Goal: Information Seeking & Learning: Learn about a topic

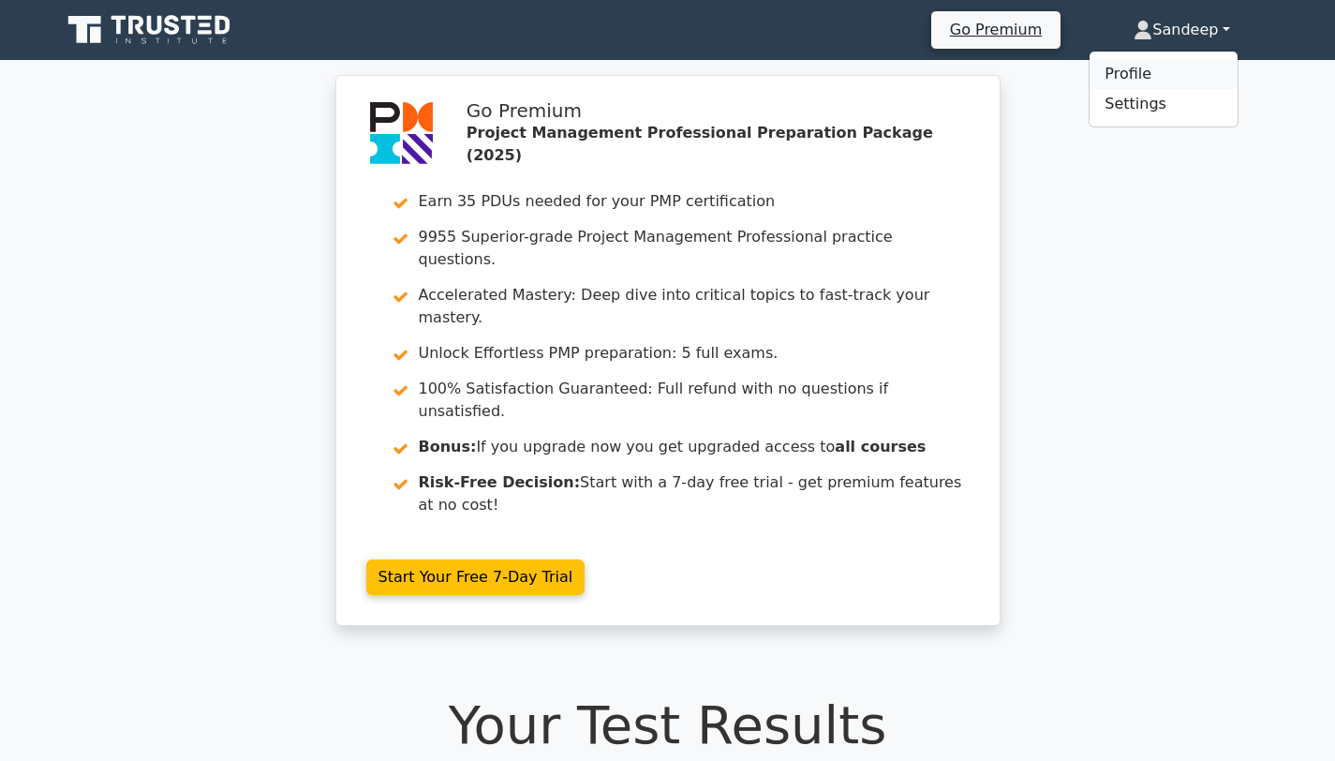
click at [1114, 76] on link "Profile" at bounding box center [1163, 74] width 148 height 30
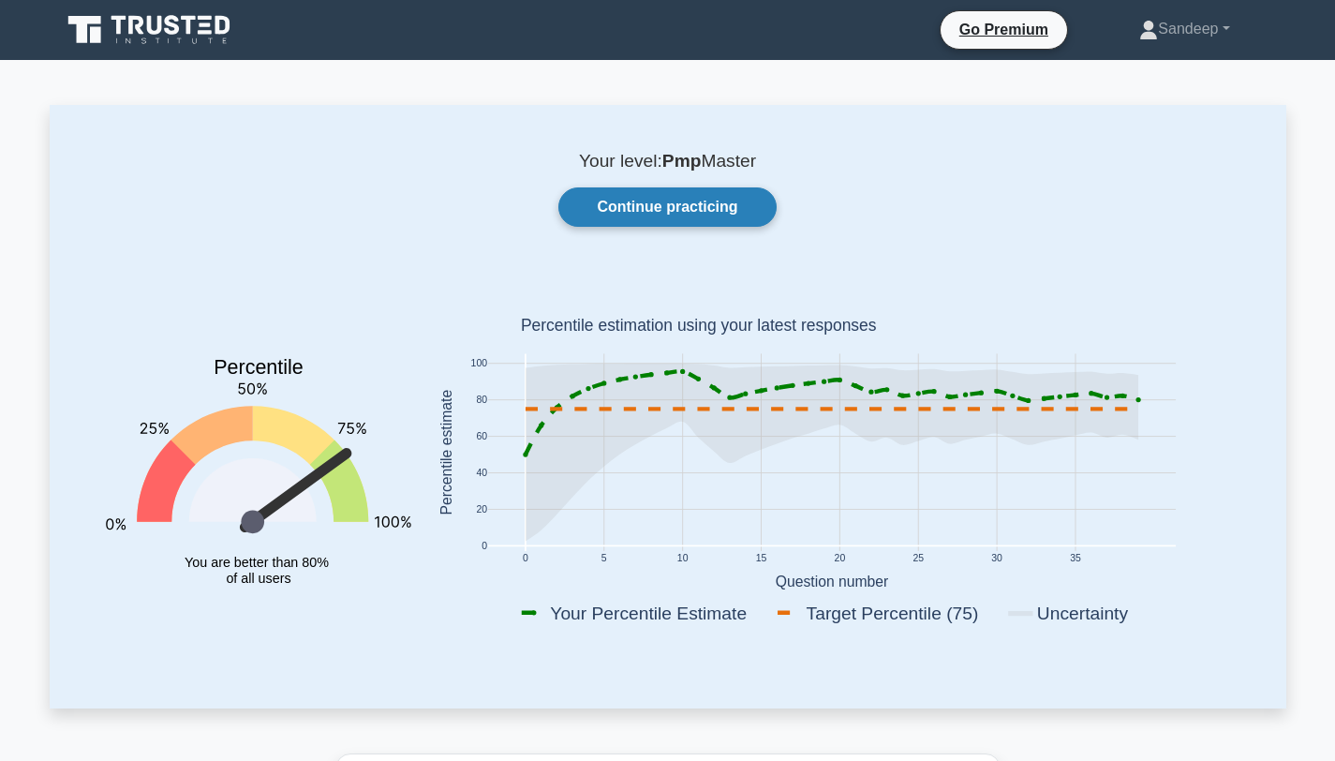
click at [659, 210] on link "Continue practicing" at bounding box center [666, 206] width 217 height 39
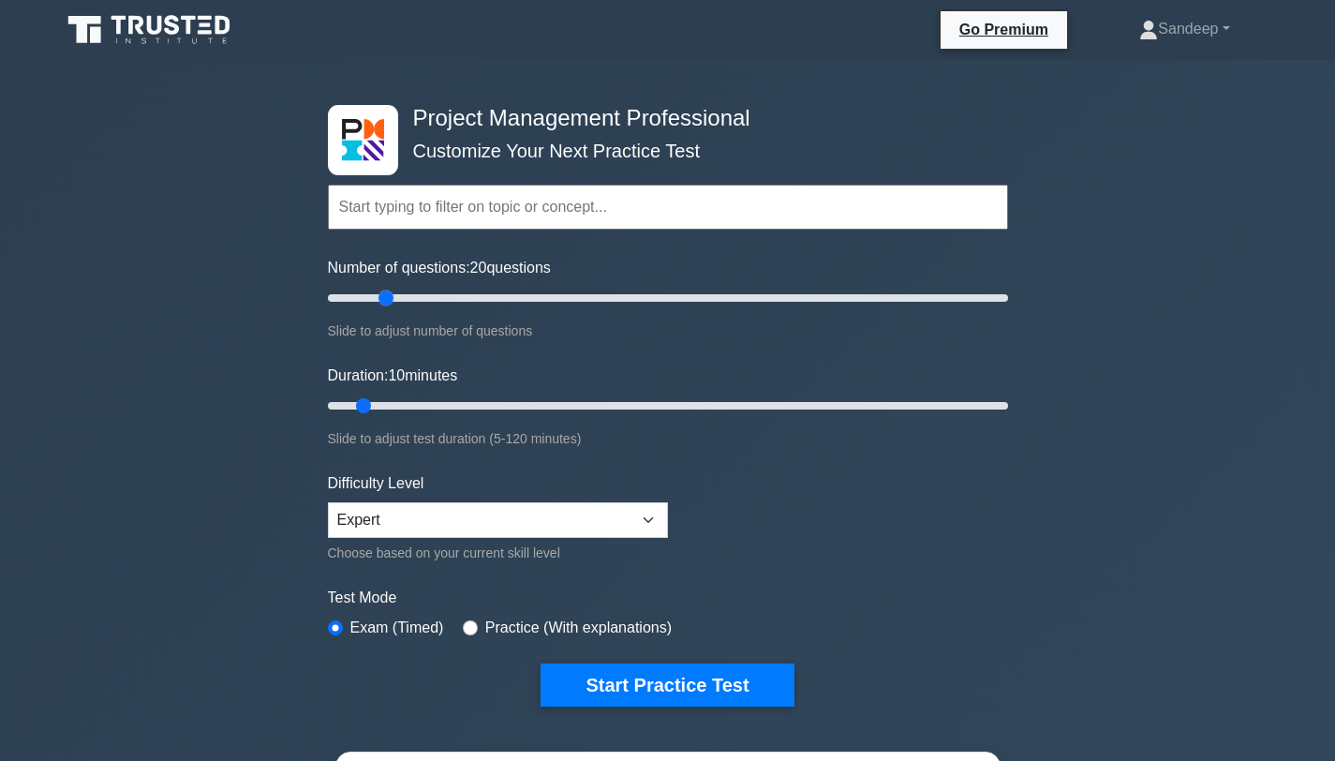
drag, startPoint x: 356, startPoint y: 297, endPoint x: 387, endPoint y: 302, distance: 31.3
type input "20"
click at [387, 302] on input "Number of questions: 20 questions" at bounding box center [668, 298] width 680 height 22
drag, startPoint x: 364, startPoint y: 407, endPoint x: 443, endPoint y: 399, distance: 79.1
type input "25"
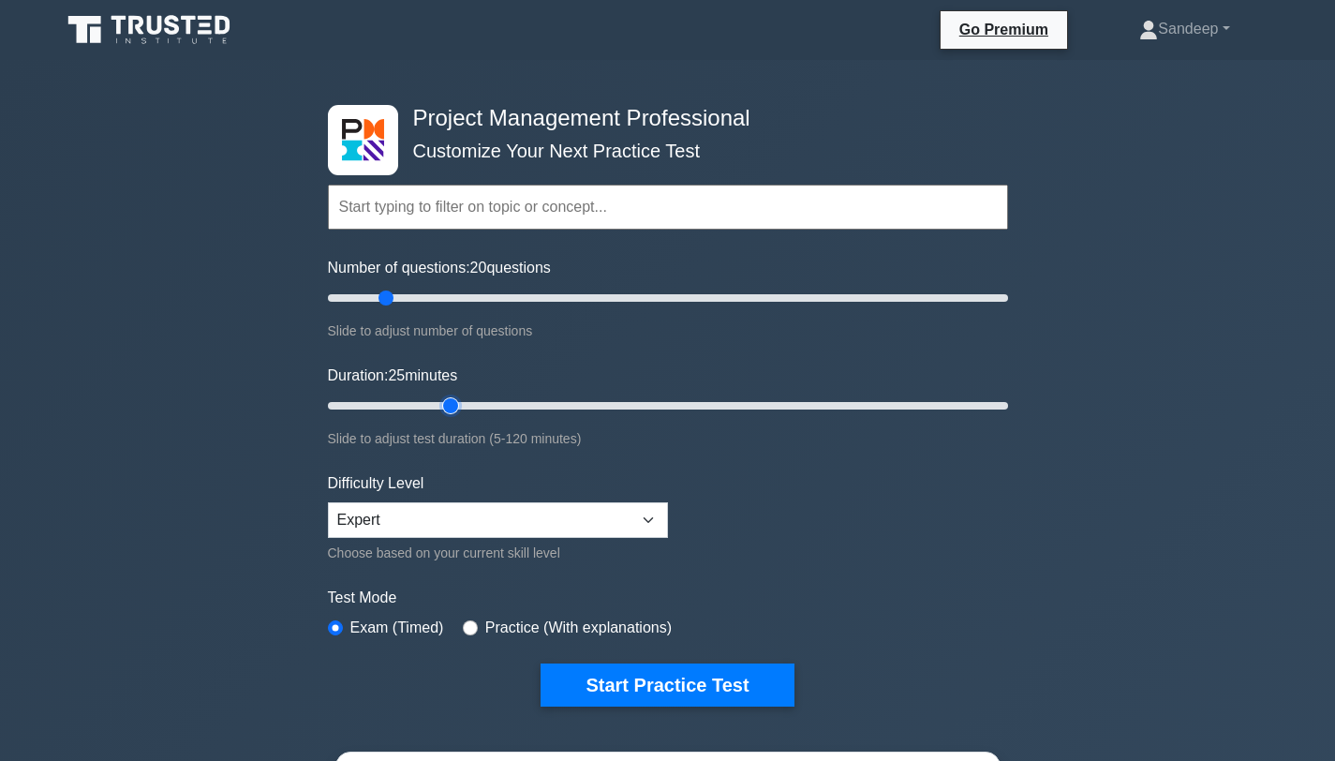
click at [443, 399] on input "Duration: 25 minutes" at bounding box center [668, 405] width 680 height 22
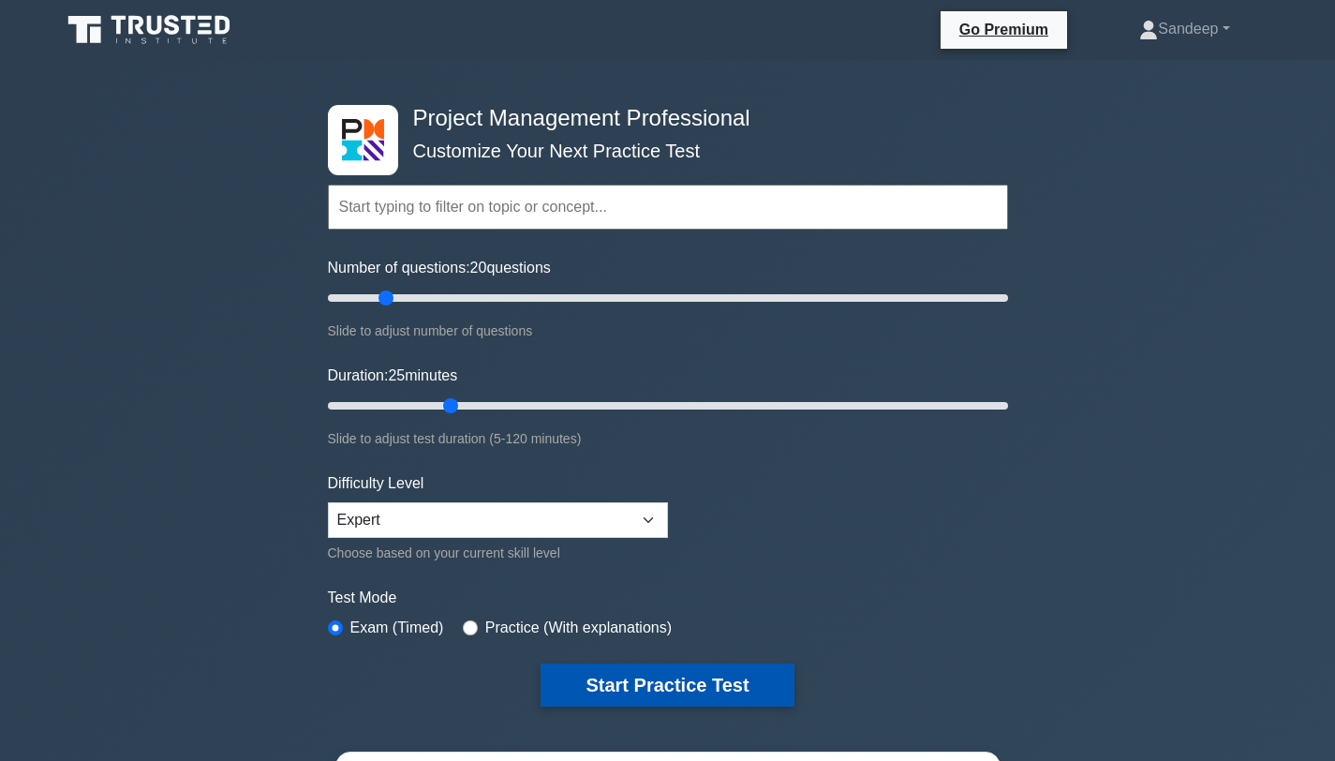
click at [602, 675] on button "Start Practice Test" at bounding box center [666, 684] width 253 height 43
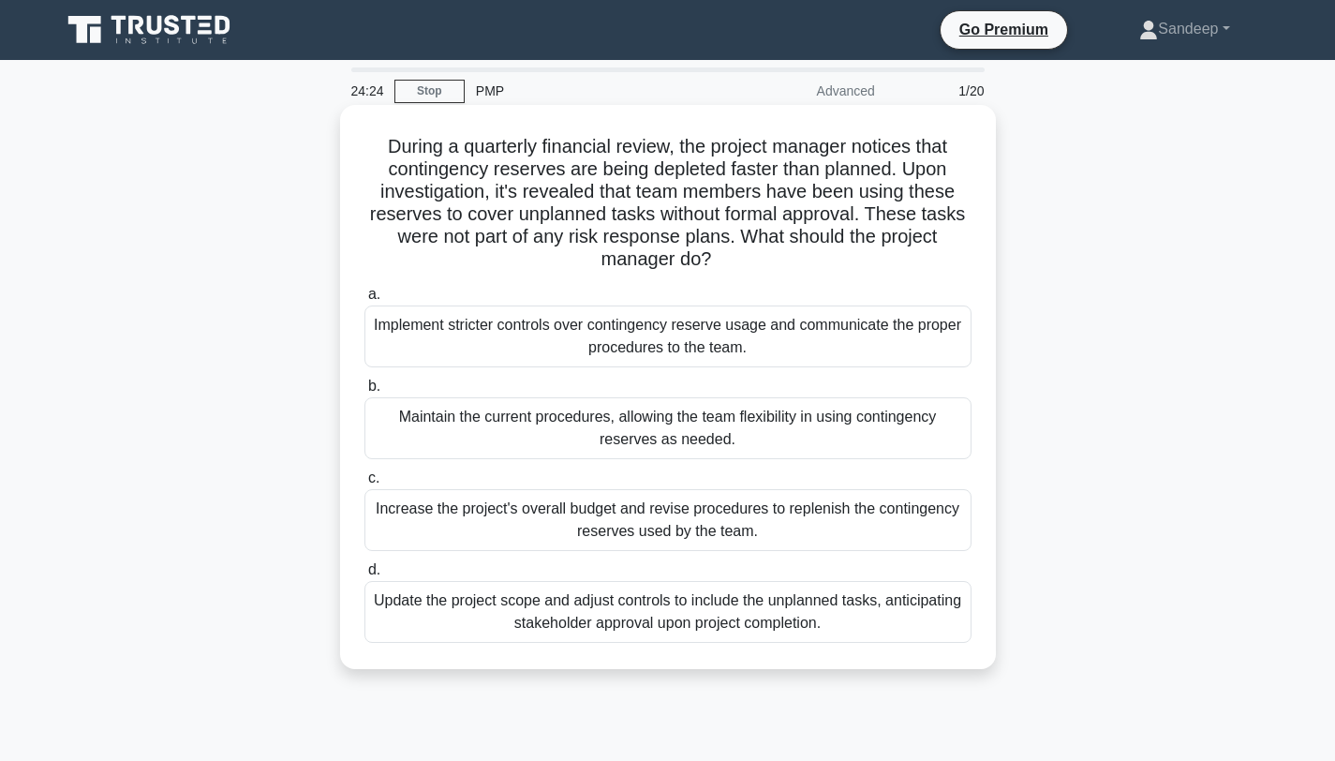
click at [586, 337] on div "Implement stricter controls over contingency reserve usage and communicate the …" at bounding box center [667, 336] width 607 height 62
click at [364, 301] on input "a. Implement stricter controls over contingency reserve usage and communicate t…" at bounding box center [364, 294] width 0 height 12
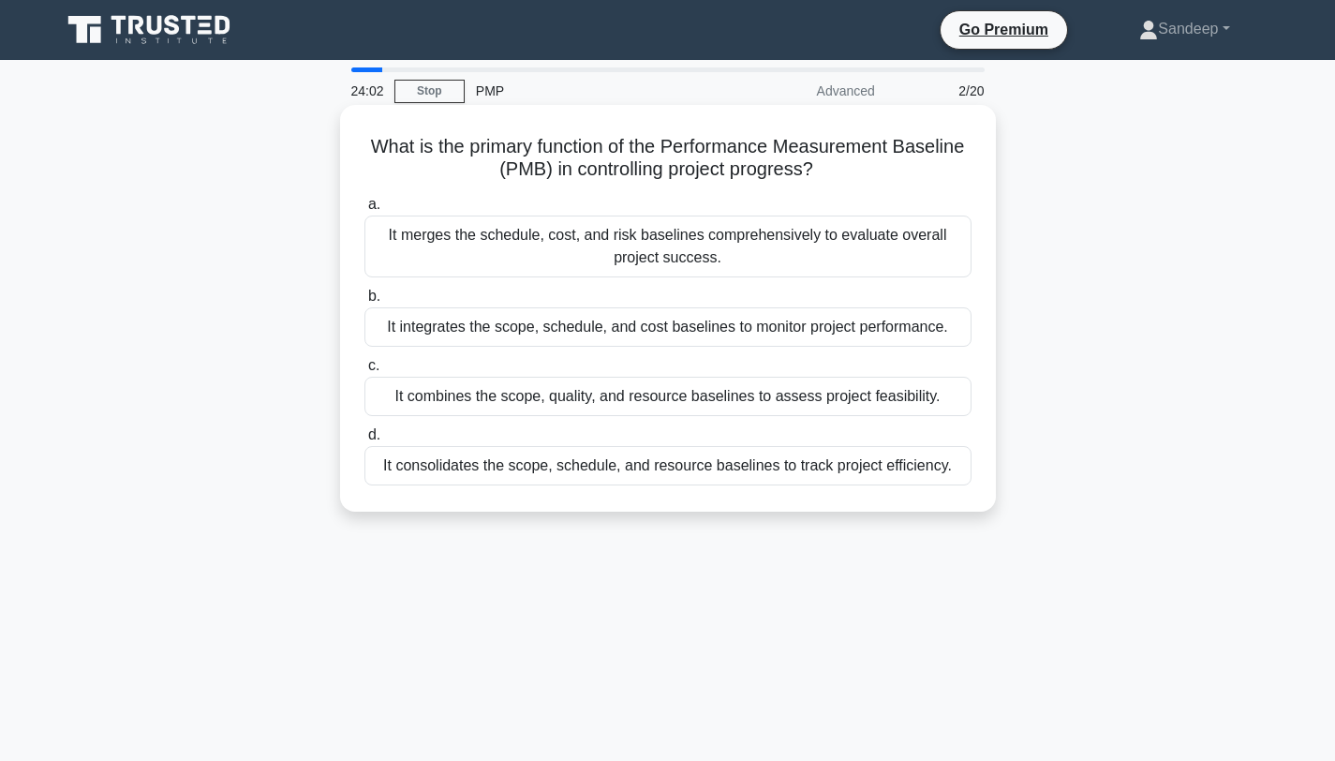
click at [497, 329] on div "It integrates the scope, schedule, and cost baselines to monitor project perfor…" at bounding box center [667, 326] width 607 height 39
click at [364, 303] on input "b. It integrates the scope, schedule, and cost baselines to monitor project per…" at bounding box center [364, 296] width 0 height 12
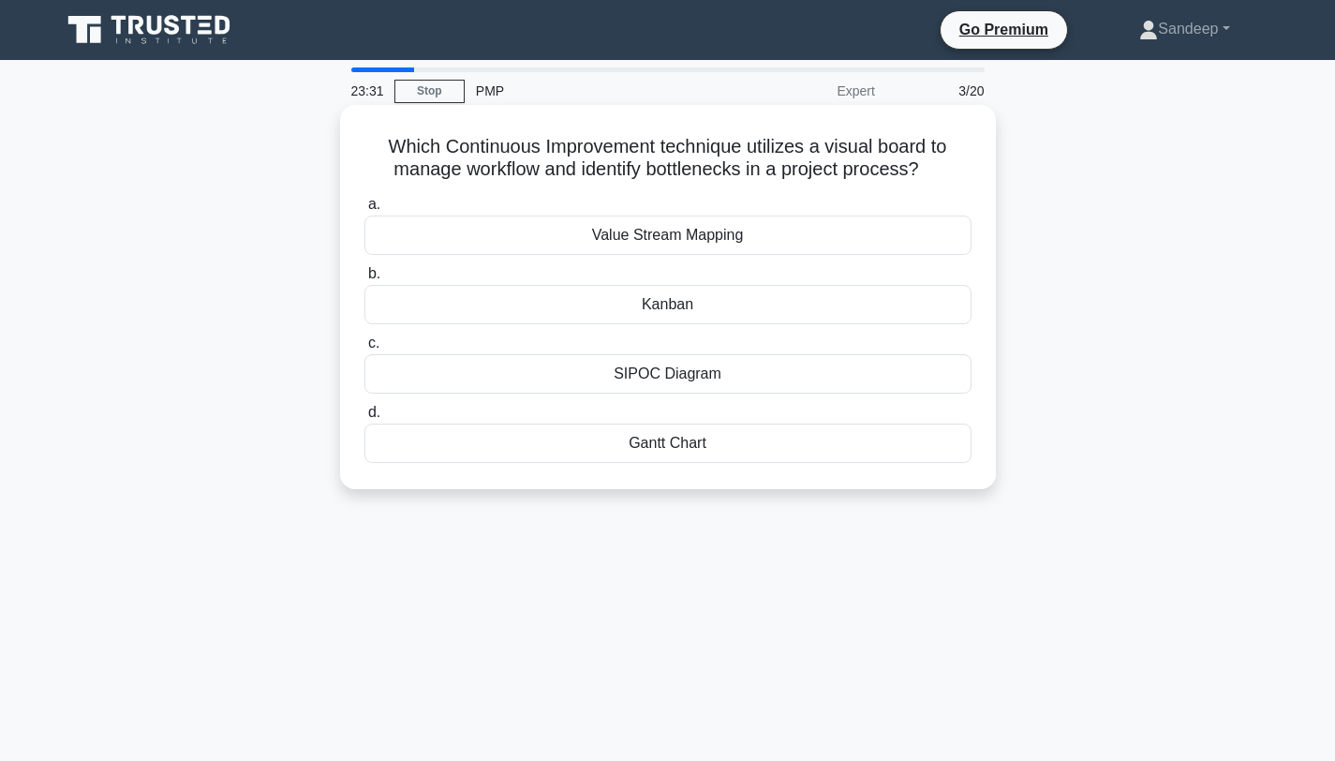
click at [673, 308] on div "Kanban" at bounding box center [667, 304] width 607 height 39
click at [364, 280] on input "b. Kanban" at bounding box center [364, 274] width 0 height 12
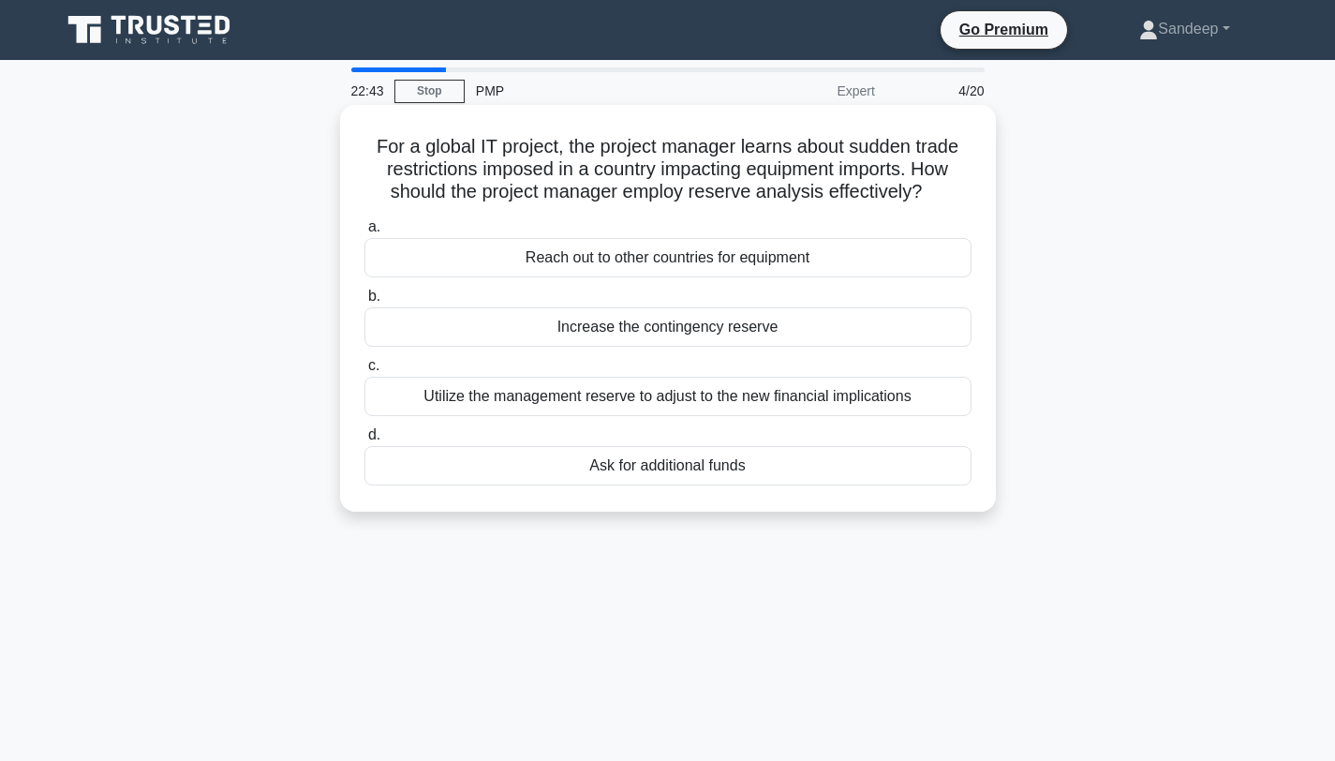
click at [561, 401] on div "Utilize the management reserve to adjust to the new financial implications" at bounding box center [667, 396] width 607 height 39
click at [364, 372] on input "c. Utilize the management reserve to adjust to the new financial implications" at bounding box center [364, 366] width 0 height 12
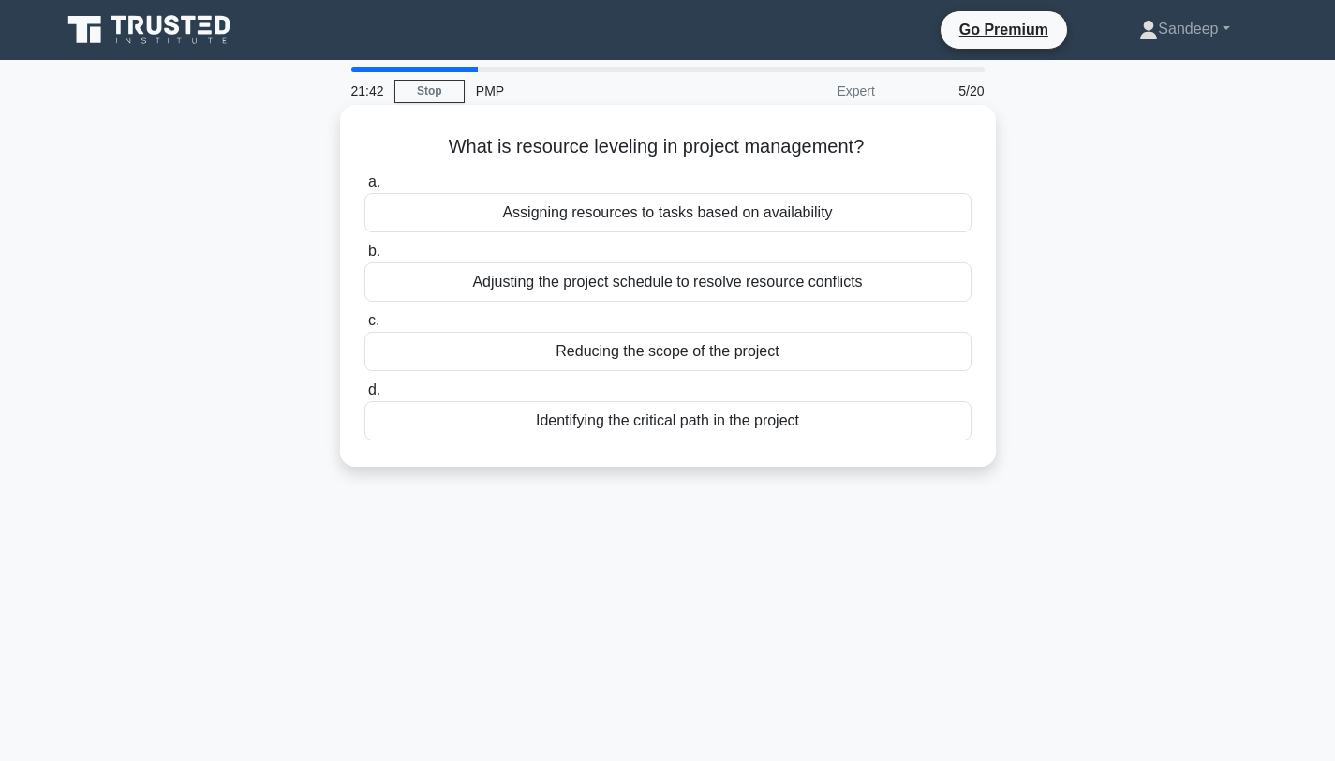
click at [587, 215] on div "Assigning resources to tasks based on availability" at bounding box center [667, 212] width 607 height 39
click at [364, 188] on input "a. Assigning resources to tasks based on availability" at bounding box center [364, 182] width 0 height 12
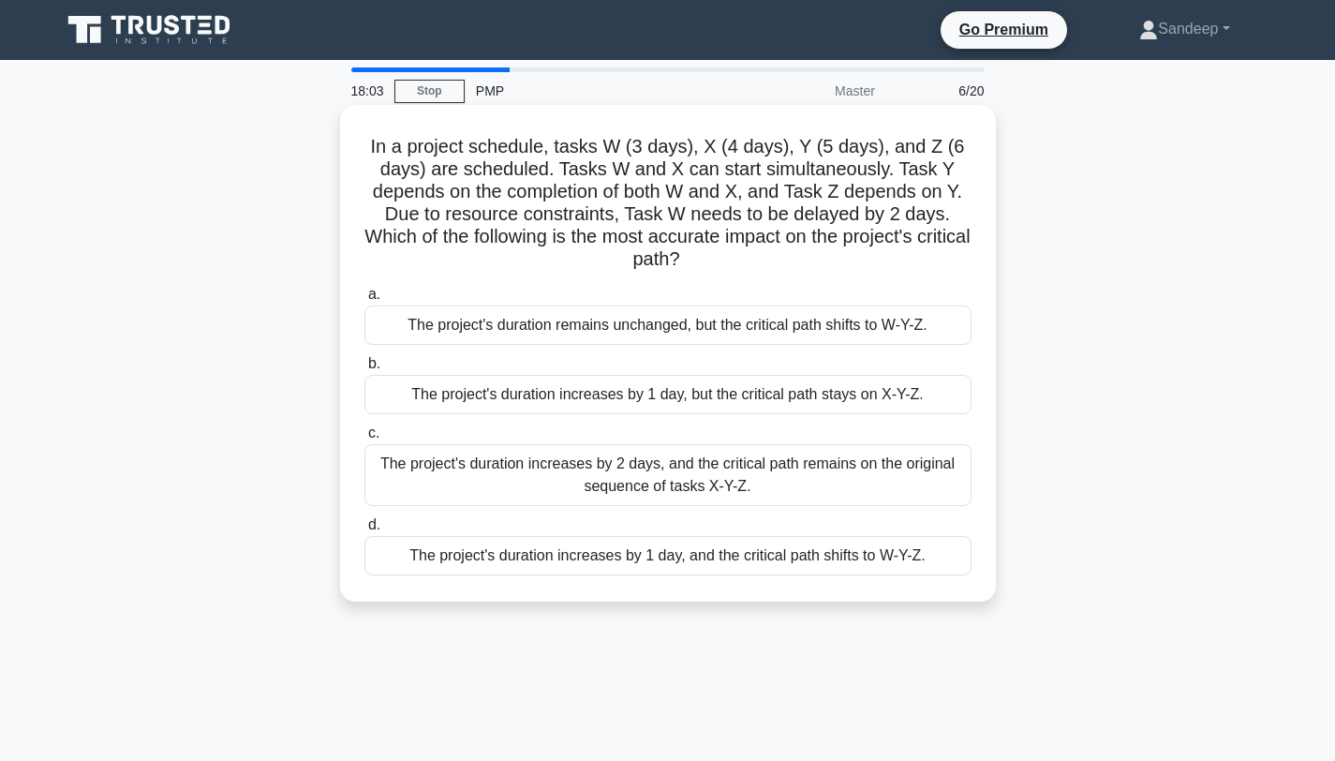
click at [384, 316] on div "The project's duration remains unchanged, but the critical path shifts to W-Y-Z." at bounding box center [667, 324] width 607 height 39
click at [364, 301] on input "a. The project's duration remains unchanged, but the critical path shifts to W-…" at bounding box center [364, 294] width 0 height 12
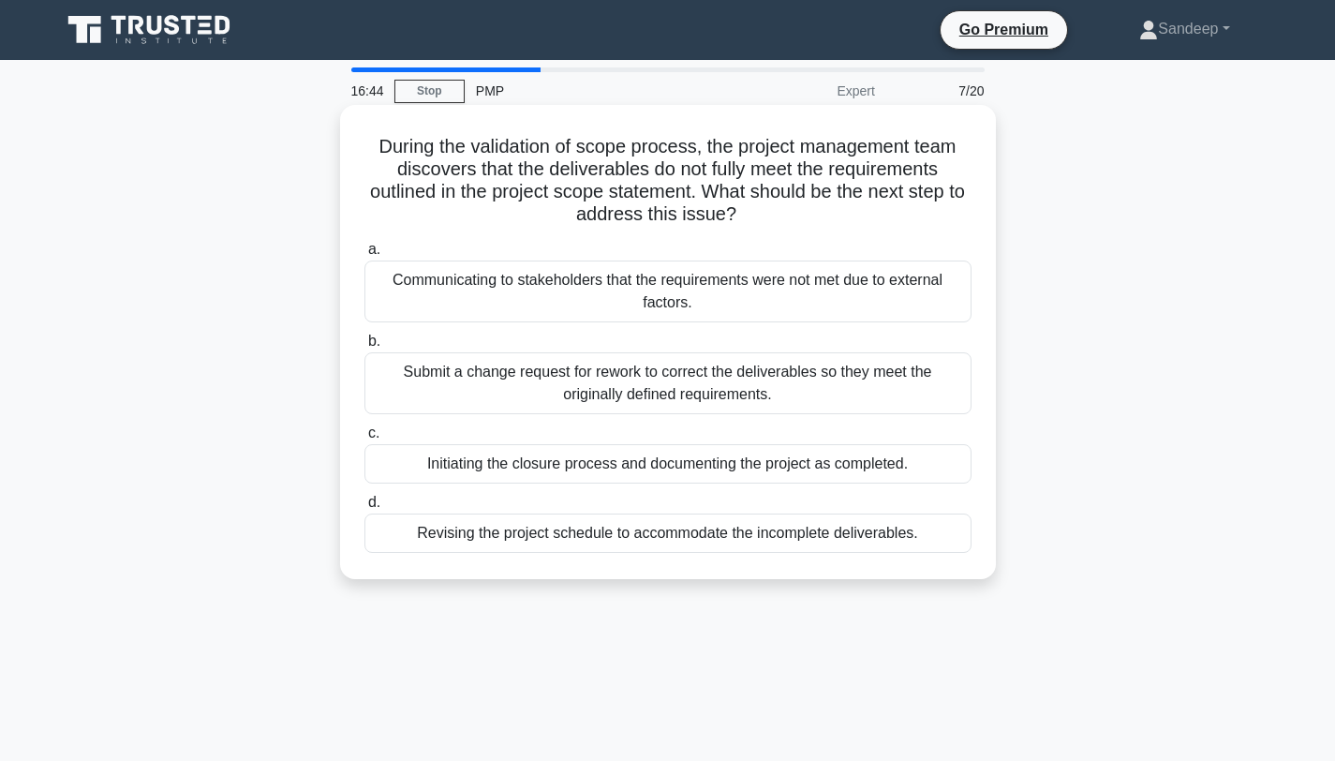
click at [629, 289] on div "Communicating to stakeholders that the requirements were not met due to externa…" at bounding box center [667, 291] width 607 height 62
click at [364, 256] on input "a. Communicating to stakeholders that the requirements were not met due to exte…" at bounding box center [364, 250] width 0 height 12
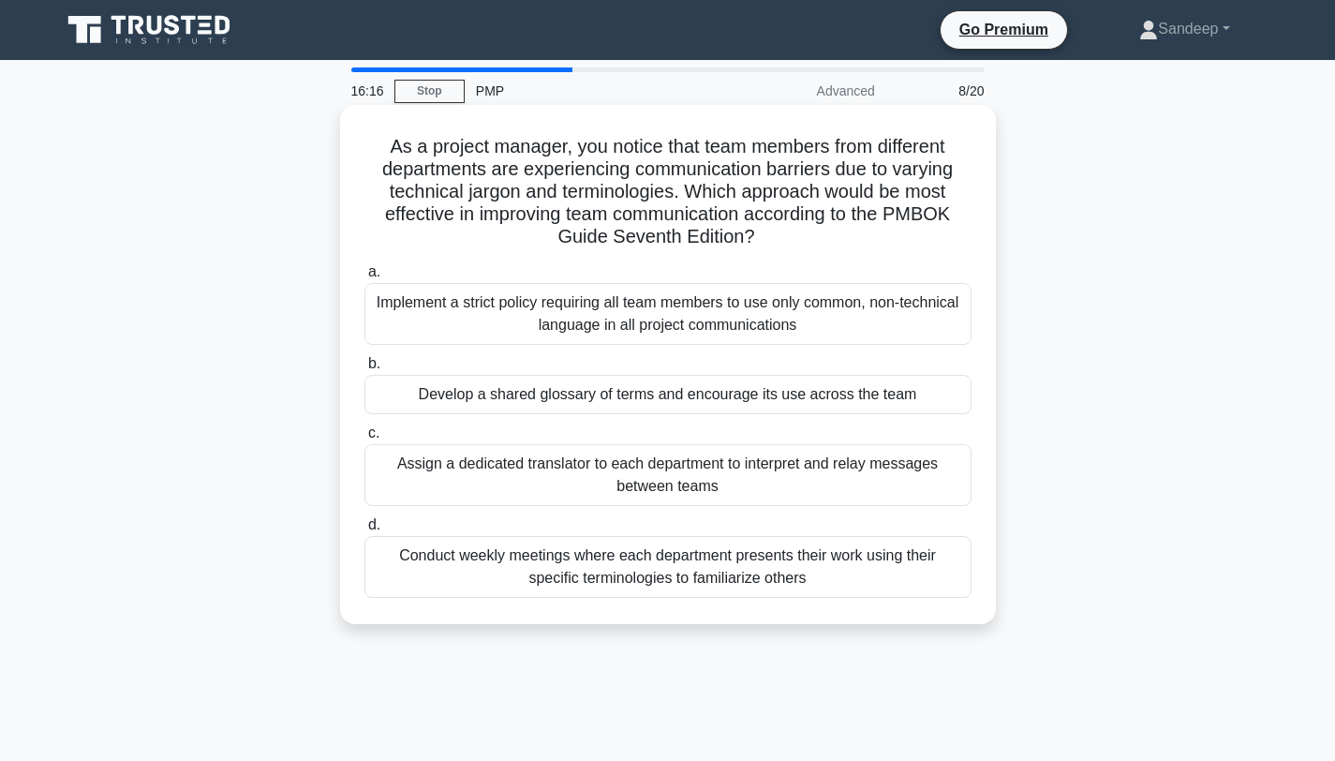
click at [557, 386] on div "Develop a shared glossary of terms and encourage its use across the team" at bounding box center [667, 394] width 607 height 39
click at [364, 370] on input "b. Develop a shared glossary of terms and encourage its use across the team" at bounding box center [364, 364] width 0 height 12
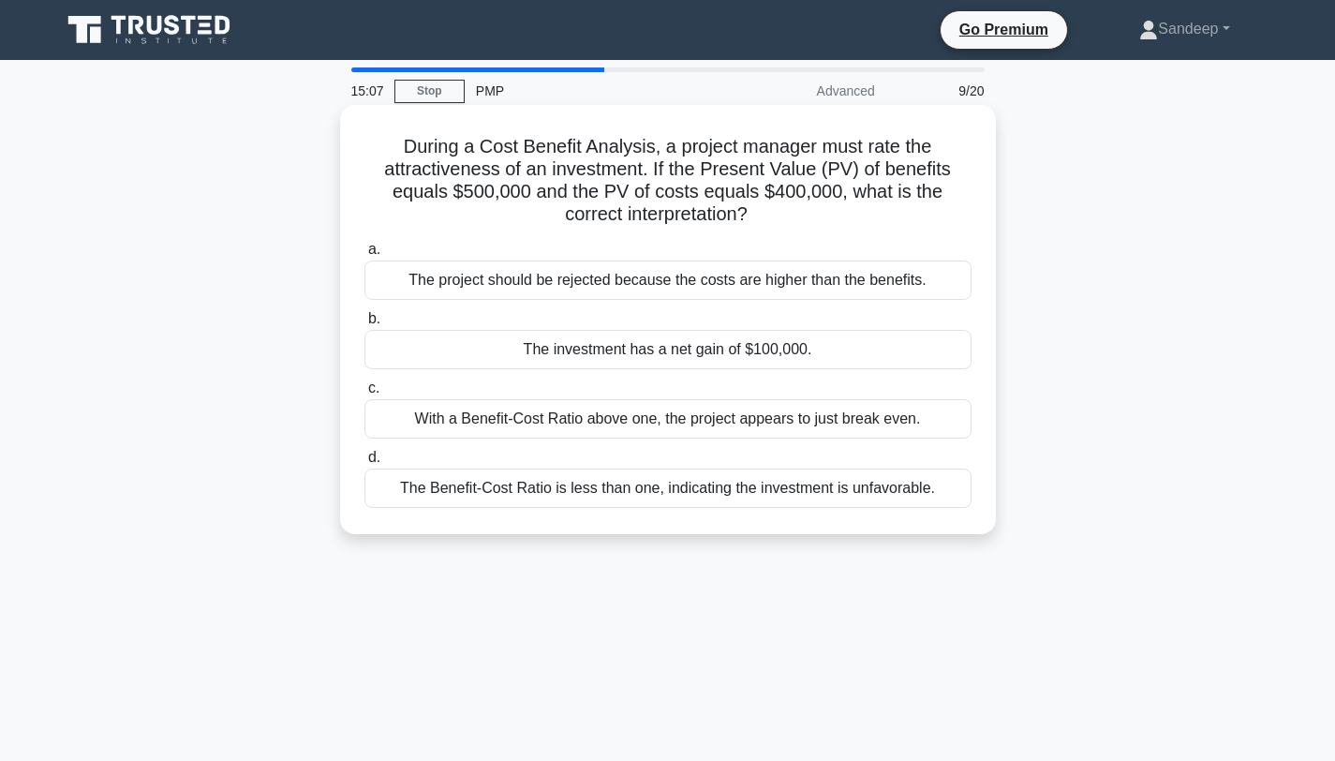
click at [558, 346] on div "The investment has a net gain of $100,000." at bounding box center [667, 349] width 607 height 39
click at [364, 325] on input "b. The investment has a net gain of $100,000." at bounding box center [364, 319] width 0 height 12
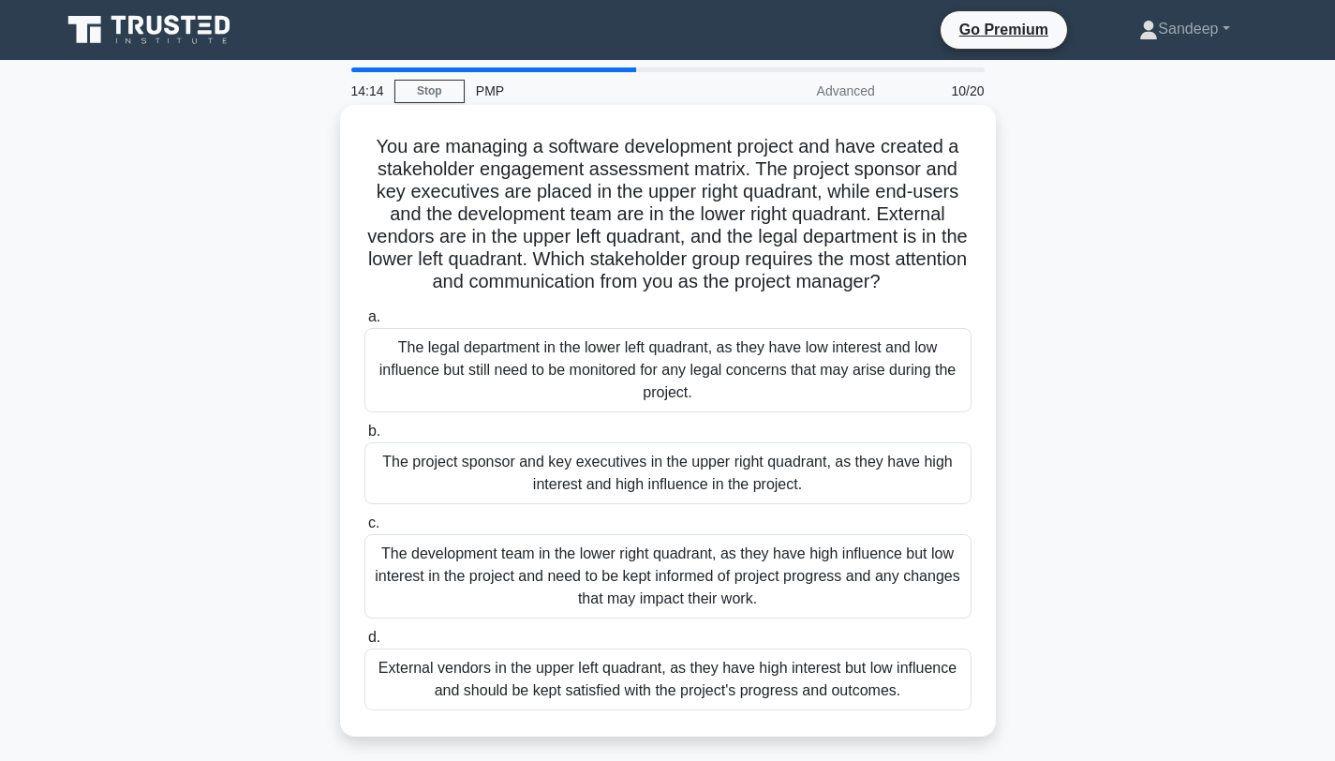
click at [451, 473] on div "The project sponsor and key executives in the upper right quadrant, as they hav…" at bounding box center [667, 473] width 607 height 62
click at [364, 437] on input "b. The project sponsor and key executives in the upper right quadrant, as they …" at bounding box center [364, 431] width 0 height 12
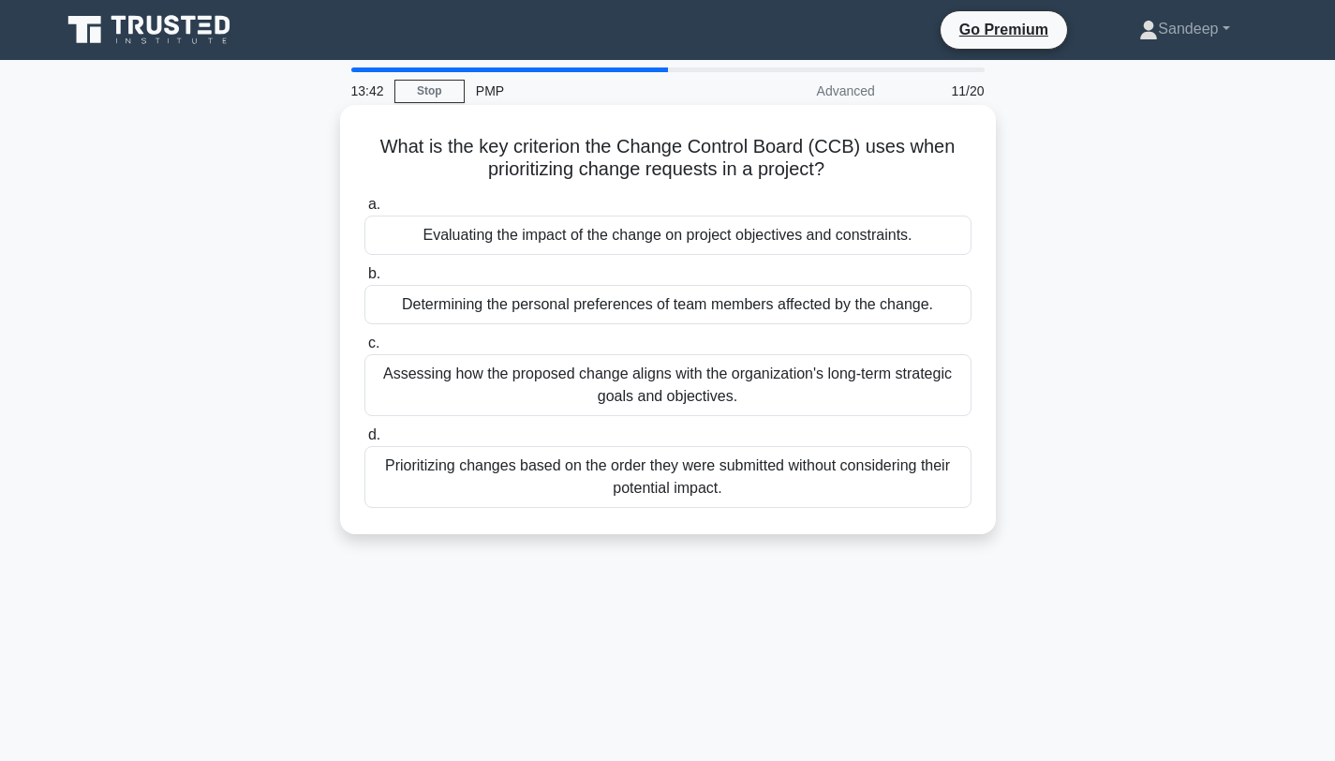
click at [555, 248] on div "Evaluating the impact of the change on project objectives and constraints." at bounding box center [667, 234] width 607 height 39
click at [364, 211] on input "a. Evaluating the impact of the change on project objectives and constraints." at bounding box center [364, 205] width 0 height 12
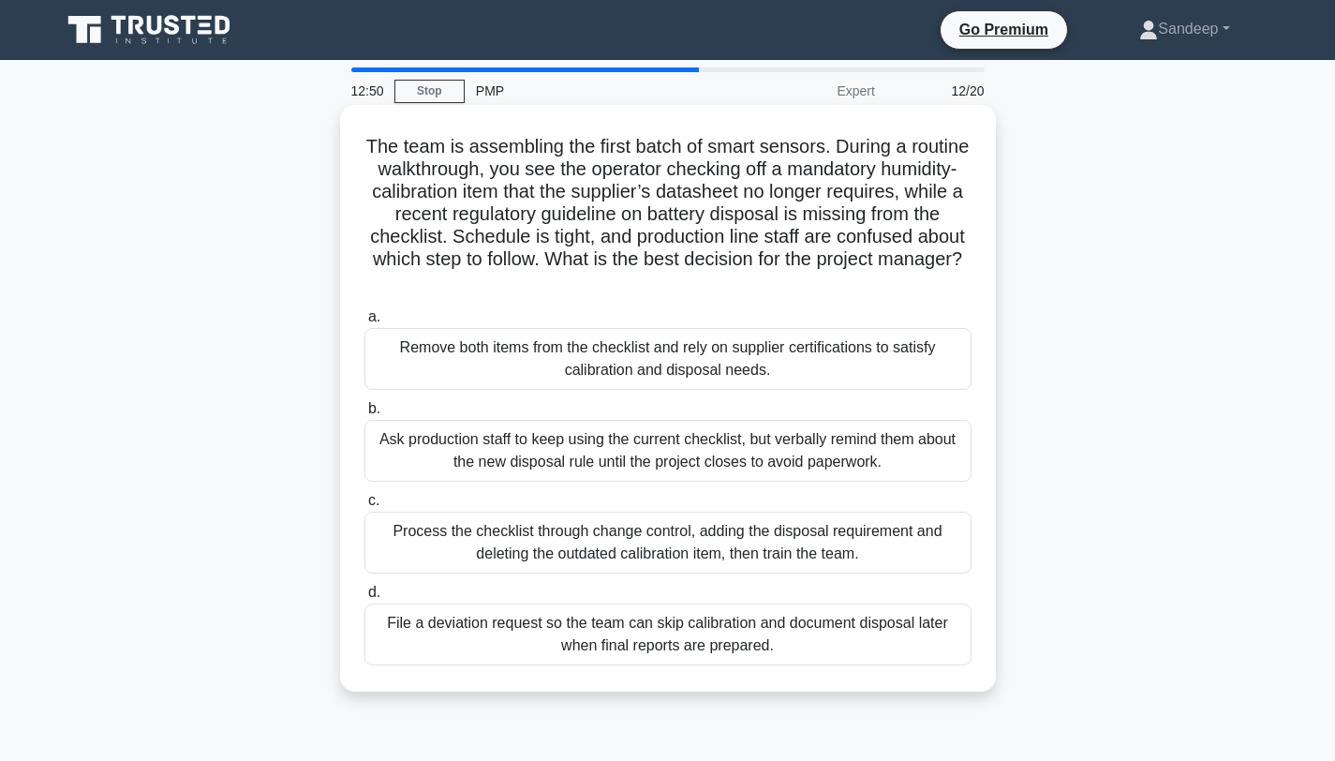
click at [427, 538] on div "Process the checklist through change control, adding the disposal requirement a…" at bounding box center [667, 542] width 607 height 62
click at [364, 507] on input "c. Process the checklist through change control, adding the disposal requiremen…" at bounding box center [364, 501] width 0 height 12
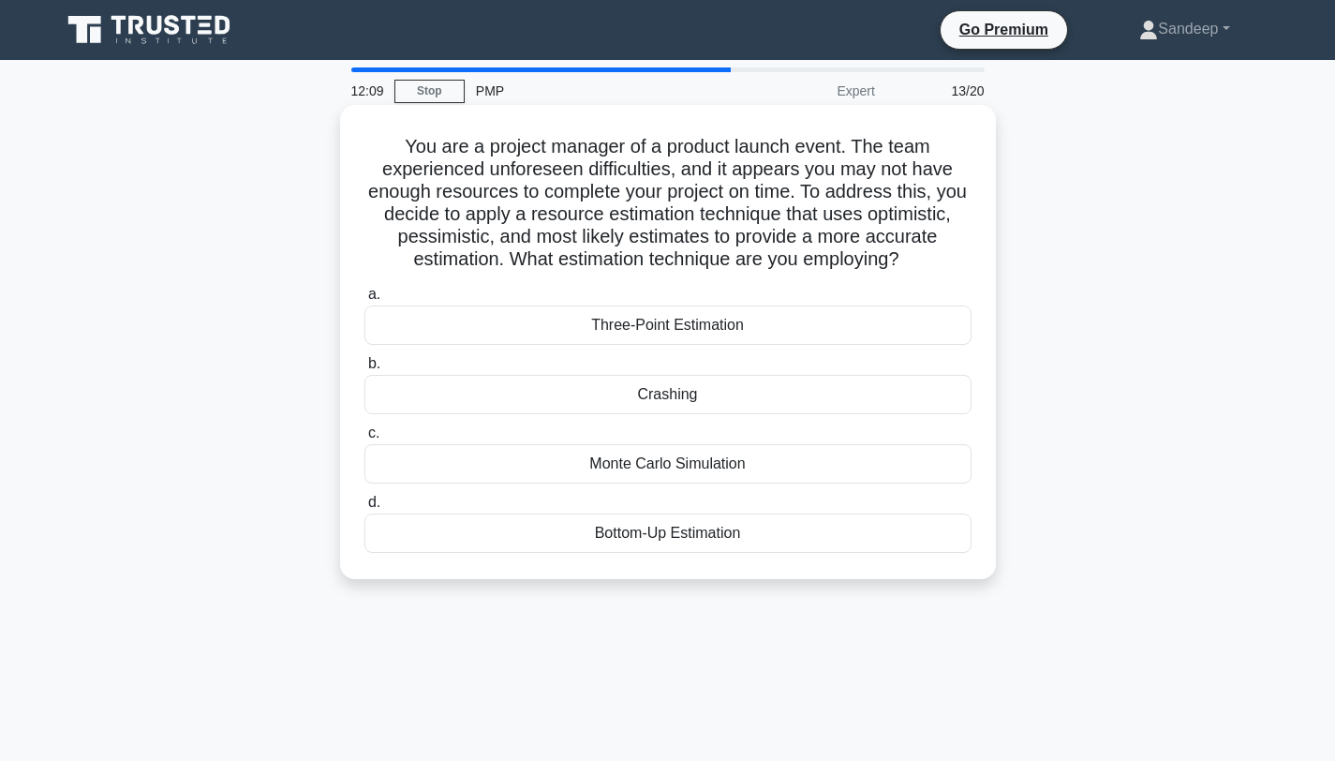
click at [669, 336] on div "Three-Point Estimation" at bounding box center [667, 324] width 607 height 39
click at [364, 301] on input "a. Three-Point Estimation" at bounding box center [364, 294] width 0 height 12
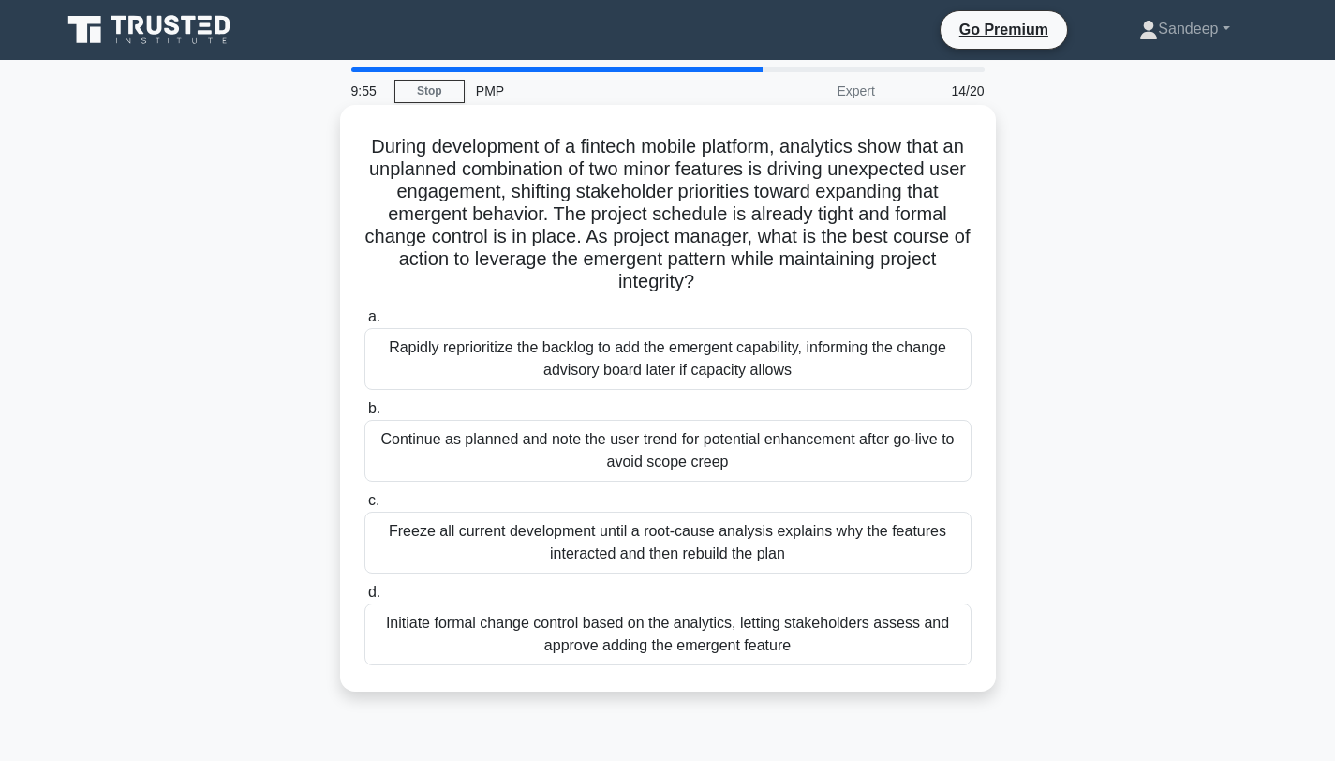
click at [445, 641] on div "Initiate formal change control based on the analytics, letting stakeholders ass…" at bounding box center [667, 634] width 607 height 62
click at [364, 599] on input "d. Initiate formal change control based on the analytics, letting stakeholders …" at bounding box center [364, 592] width 0 height 12
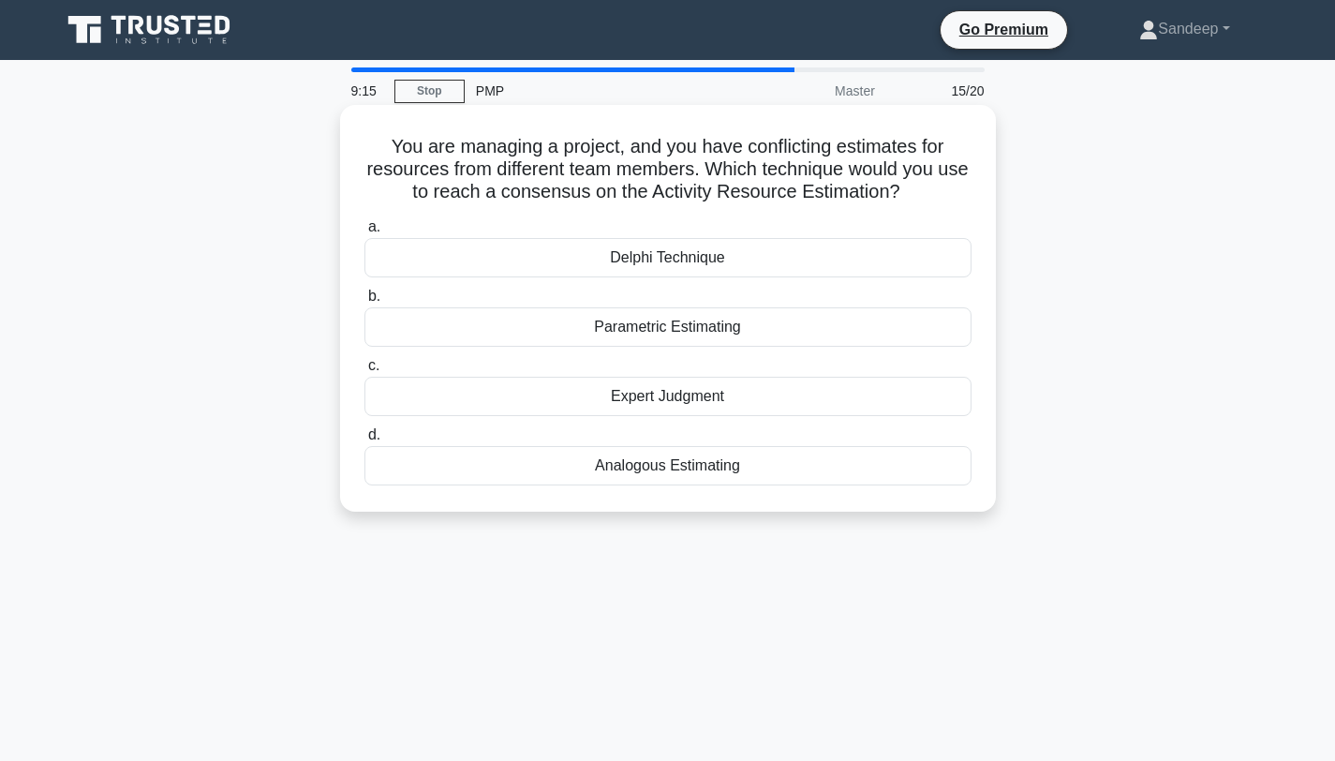
click at [586, 404] on div "Expert Judgment" at bounding box center [667, 396] width 607 height 39
click at [364, 372] on input "c. Expert Judgment" at bounding box center [364, 366] width 0 height 12
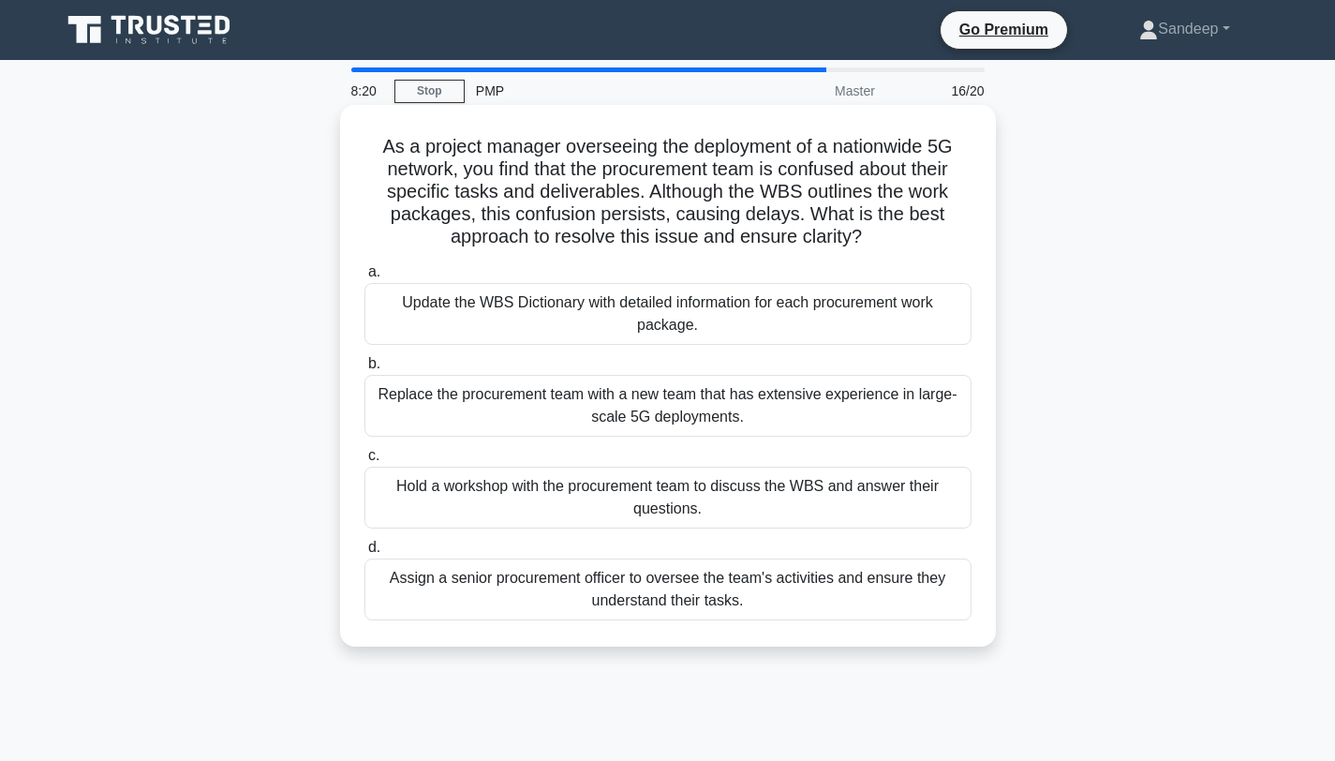
click at [501, 304] on div "Update the WBS Dictionary with detailed information for each procurement work p…" at bounding box center [667, 314] width 607 height 62
click at [364, 278] on input "a. Update the WBS Dictionary with detailed information for each procurement wor…" at bounding box center [364, 272] width 0 height 12
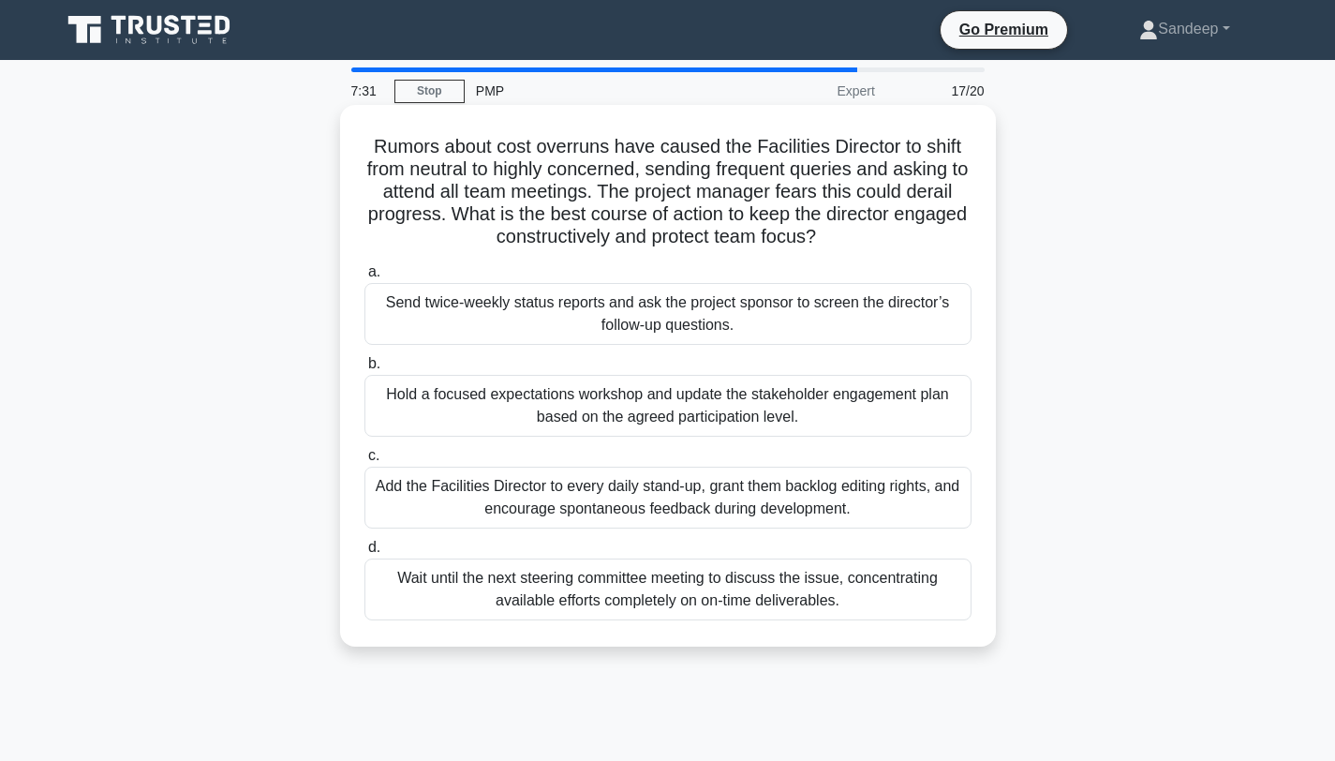
click at [468, 417] on div "Hold a focused expectations workshop and update the stakeholder engagement plan…" at bounding box center [667, 406] width 607 height 62
click at [364, 370] on input "b. Hold a focused expectations workshop and update the stakeholder engagement p…" at bounding box center [364, 364] width 0 height 12
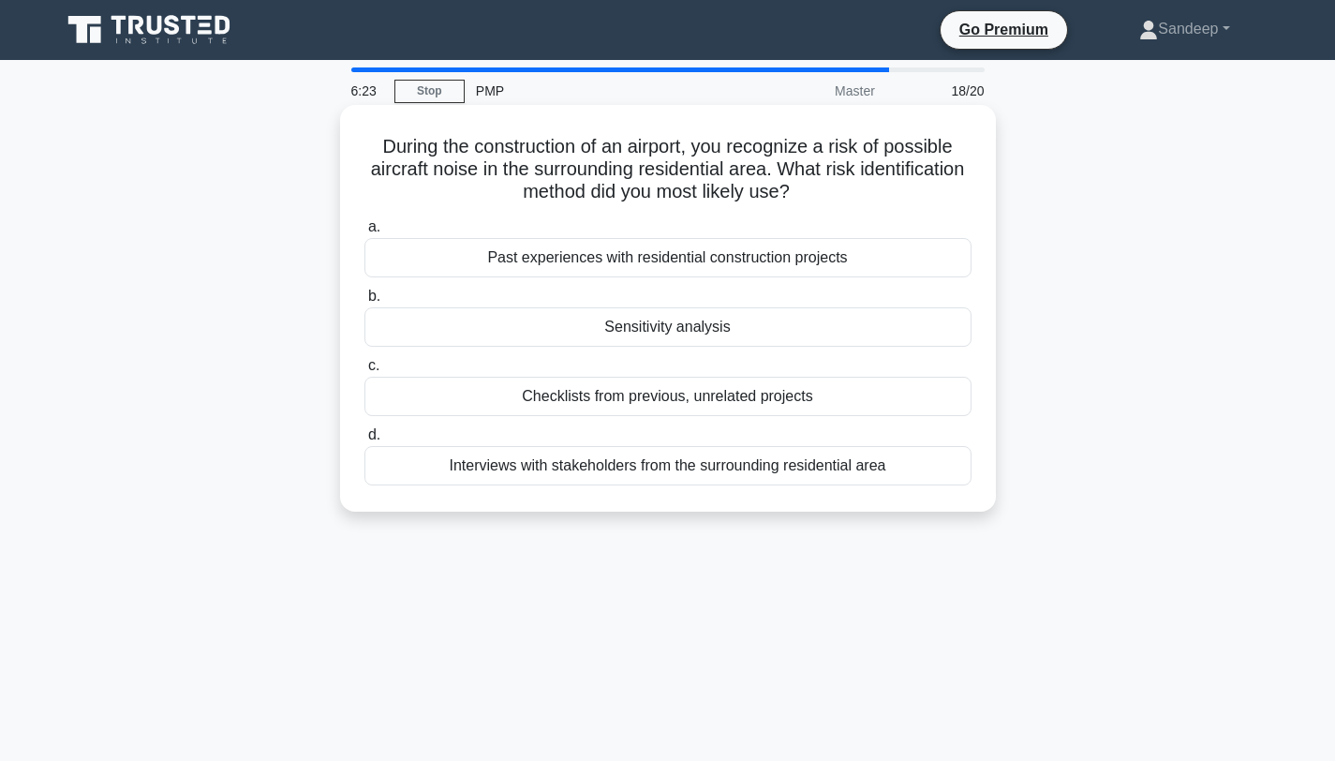
click at [543, 406] on div "Checklists from previous, unrelated projects" at bounding box center [667, 396] width 607 height 39
click at [364, 372] on input "c. Checklists from previous, unrelated projects" at bounding box center [364, 366] width 0 height 12
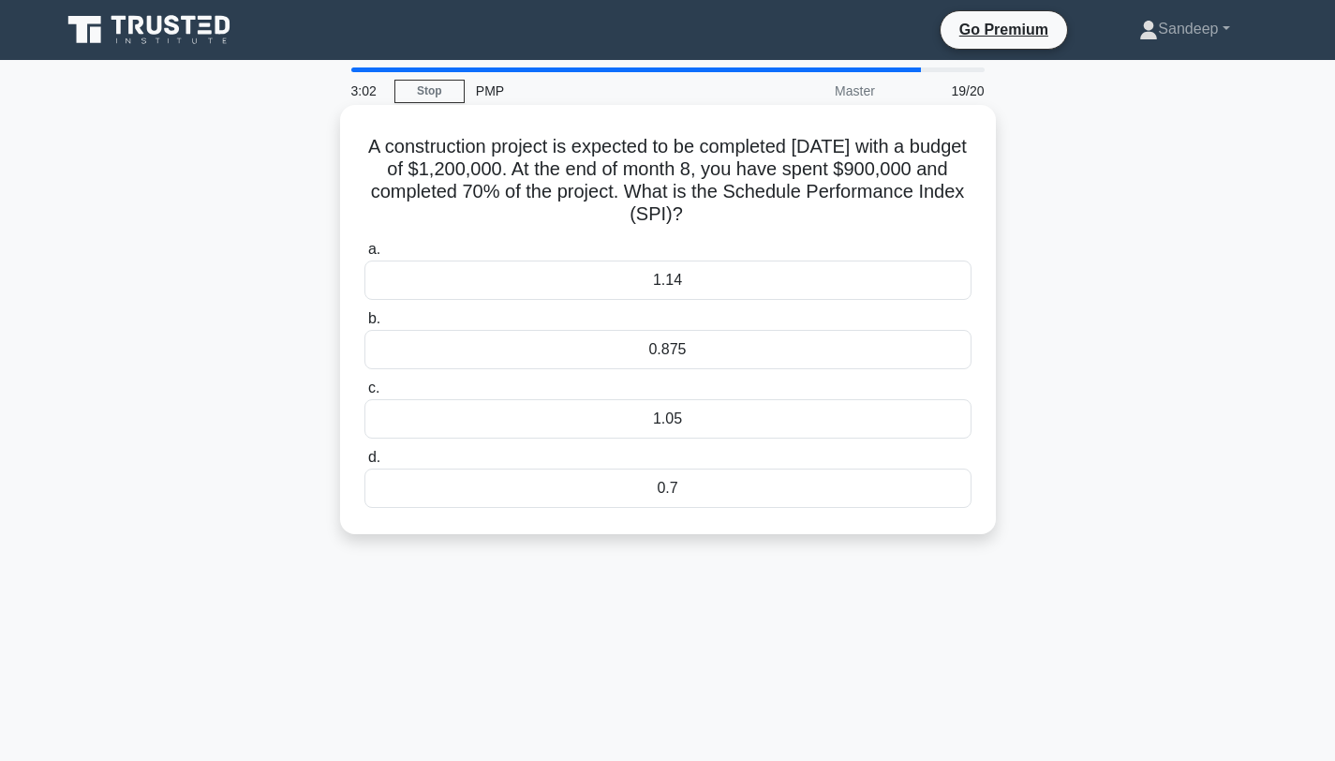
click at [665, 354] on div "0.875" at bounding box center [667, 349] width 607 height 39
click at [364, 325] on input "b. 0.875" at bounding box center [364, 319] width 0 height 12
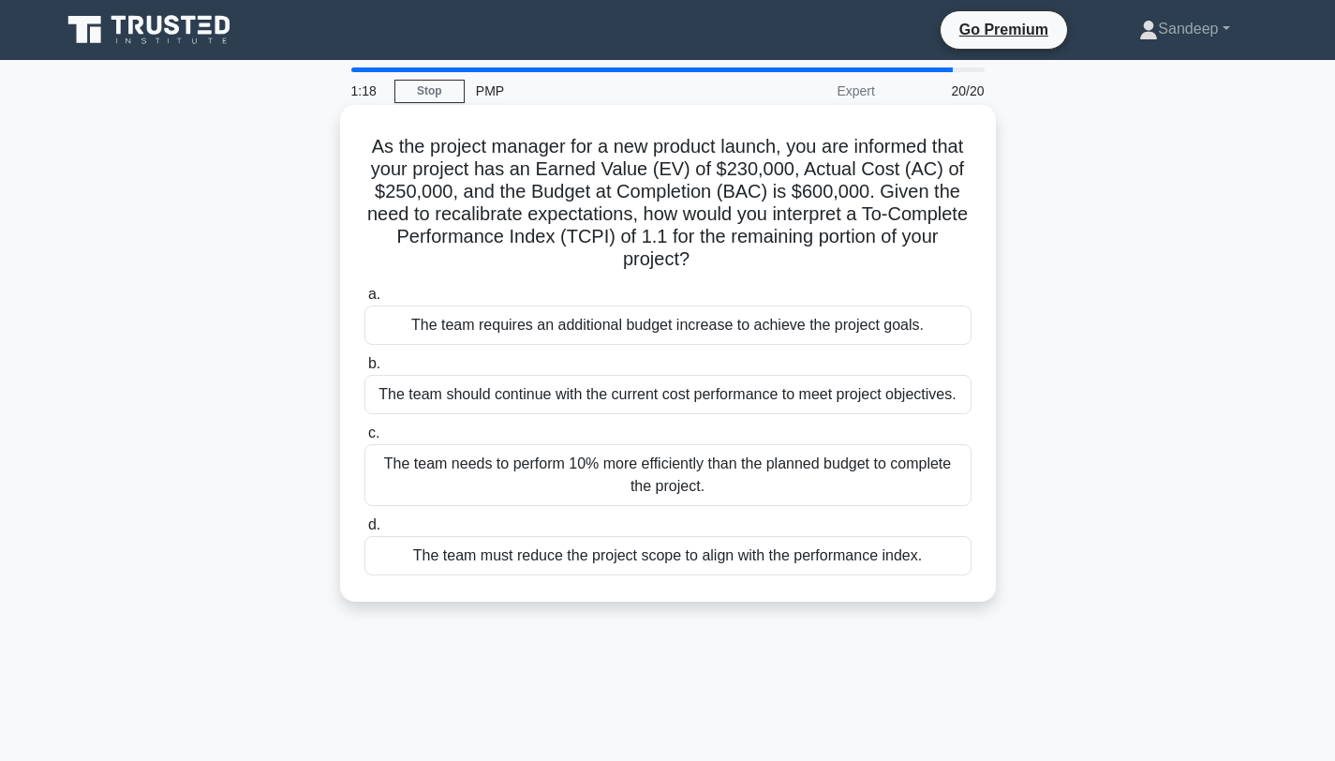
click at [622, 321] on div "The team requires an additional budget increase to achieve the project goals." at bounding box center [667, 324] width 607 height 39
click at [364, 301] on input "a. The team requires an additional budget increase to achieve the project goals." at bounding box center [364, 294] width 0 height 12
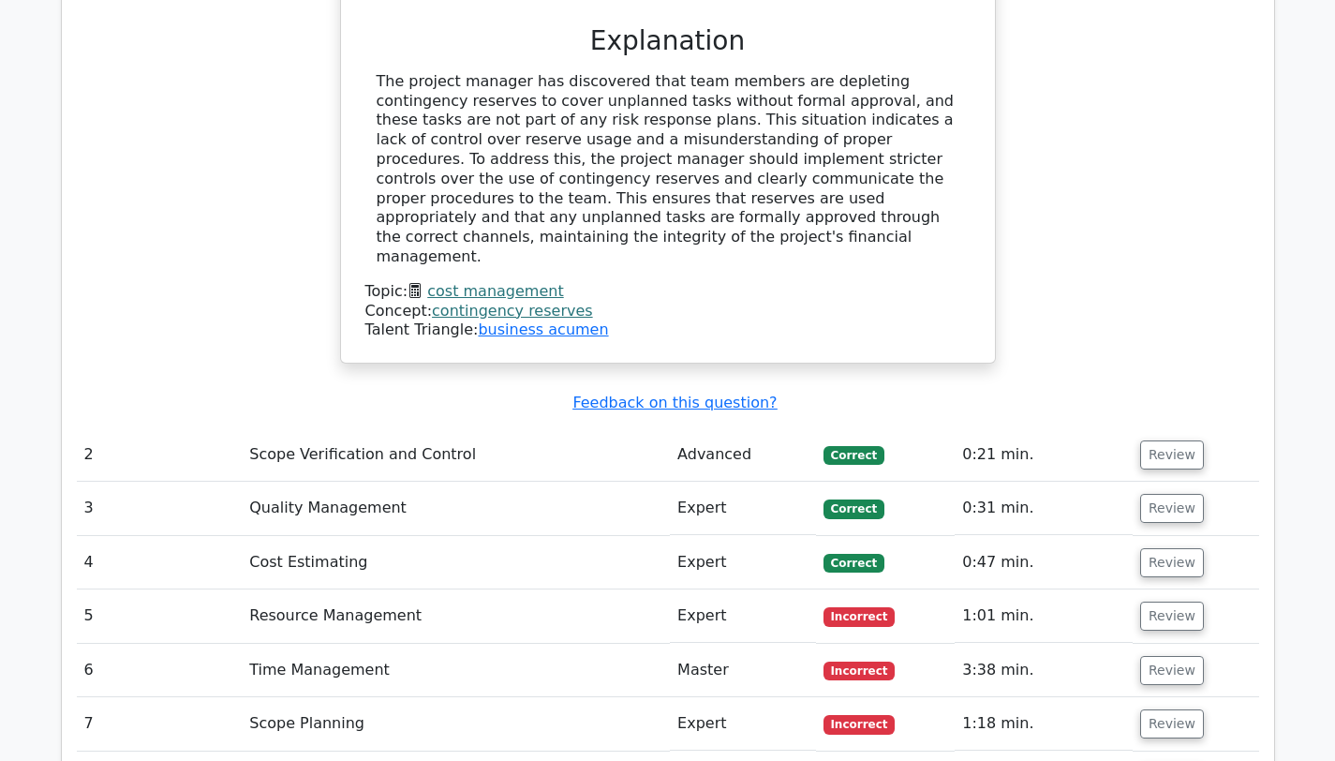
scroll to position [2652, 0]
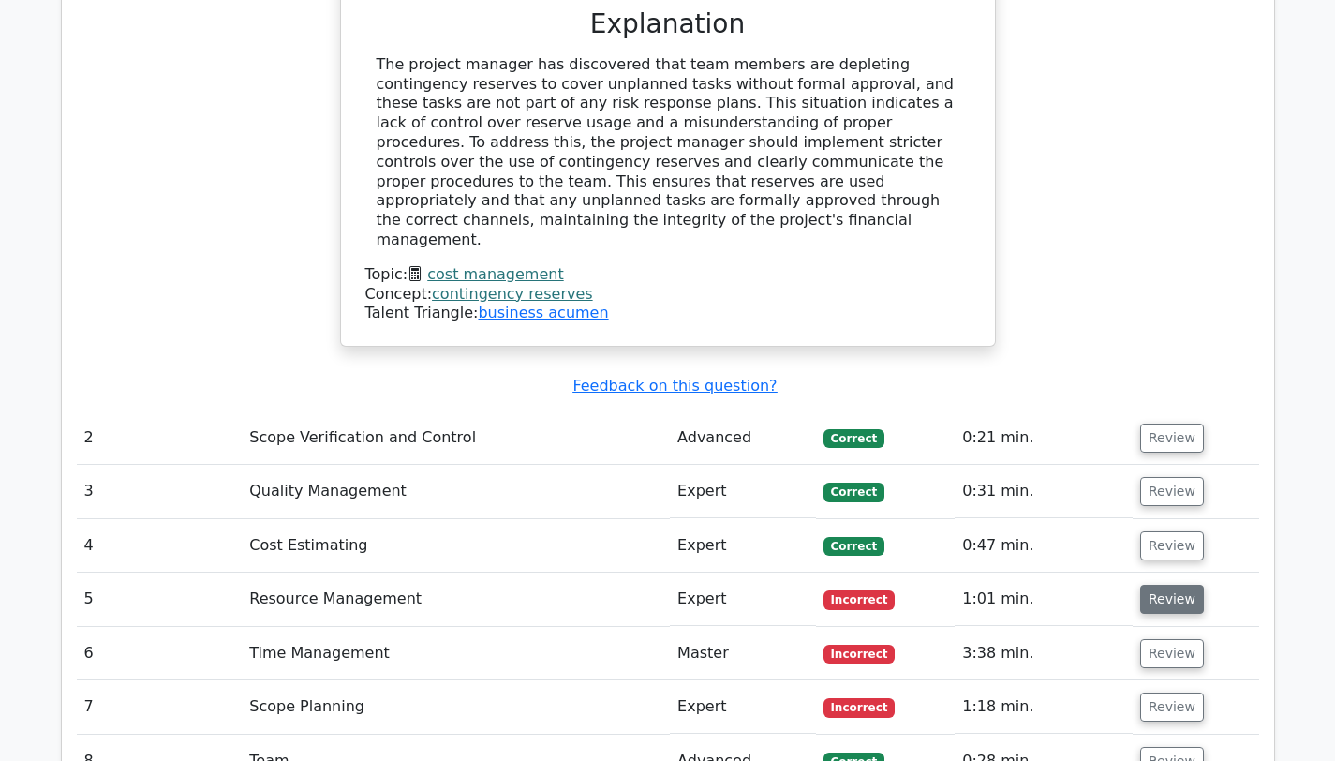
click at [1163, 584] on button "Review" at bounding box center [1172, 598] width 64 height 29
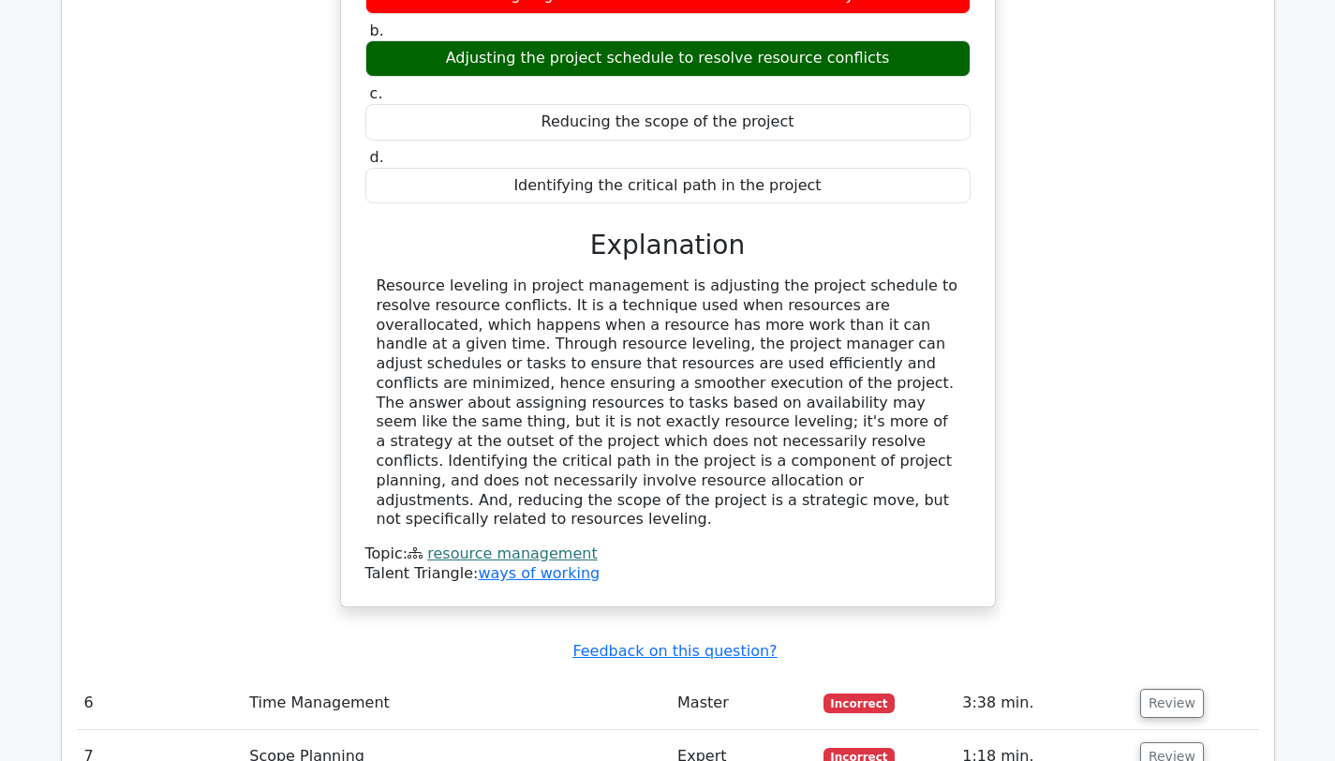
scroll to position [3390, 0]
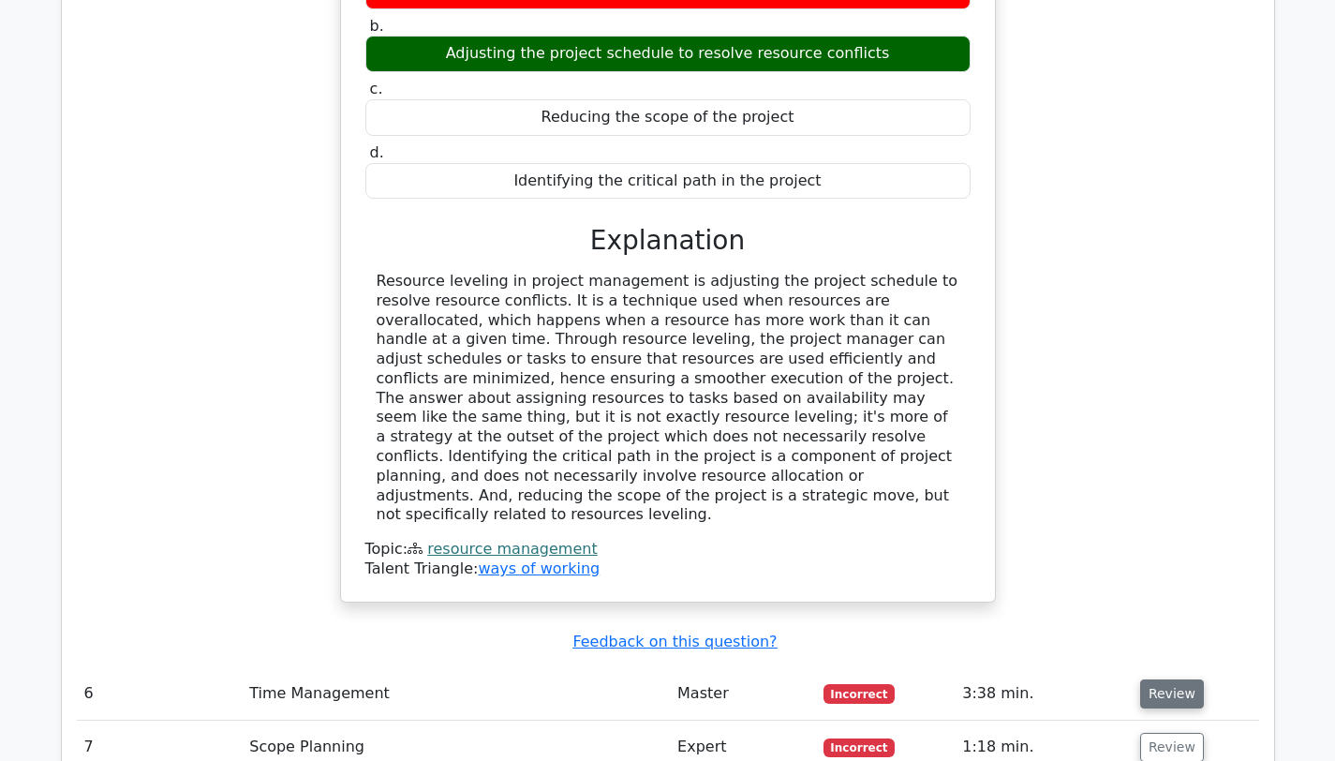
click at [1163, 679] on button "Review" at bounding box center [1172, 693] width 64 height 29
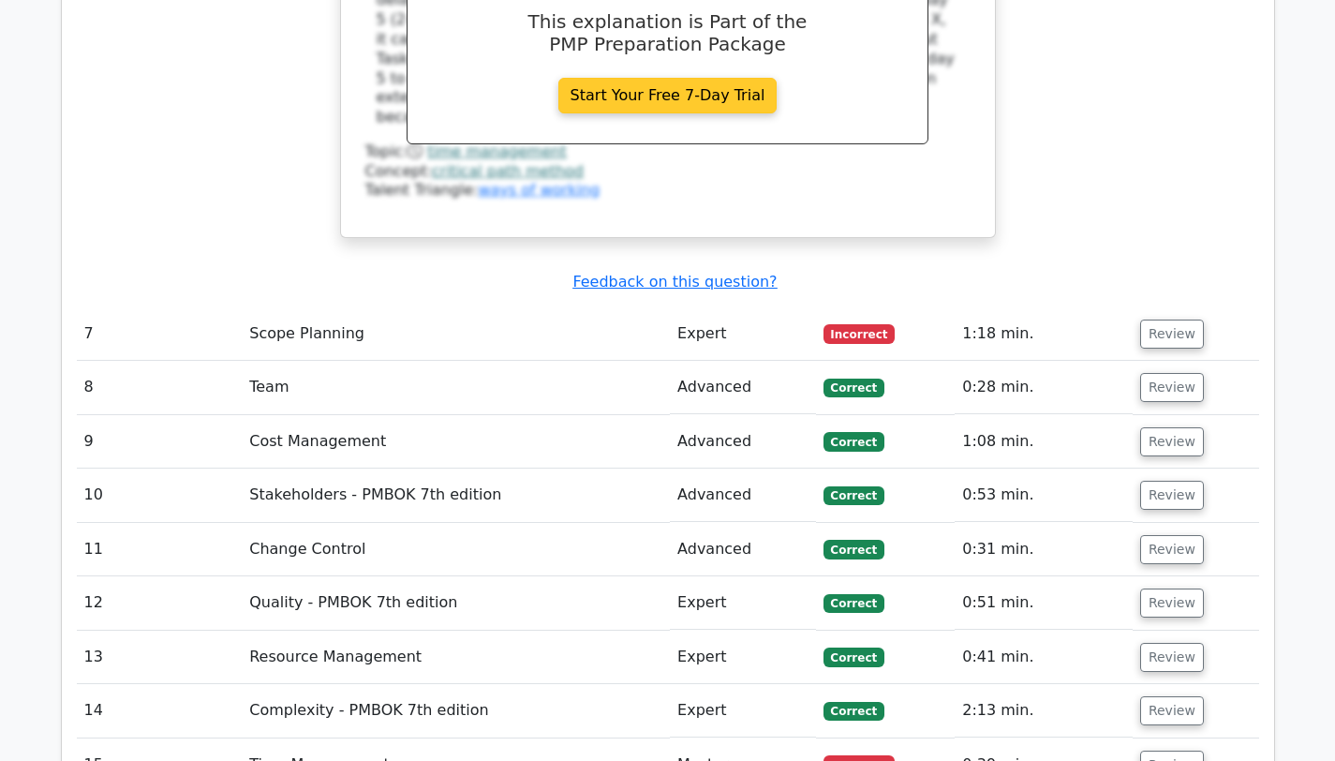
scroll to position [4603, 0]
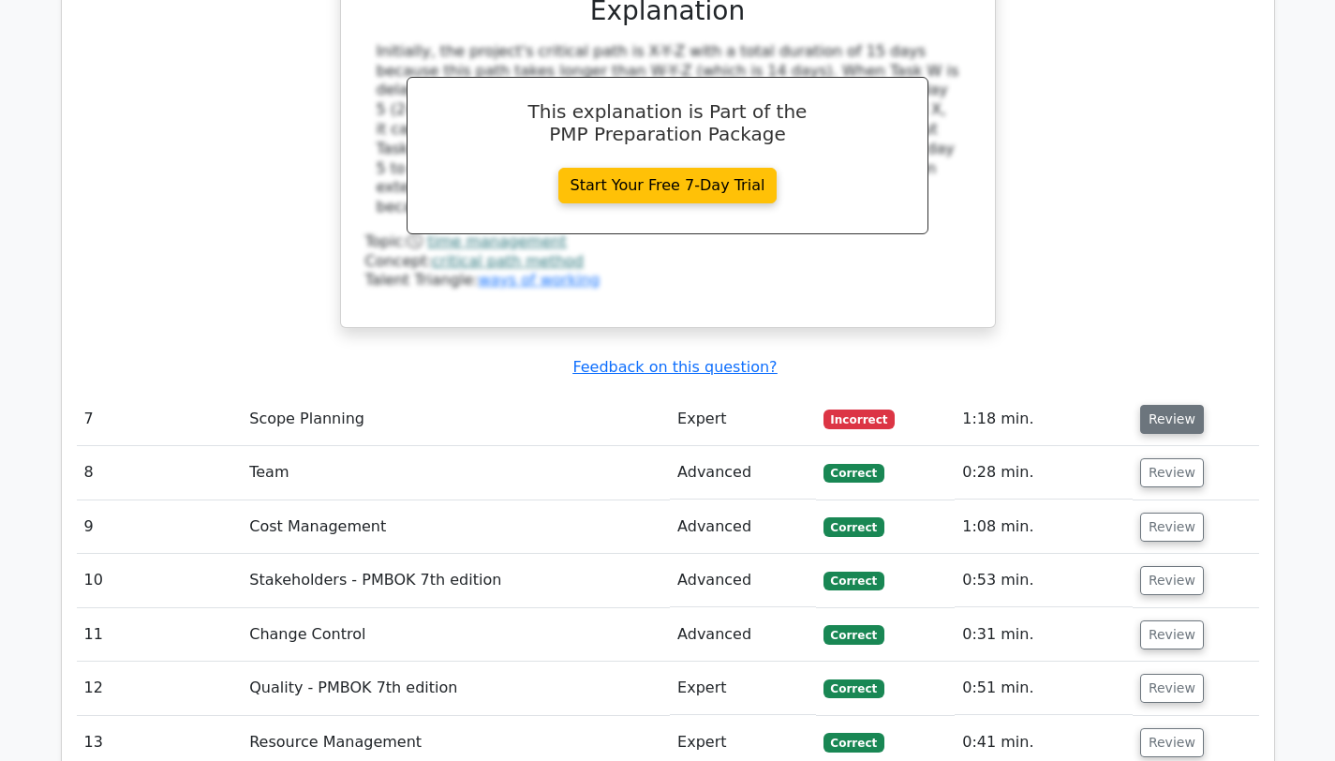
click at [1168, 405] on button "Review" at bounding box center [1172, 419] width 64 height 29
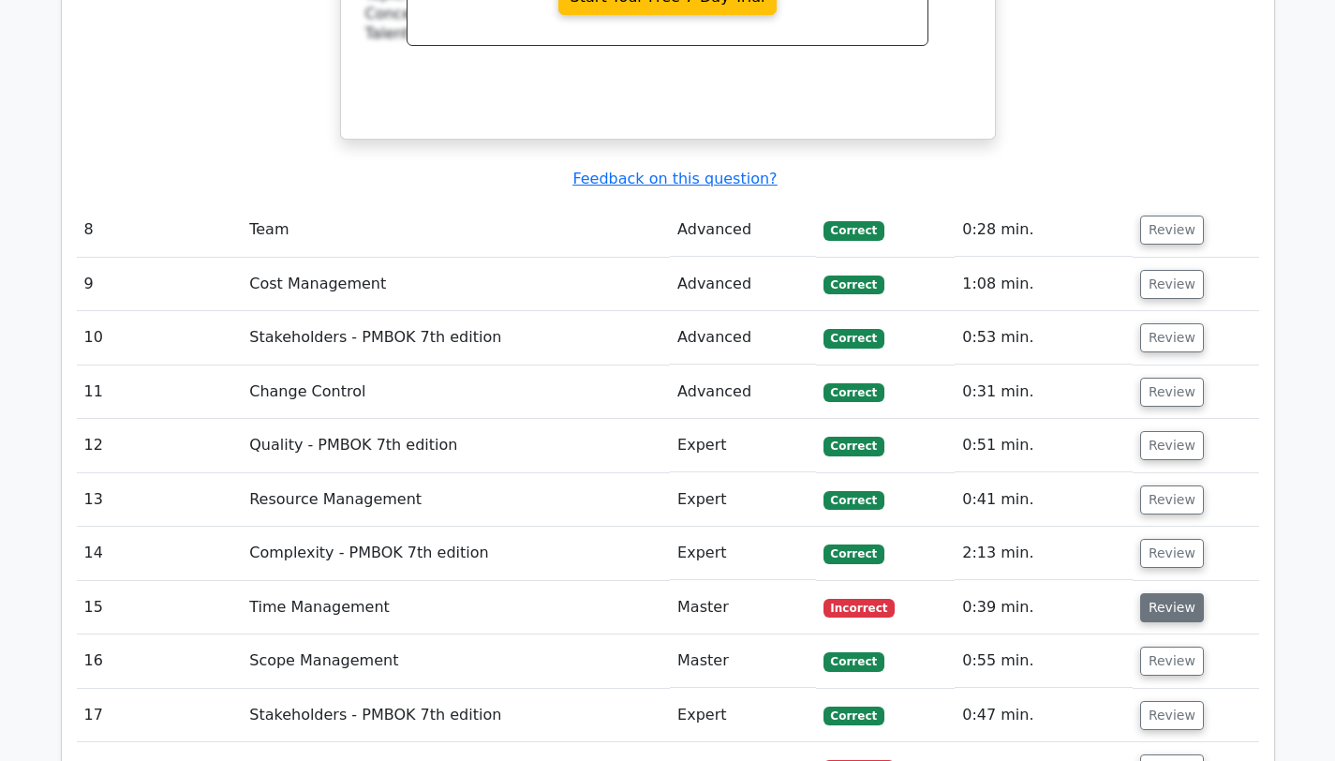
scroll to position [5687, 0]
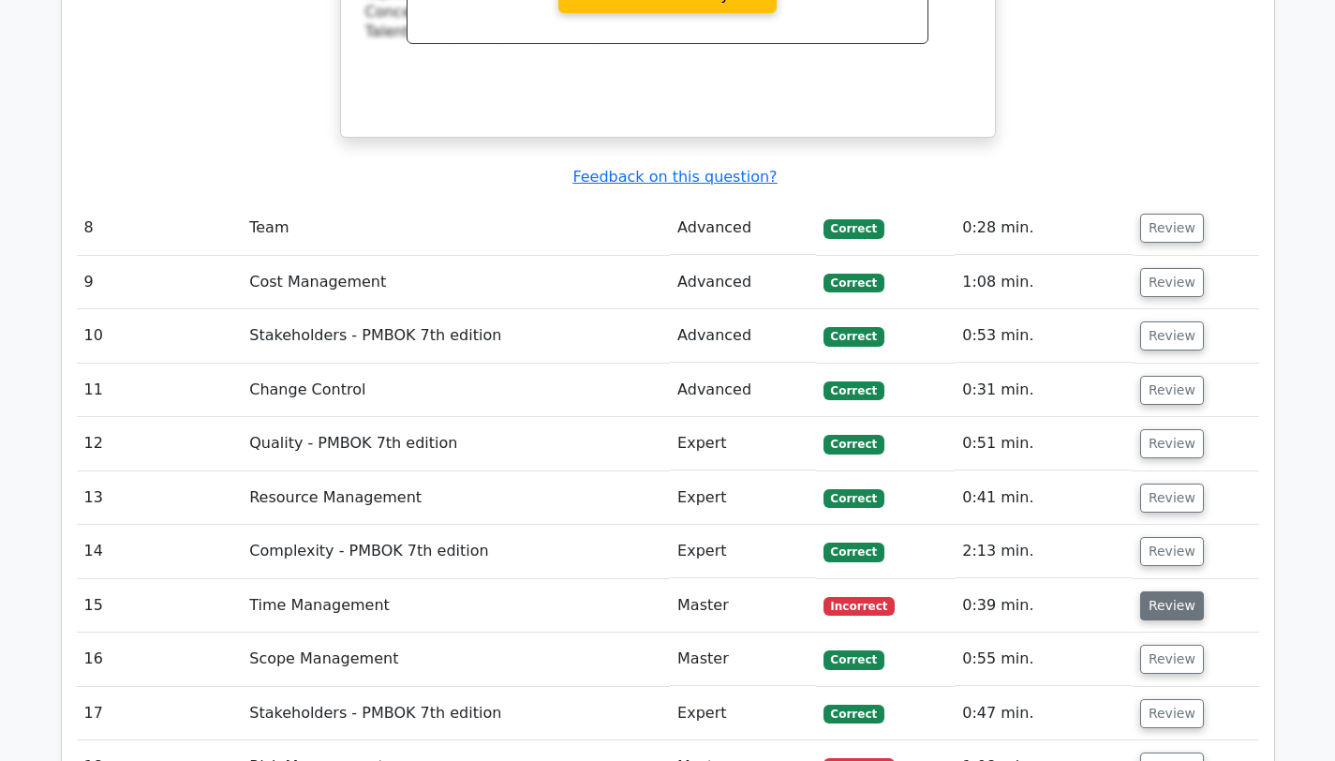
click at [1181, 591] on button "Review" at bounding box center [1172, 605] width 64 height 29
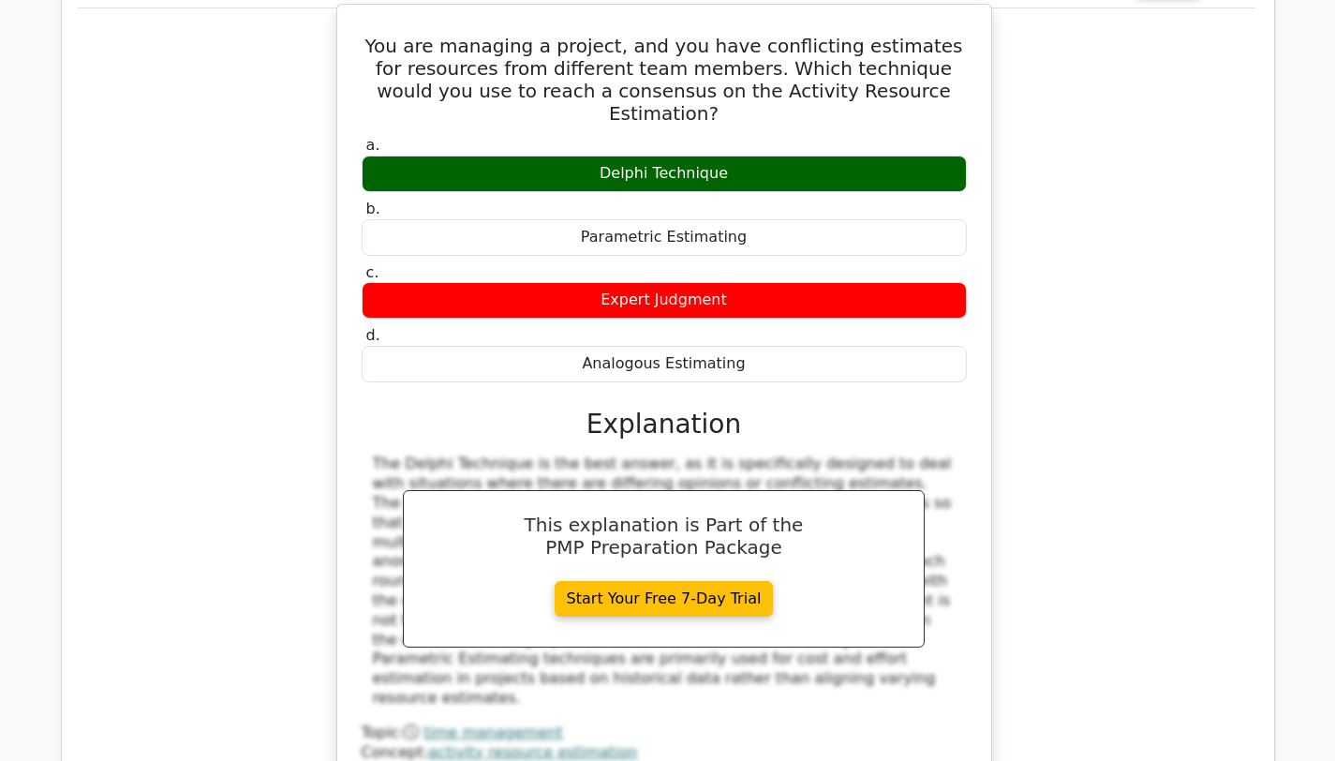
scroll to position [6546, 0]
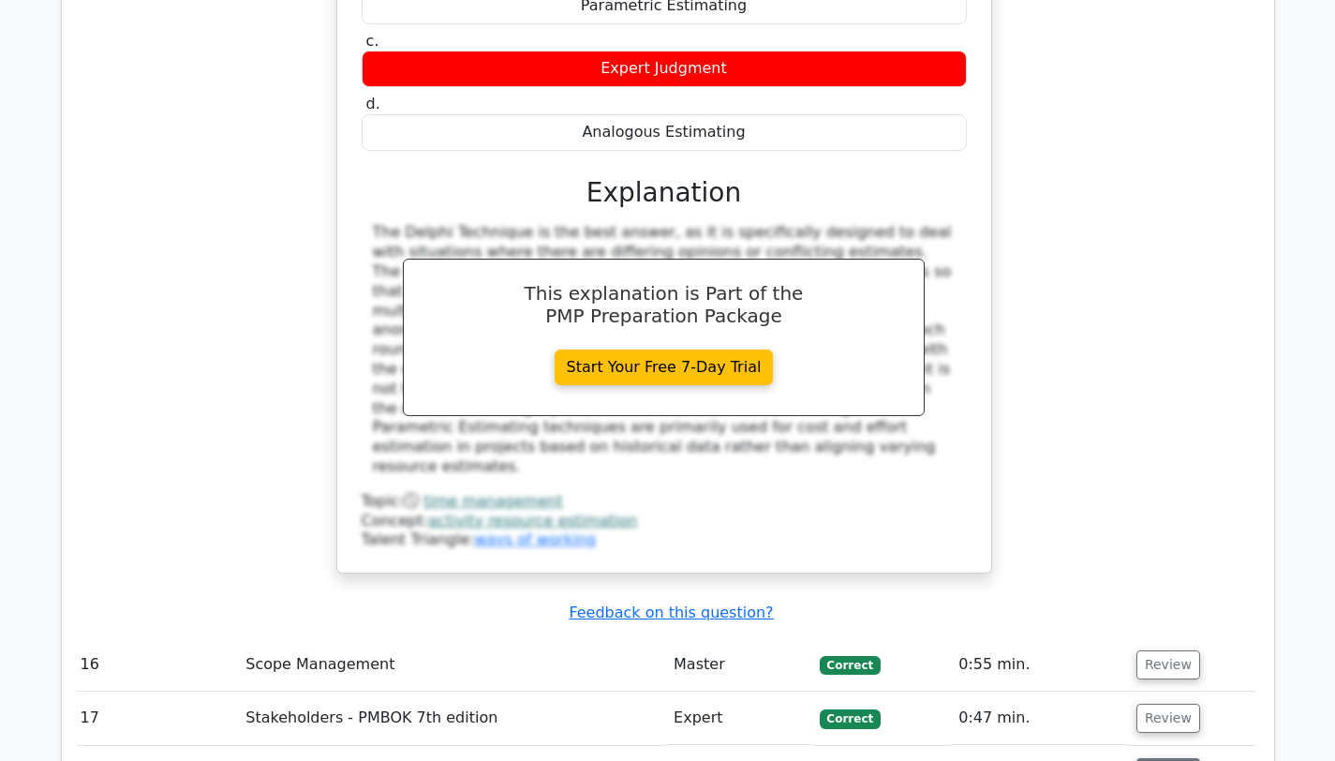
click at [1151, 758] on button "Review" at bounding box center [1168, 772] width 64 height 29
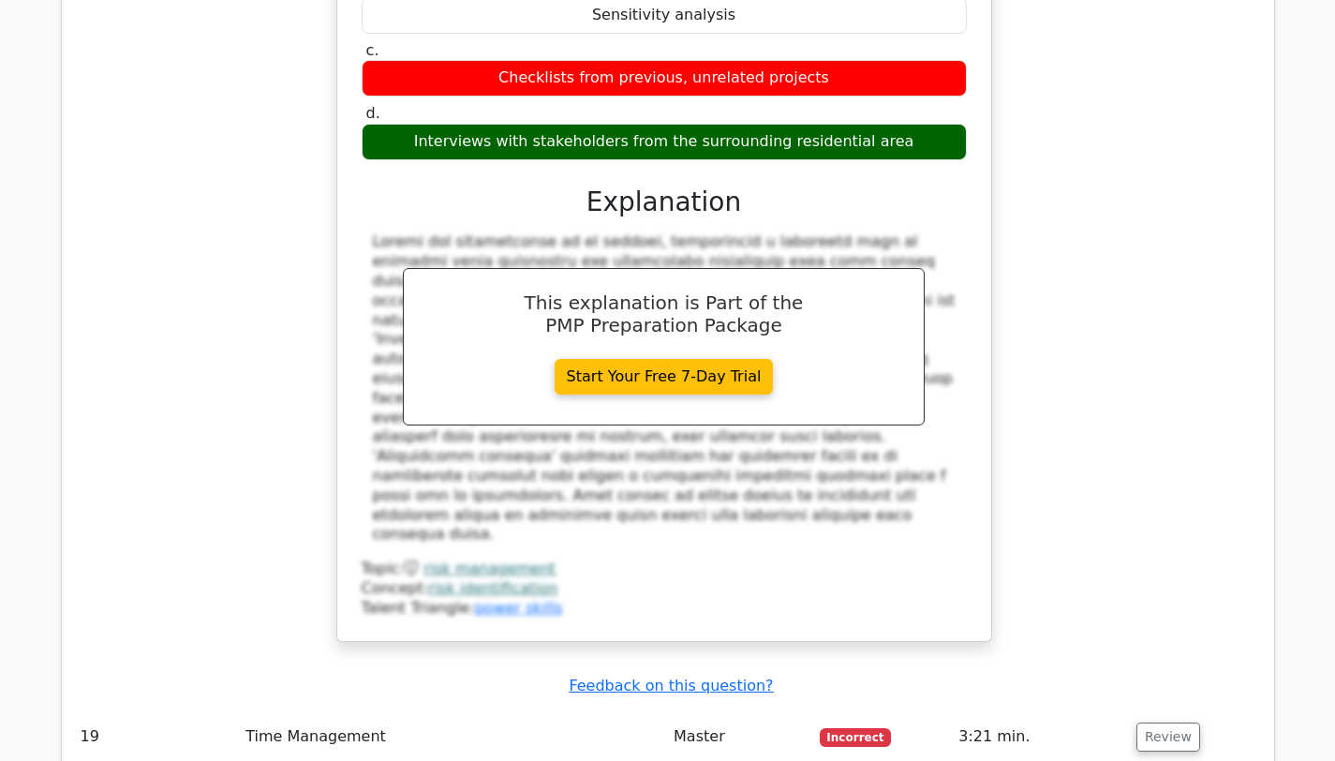
scroll to position [7674, 0]
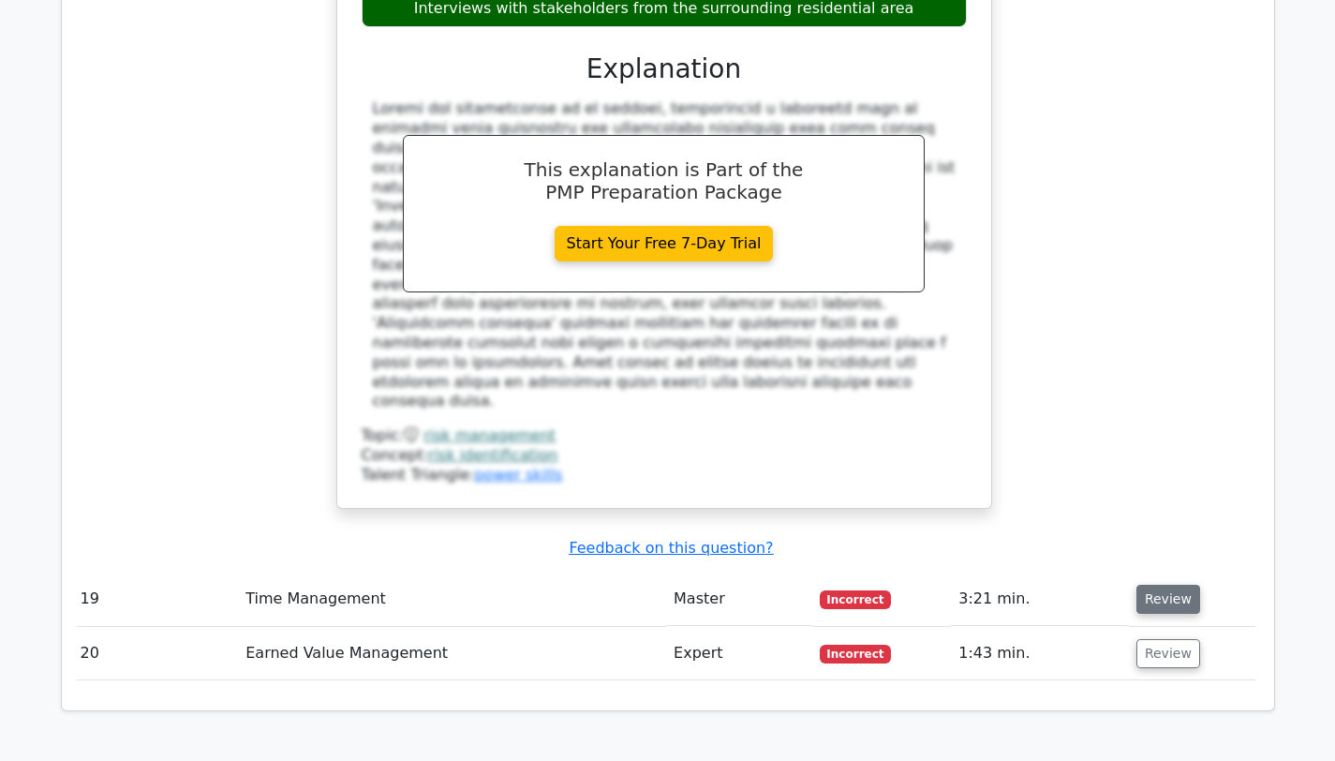
click at [1174, 584] on button "Review" at bounding box center [1168, 598] width 64 height 29
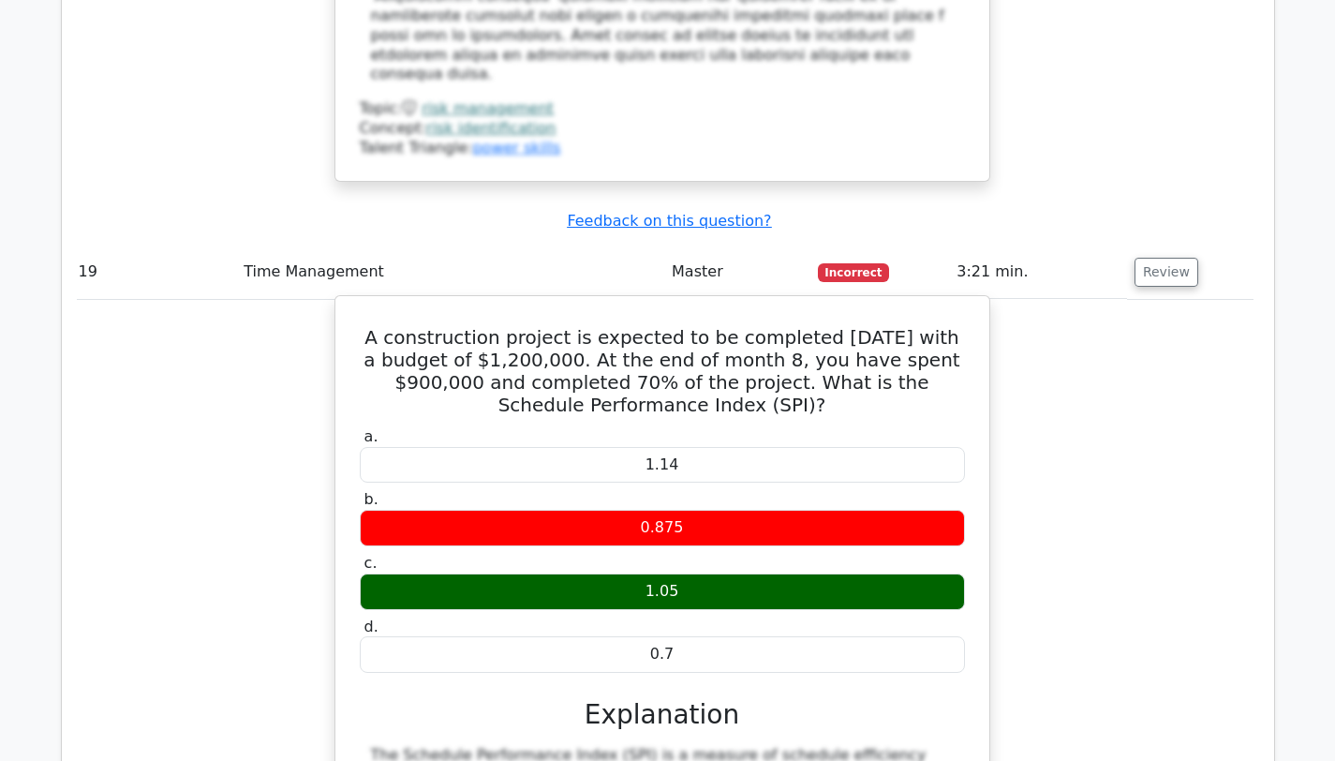
scroll to position [8002, 0]
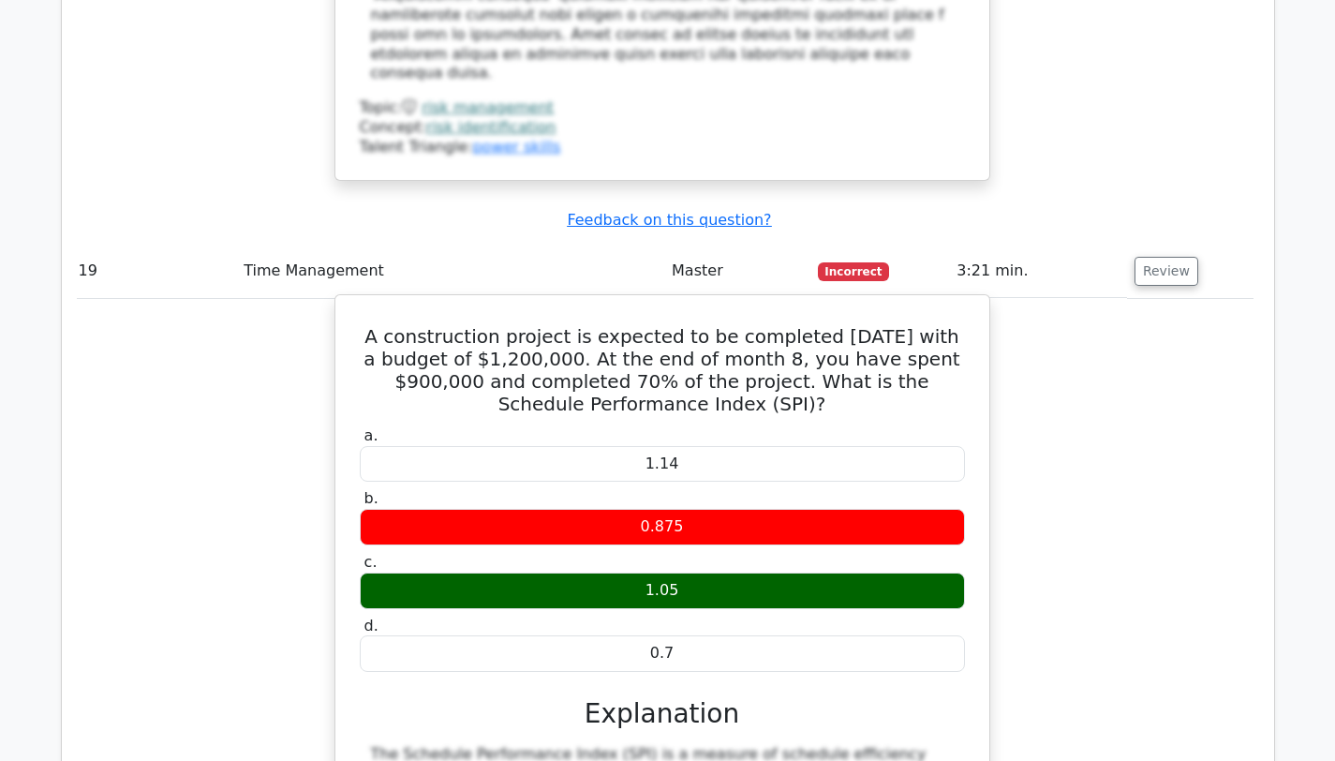
drag, startPoint x: 727, startPoint y: 158, endPoint x: 357, endPoint y: 81, distance: 377.9
click at [358, 325] on h5 "A construction project is expected to be completed in 12 months with a budget o…" at bounding box center [662, 370] width 609 height 90
copy h5 "A construction project is expected to be completed in 12 months with a budget o…"
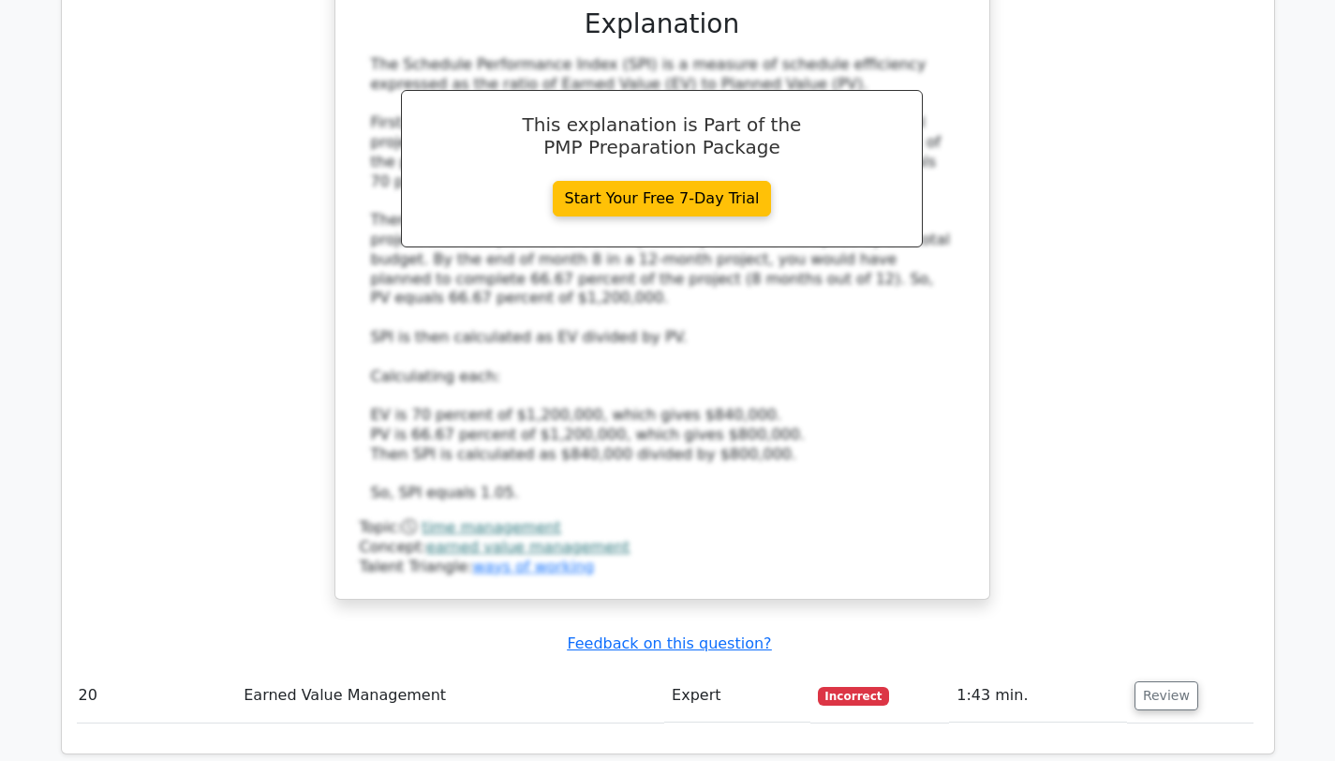
scroll to position [8760, 0]
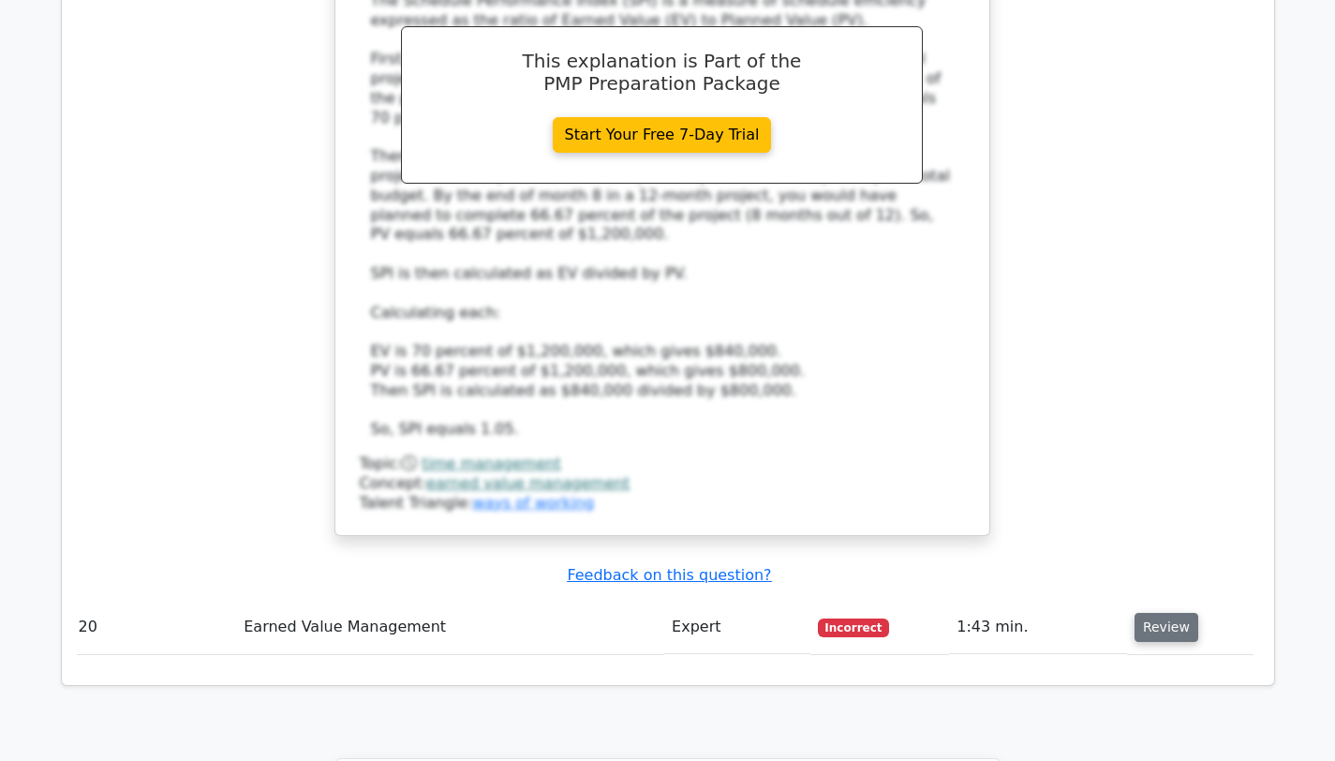
click at [1168, 613] on button "Review" at bounding box center [1166, 627] width 64 height 29
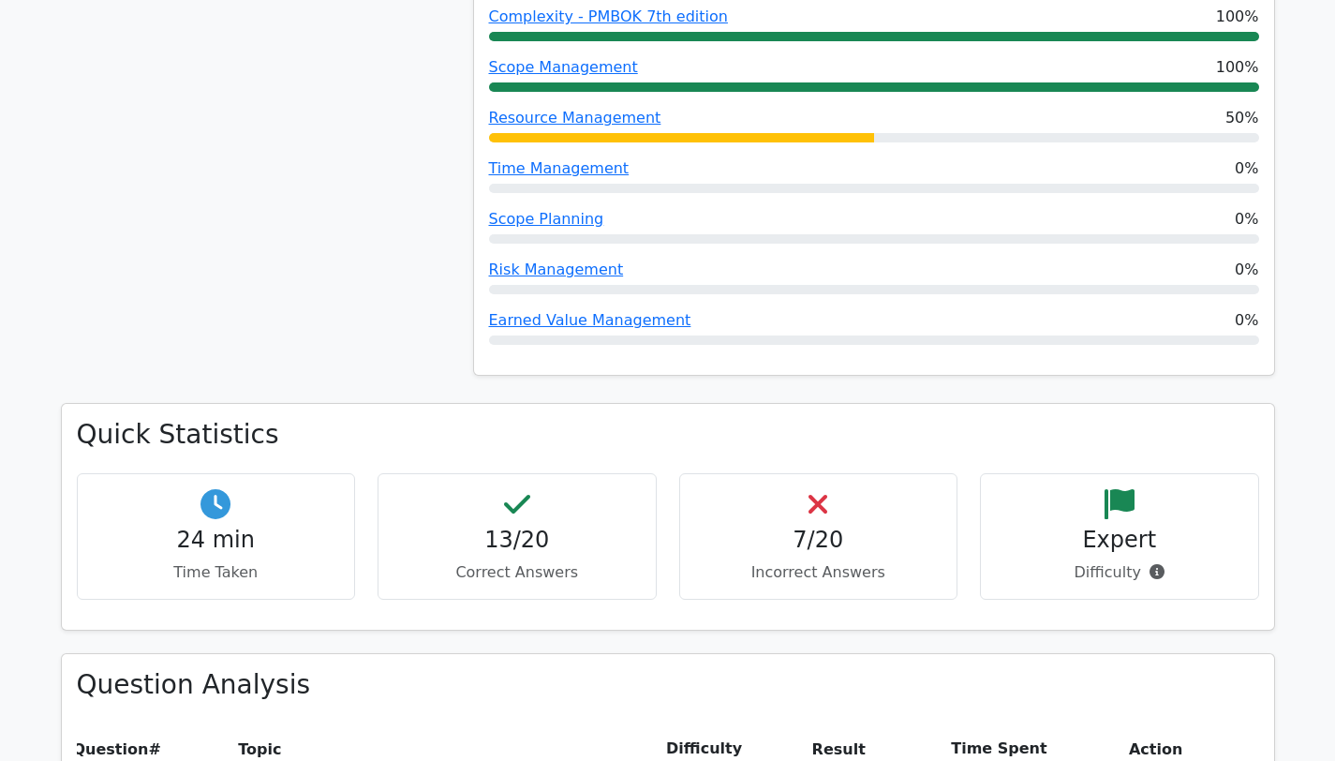
scroll to position [1378, 0]
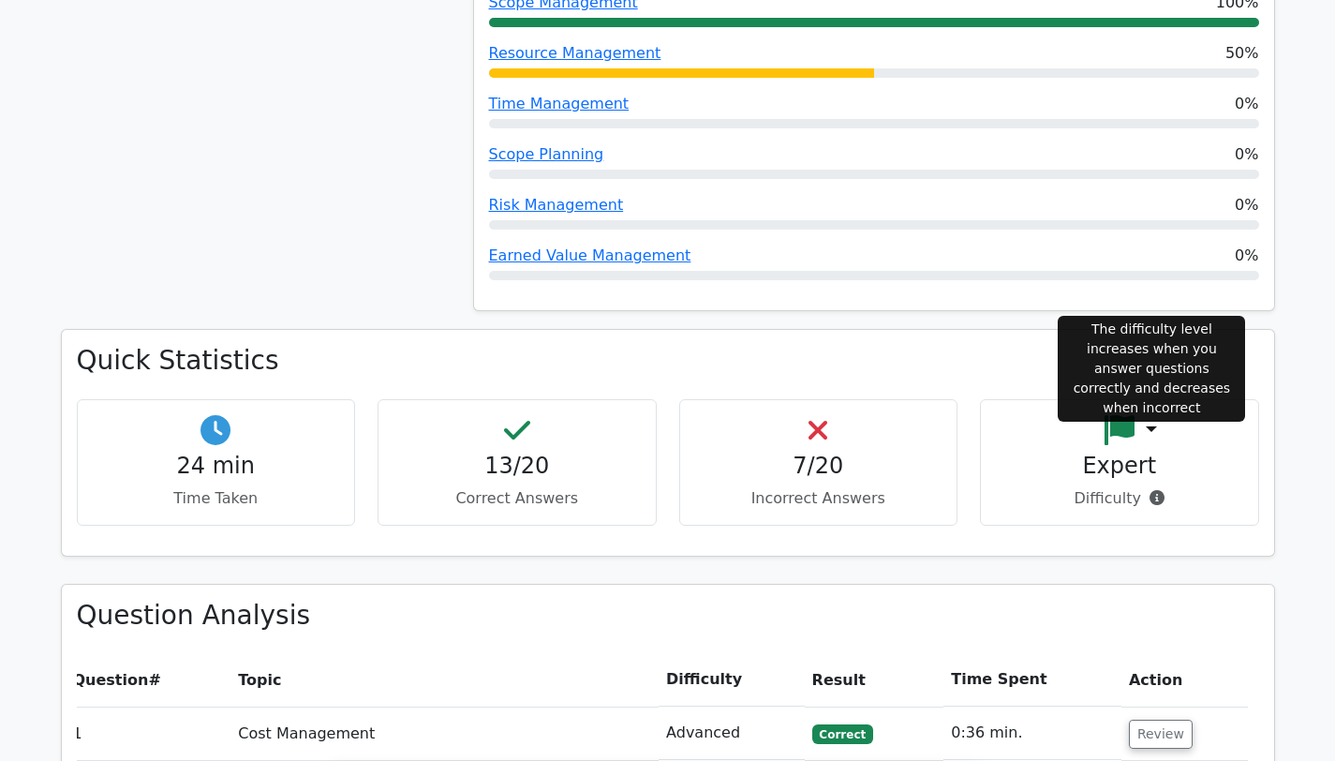
click at [1150, 490] on icon at bounding box center [1156, 497] width 15 height 15
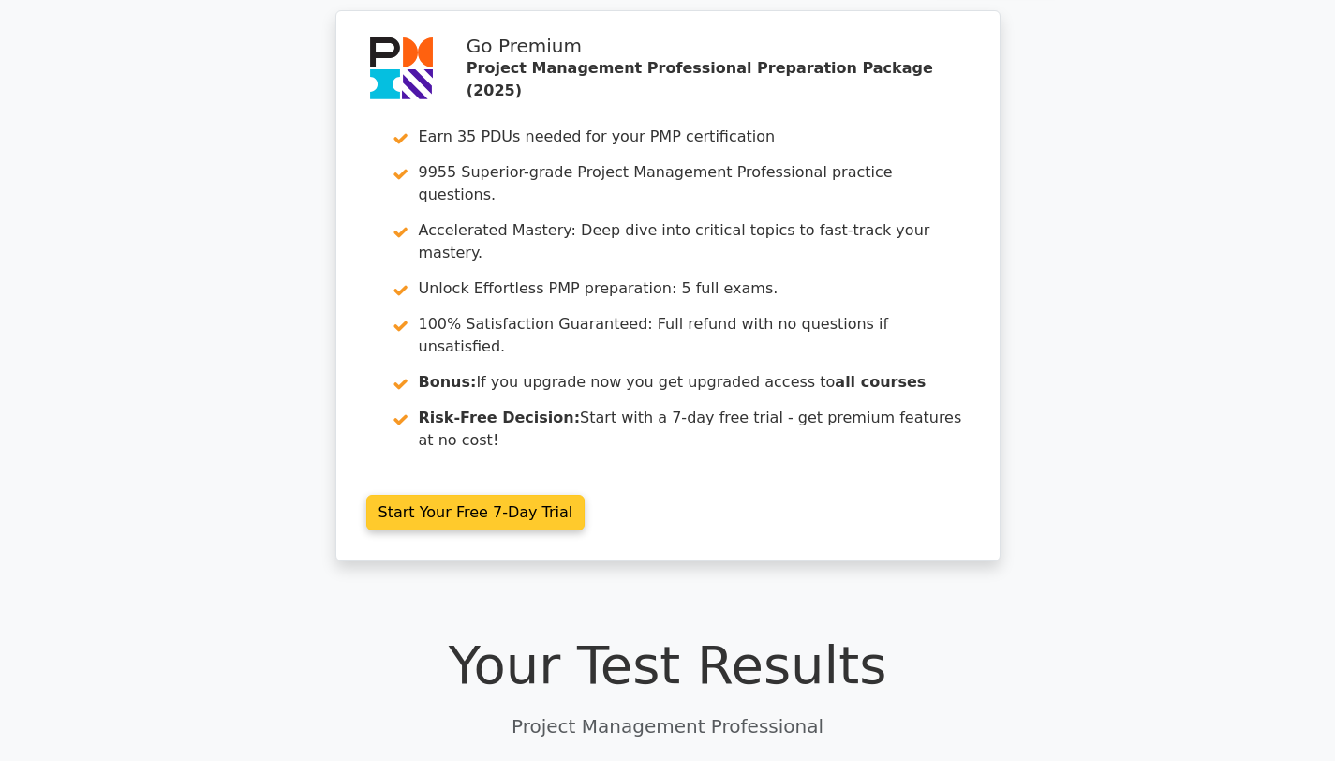
scroll to position [53, 0]
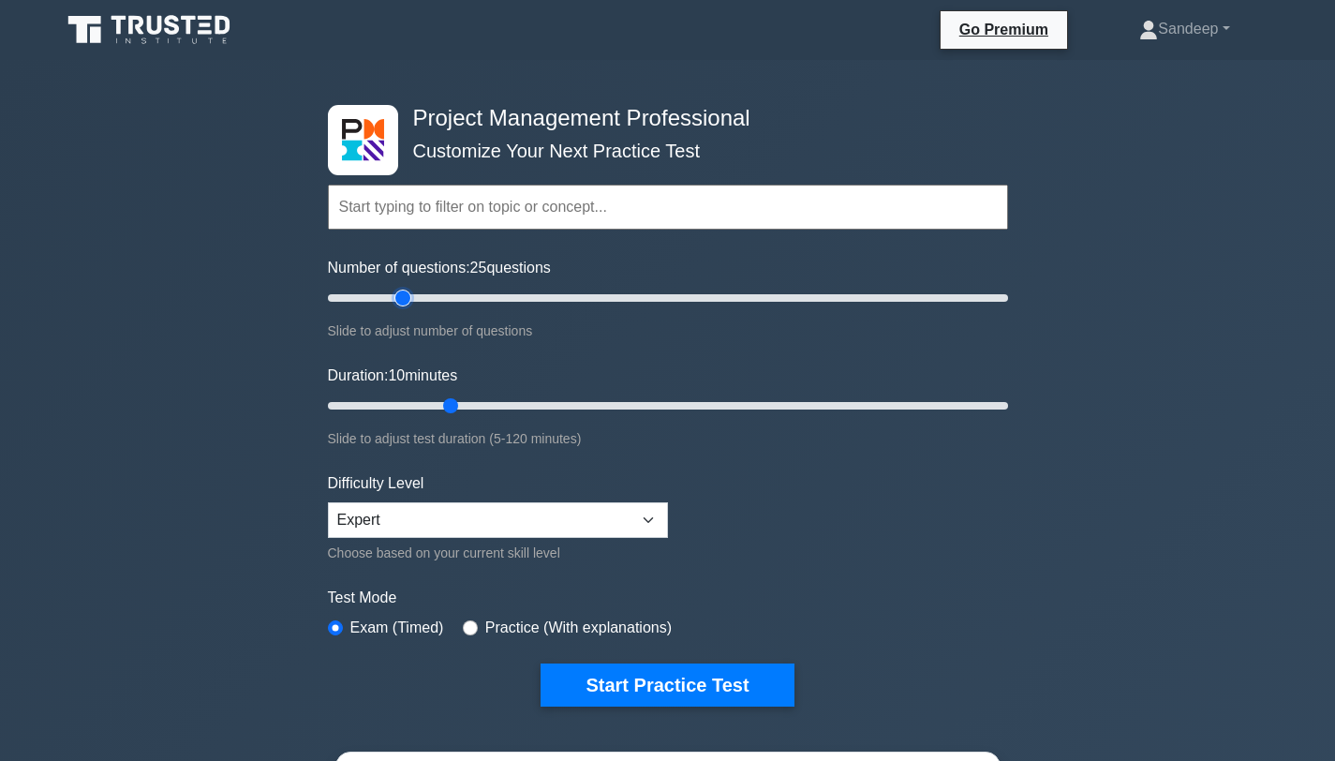
drag, startPoint x: 387, startPoint y: 298, endPoint x: 407, endPoint y: 300, distance: 20.7
type input "25"
click at [407, 300] on input "Number of questions: 25 questions" at bounding box center [668, 298] width 680 height 22
type input "25"
click at [460, 407] on input "Duration: 25 minutes" at bounding box center [668, 405] width 680 height 22
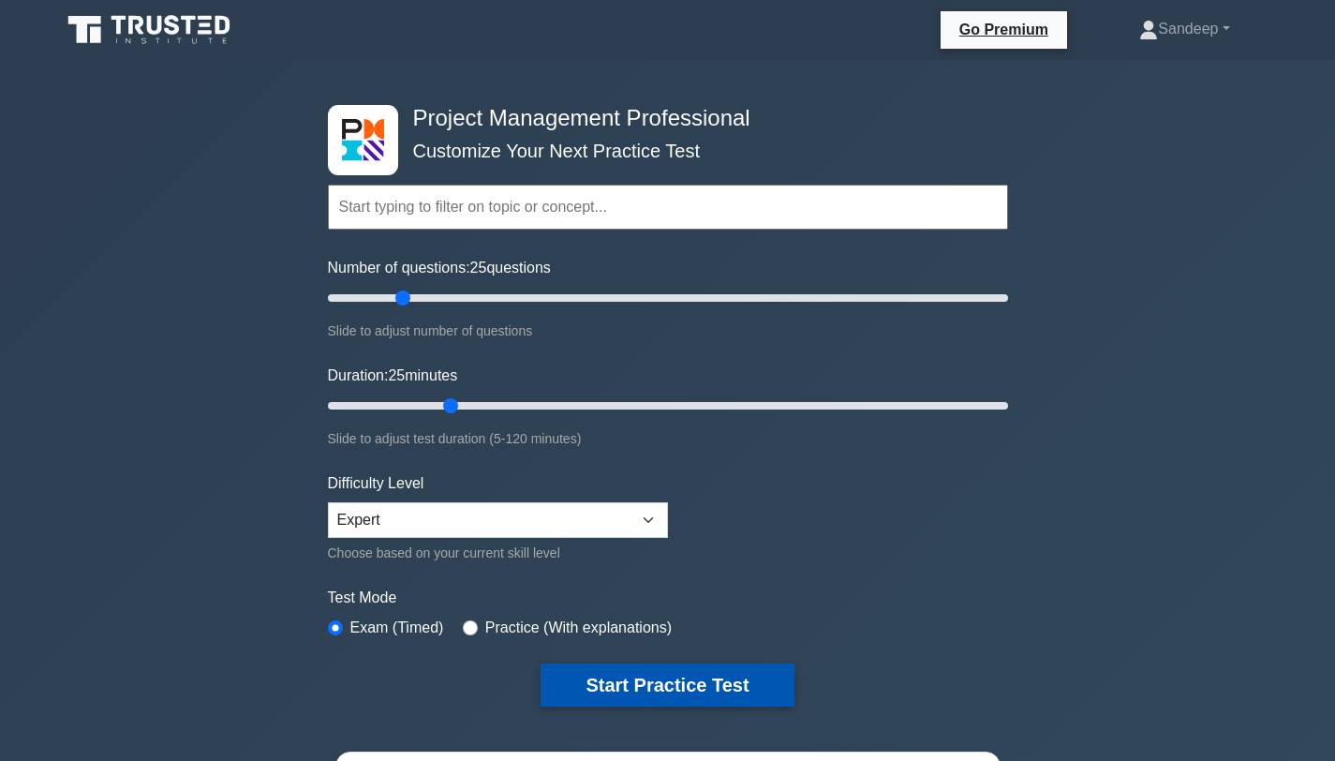
click at [593, 679] on button "Start Practice Test" at bounding box center [666, 684] width 253 height 43
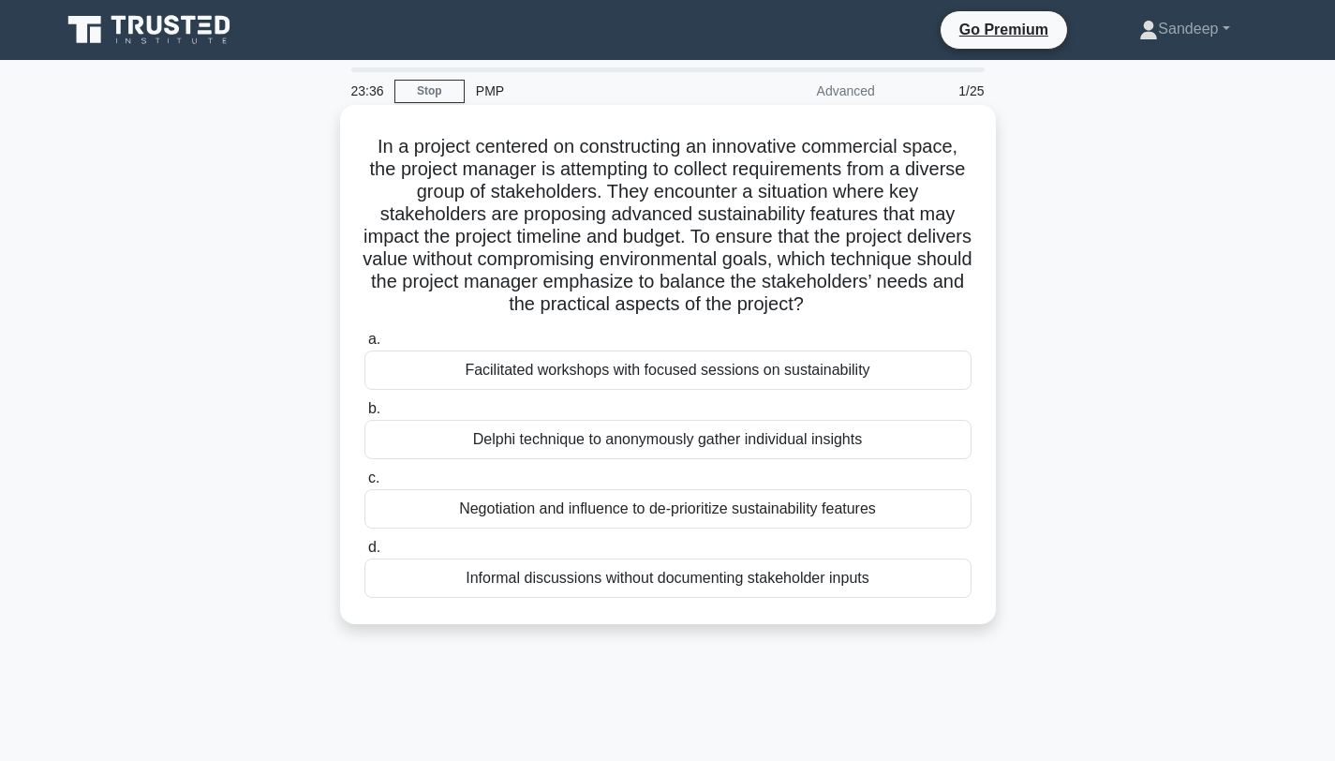
click at [517, 367] on div "Facilitated workshops with focused sessions on sustainability" at bounding box center [667, 369] width 607 height 39
click at [364, 346] on input "a. Facilitated workshops with focused sessions on sustainability" at bounding box center [364, 339] width 0 height 12
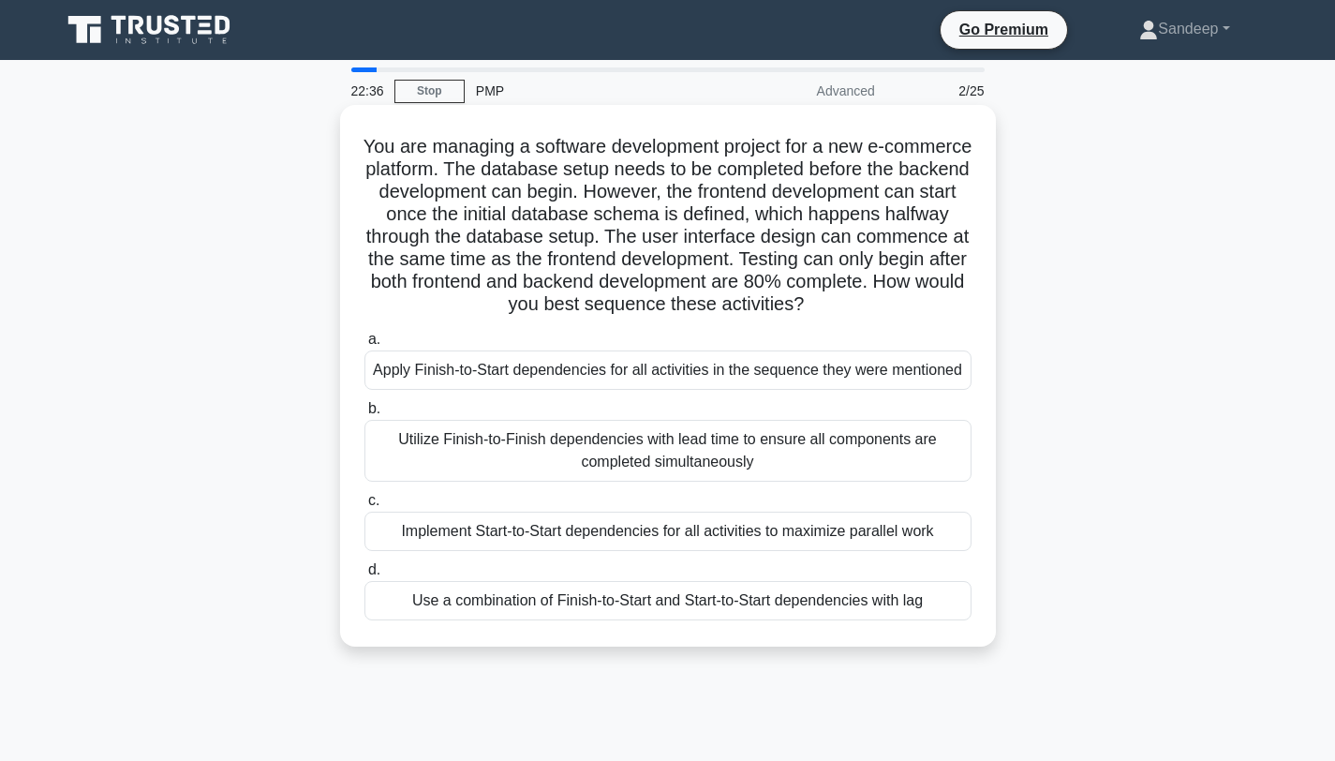
click at [476, 605] on div "Use a combination of Finish-to-Start and Start-to-Start dependencies with lag" at bounding box center [667, 600] width 607 height 39
click at [364, 576] on input "d. Use a combination of Finish-to-Start and Start-to-Start dependencies with lag" at bounding box center [364, 570] width 0 height 12
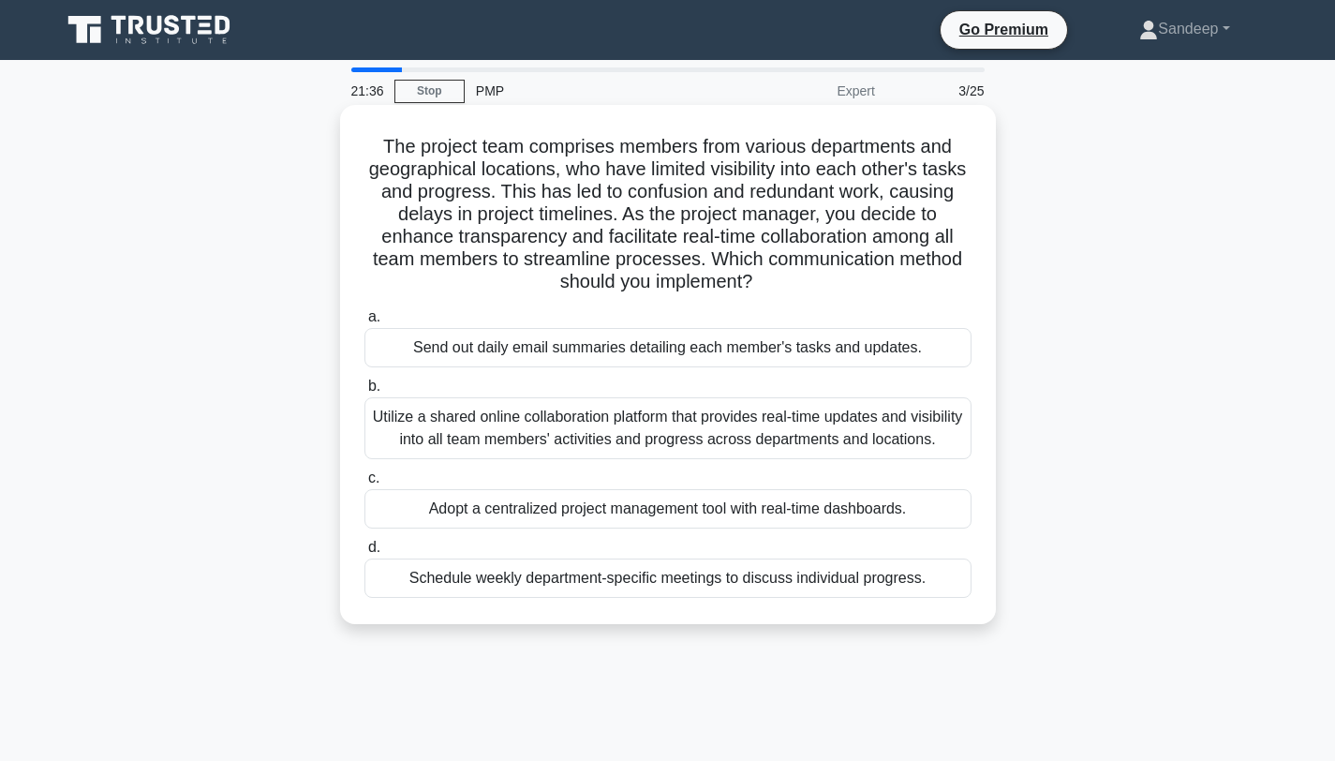
click at [565, 449] on div "Utilize a shared online collaboration platform that provides real-time updates …" at bounding box center [667, 428] width 607 height 62
click at [364, 392] on input "b. Utilize a shared online collaboration platform that provides real-time updat…" at bounding box center [364, 386] width 0 height 12
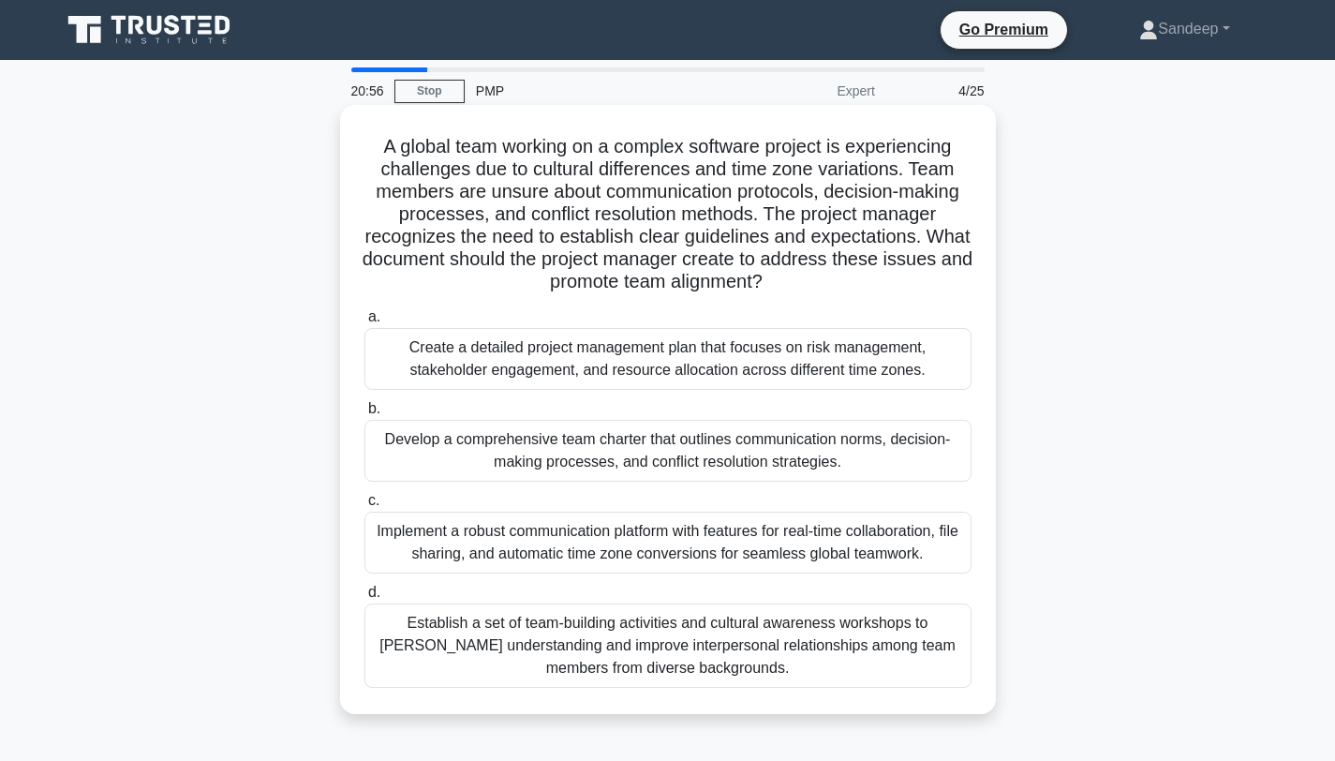
click at [516, 452] on div "Develop a comprehensive team charter that outlines communication norms, decisio…" at bounding box center [667, 451] width 607 height 62
click at [364, 415] on input "b. Develop a comprehensive team charter that outlines communication norms, deci…" at bounding box center [364, 409] width 0 height 12
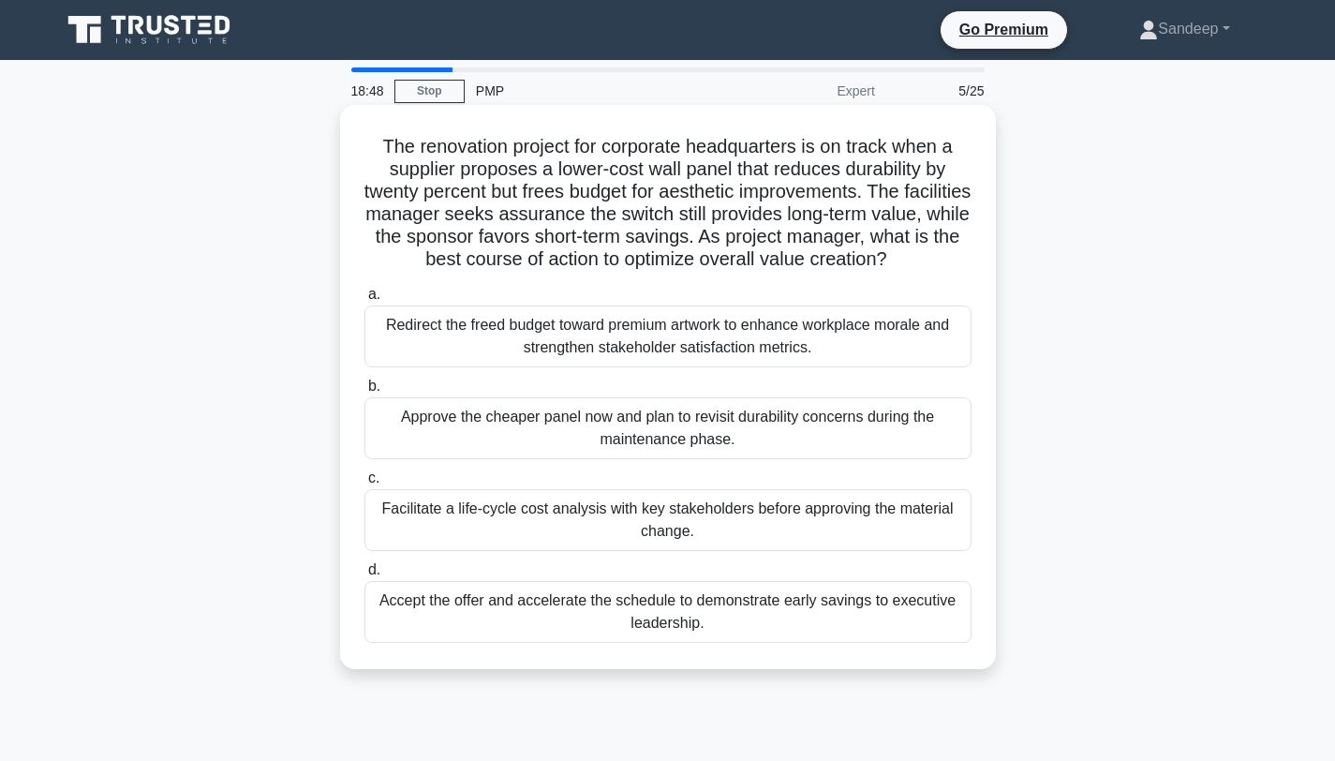
click at [568, 521] on div "Facilitate a life-cycle cost analysis with key stakeholders before approving th…" at bounding box center [667, 520] width 607 height 62
click at [364, 484] on input "c. Facilitate a life-cycle cost analysis with key stakeholders before approving…" at bounding box center [364, 478] width 0 height 12
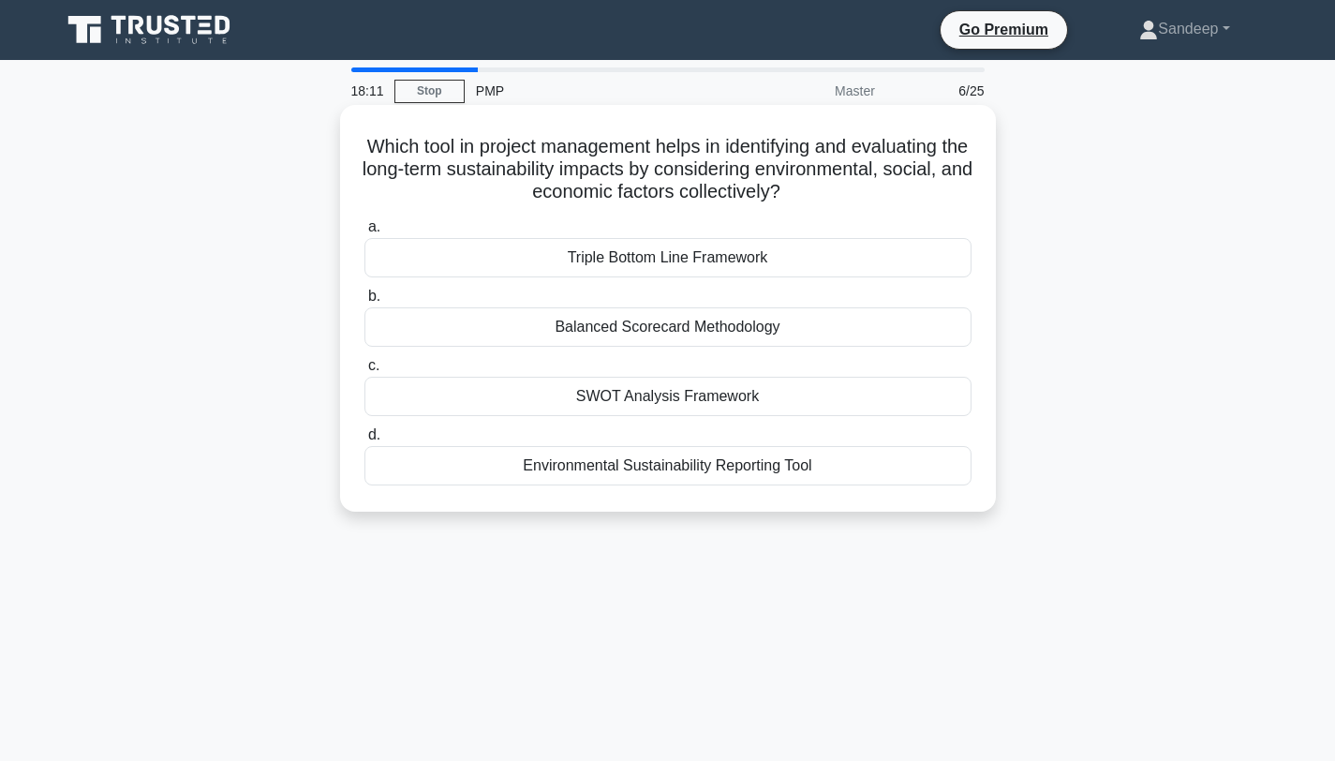
click at [644, 401] on div "SWOT Analysis Framework" at bounding box center [667, 396] width 607 height 39
click at [364, 372] on input "c. SWOT Analysis Framework" at bounding box center [364, 366] width 0 height 12
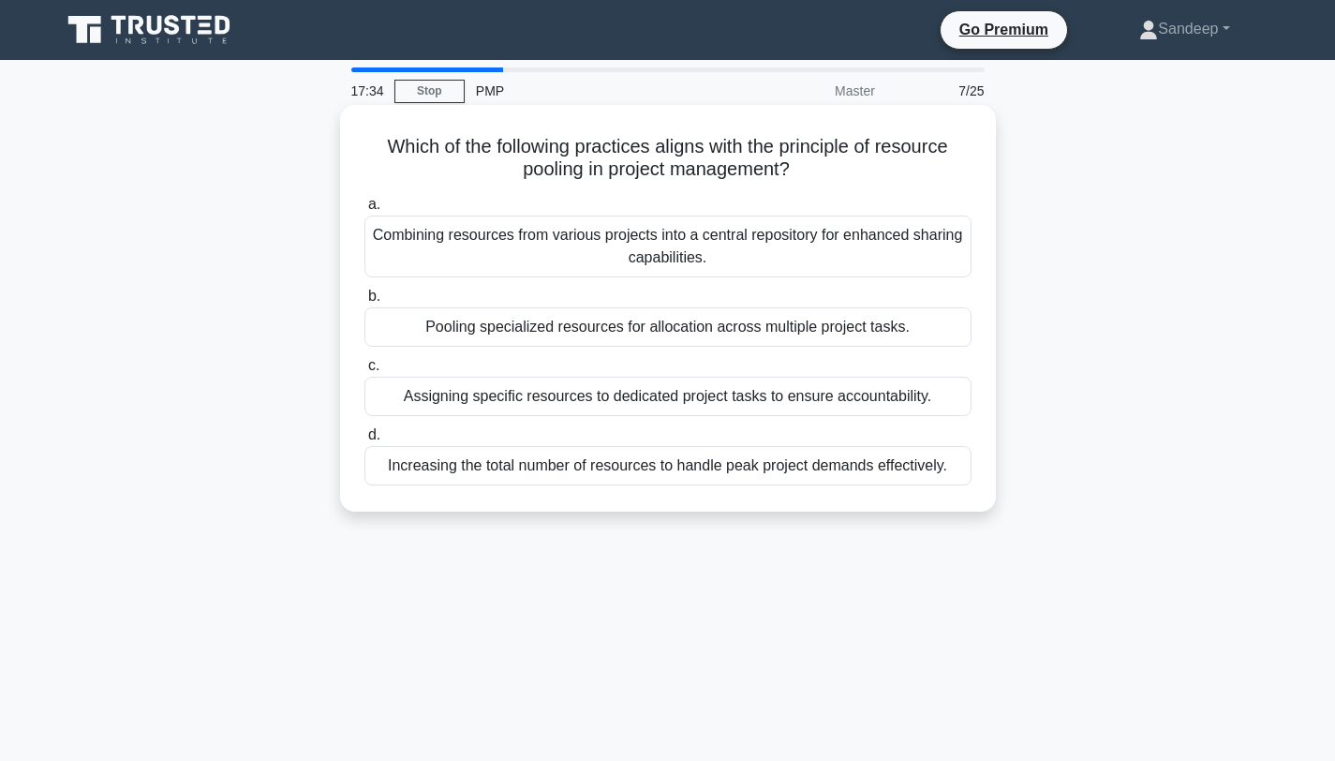
click at [506, 252] on div "Combining resources from various projects into a central repository for enhance…" at bounding box center [667, 246] width 607 height 62
click at [364, 211] on input "a. Combining resources from various projects into a central repository for enha…" at bounding box center [364, 205] width 0 height 12
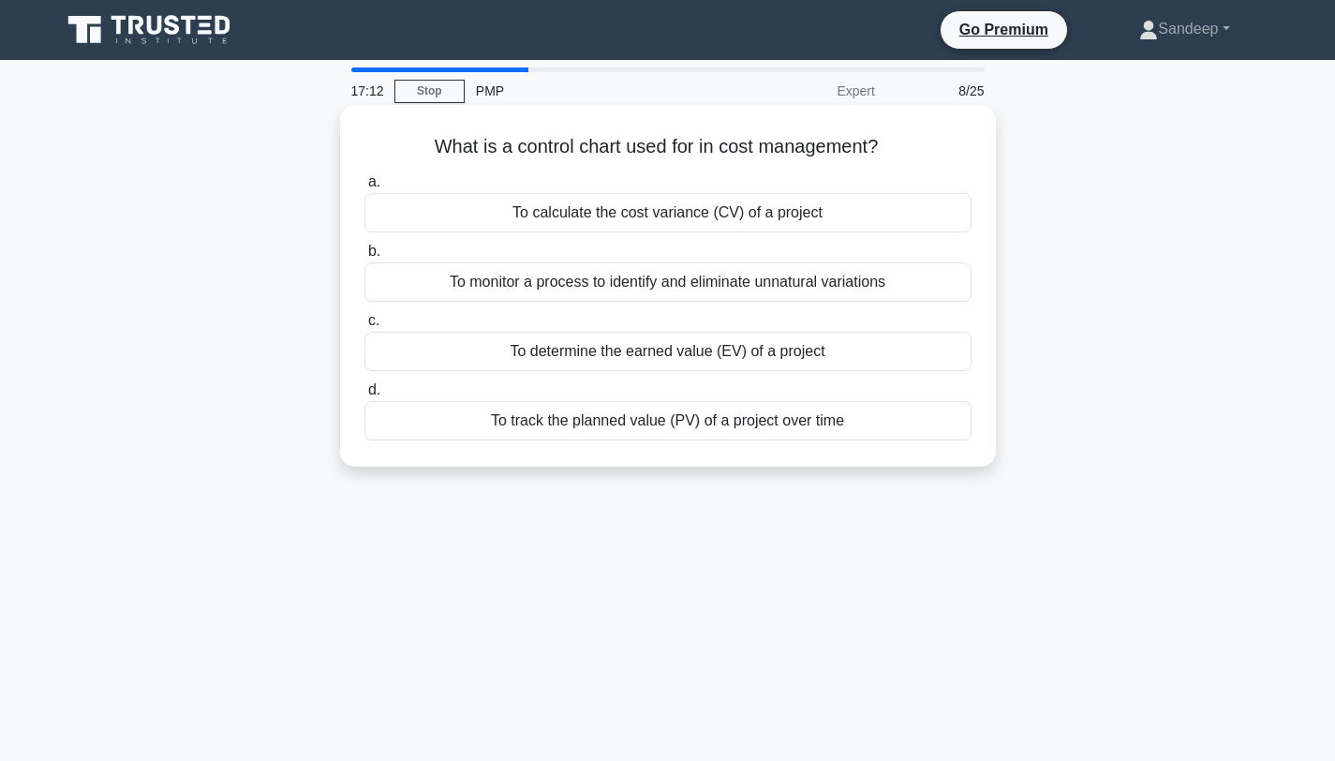
click at [592, 292] on div "To monitor a process to identify and eliminate unnatural variations" at bounding box center [667, 281] width 607 height 39
click at [364, 258] on input "b. To monitor a process to identify and eliminate unnatural variations" at bounding box center [364, 251] width 0 height 12
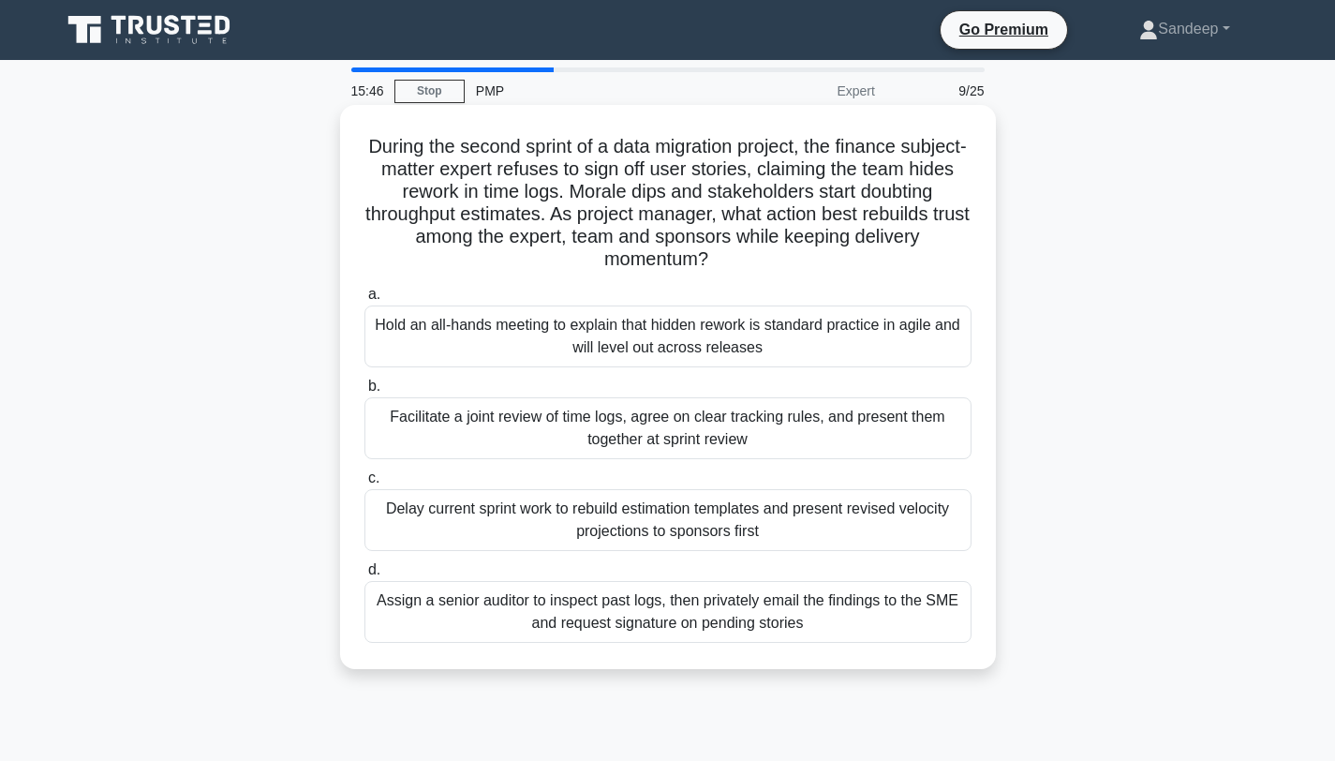
click at [513, 437] on div "Facilitate a joint review of time logs, agree on clear tracking rules, and pres…" at bounding box center [667, 428] width 607 height 62
click at [364, 392] on input "b. Facilitate a joint review of time logs, agree on clear tracking rules, and p…" at bounding box center [364, 386] width 0 height 12
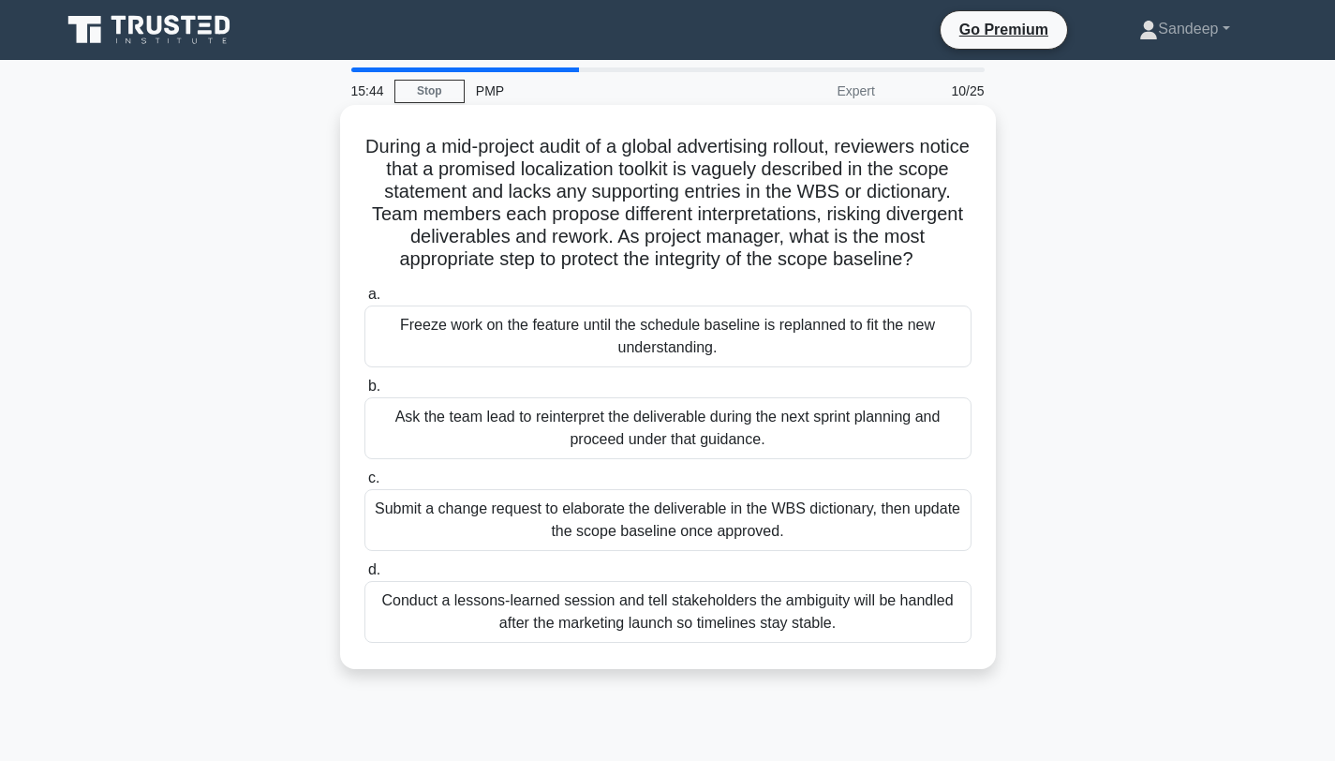
click at [422, 418] on div "Ask the team lead to reinterpret the deliverable during the next sprint plannin…" at bounding box center [667, 428] width 607 height 62
click at [364, 392] on input "b. Ask the team lead to reinterpret the deliverable during the next sprint plan…" at bounding box center [364, 386] width 0 height 12
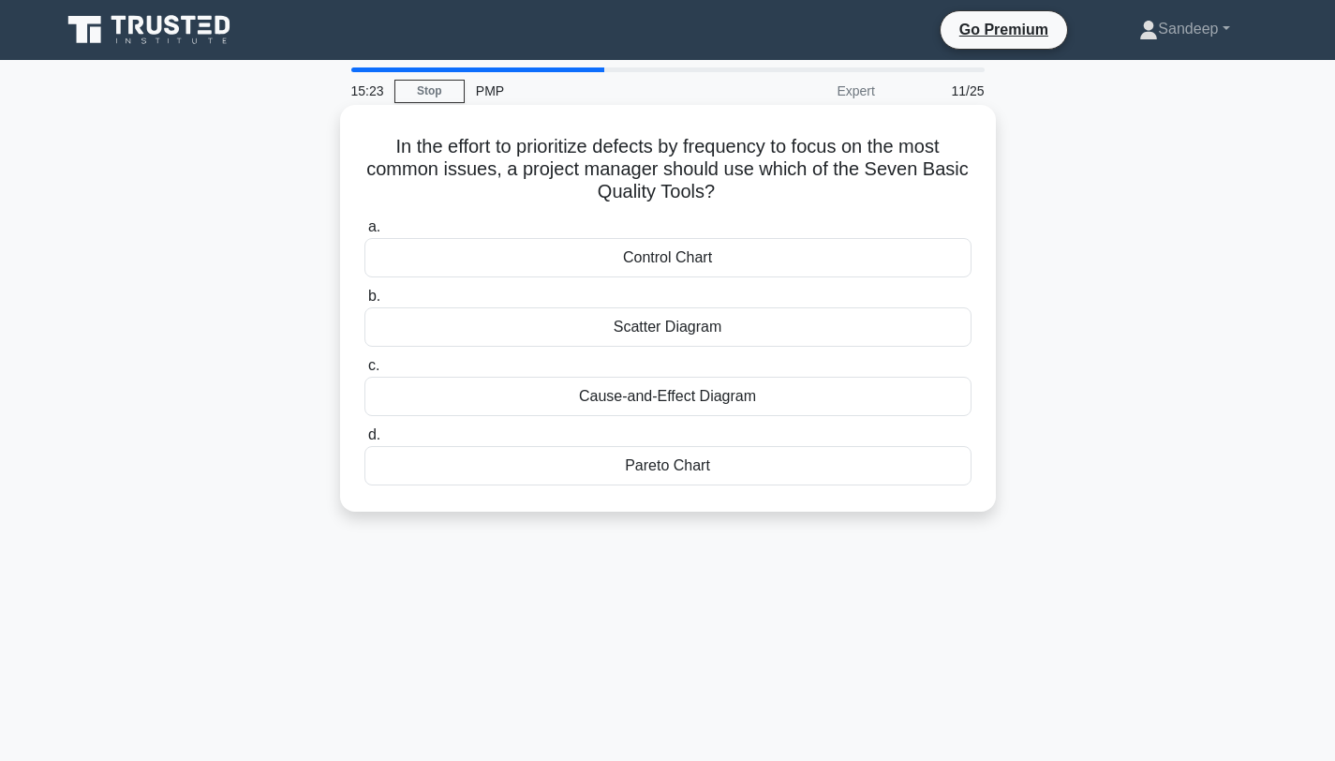
click at [624, 477] on div "Pareto Chart" at bounding box center [667, 465] width 607 height 39
click at [364, 441] on input "d. Pareto Chart" at bounding box center [364, 435] width 0 height 12
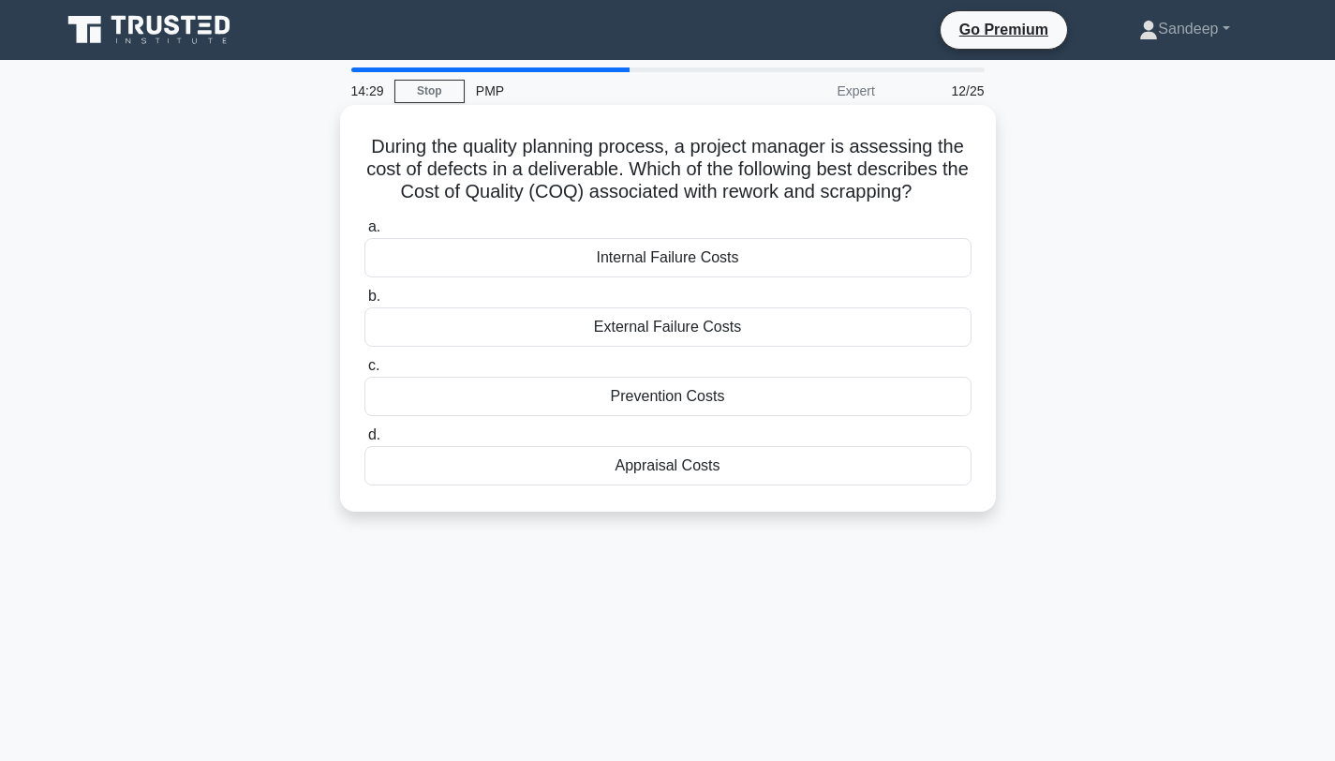
click at [673, 262] on div "Internal Failure Costs" at bounding box center [667, 257] width 607 height 39
click at [364, 233] on input "a. Internal Failure Costs" at bounding box center [364, 227] width 0 height 12
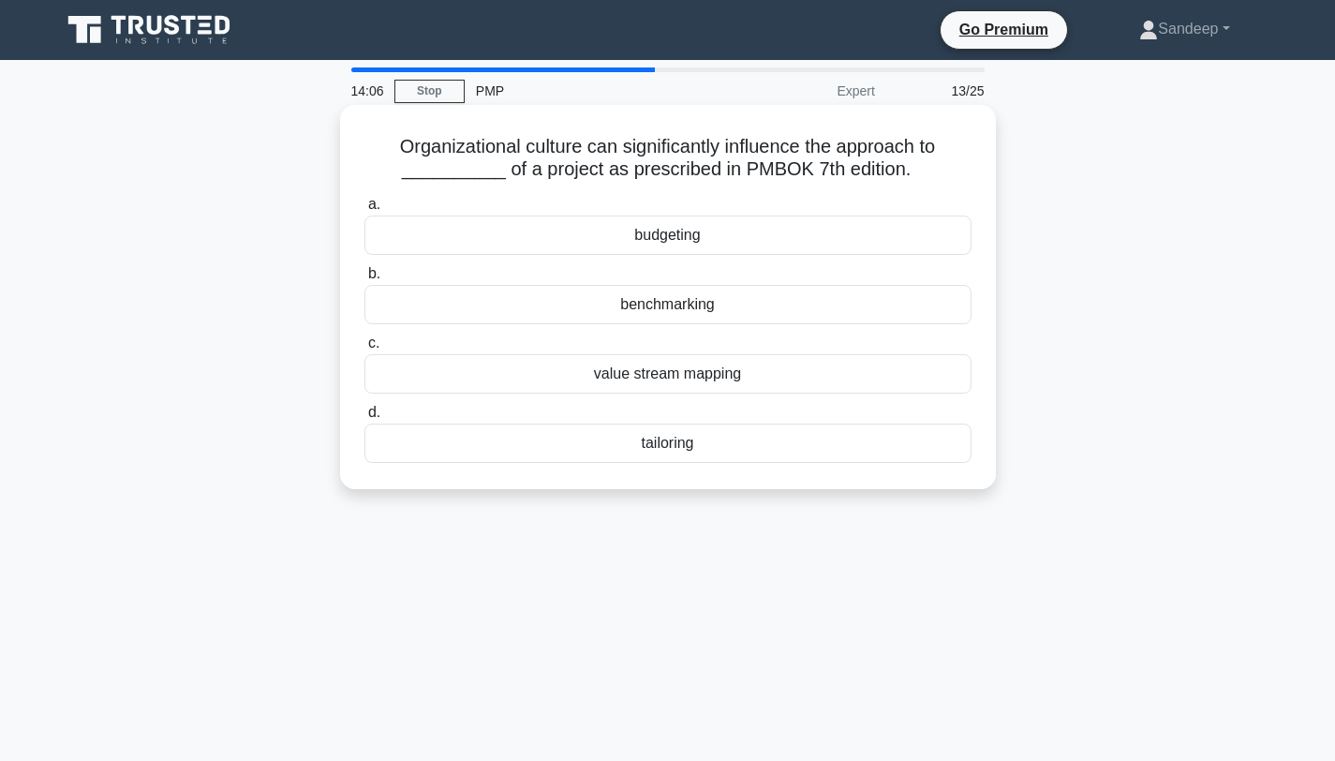
click at [673, 451] on div "tailoring" at bounding box center [667, 442] width 607 height 39
click at [364, 419] on input "d. tailoring" at bounding box center [364, 413] width 0 height 12
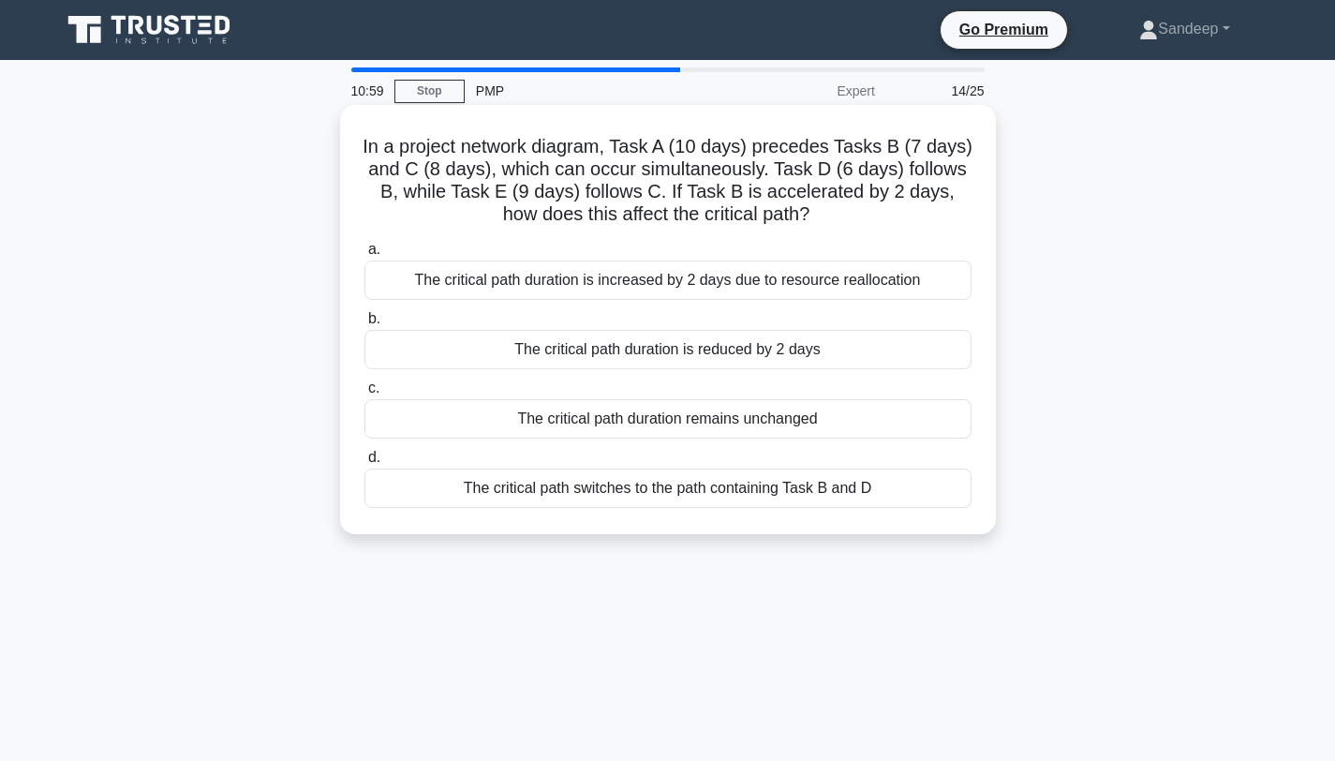
click at [635, 421] on div "The critical path duration remains unchanged" at bounding box center [667, 418] width 607 height 39
click at [364, 394] on input "c. The critical path duration remains unchanged" at bounding box center [364, 388] width 0 height 12
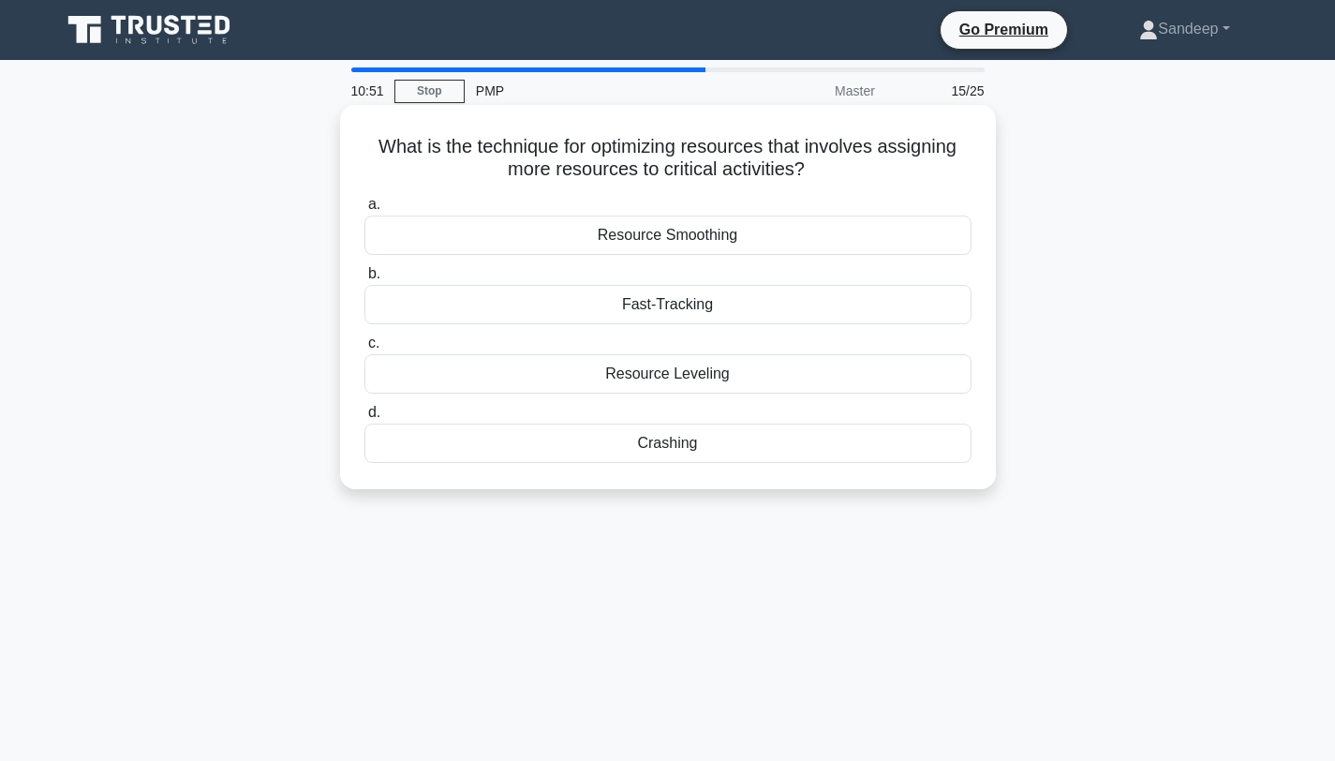
click at [706, 238] on div "Resource Smoothing" at bounding box center [667, 234] width 607 height 39
click at [364, 211] on input "a. Resource Smoothing" at bounding box center [364, 205] width 0 height 12
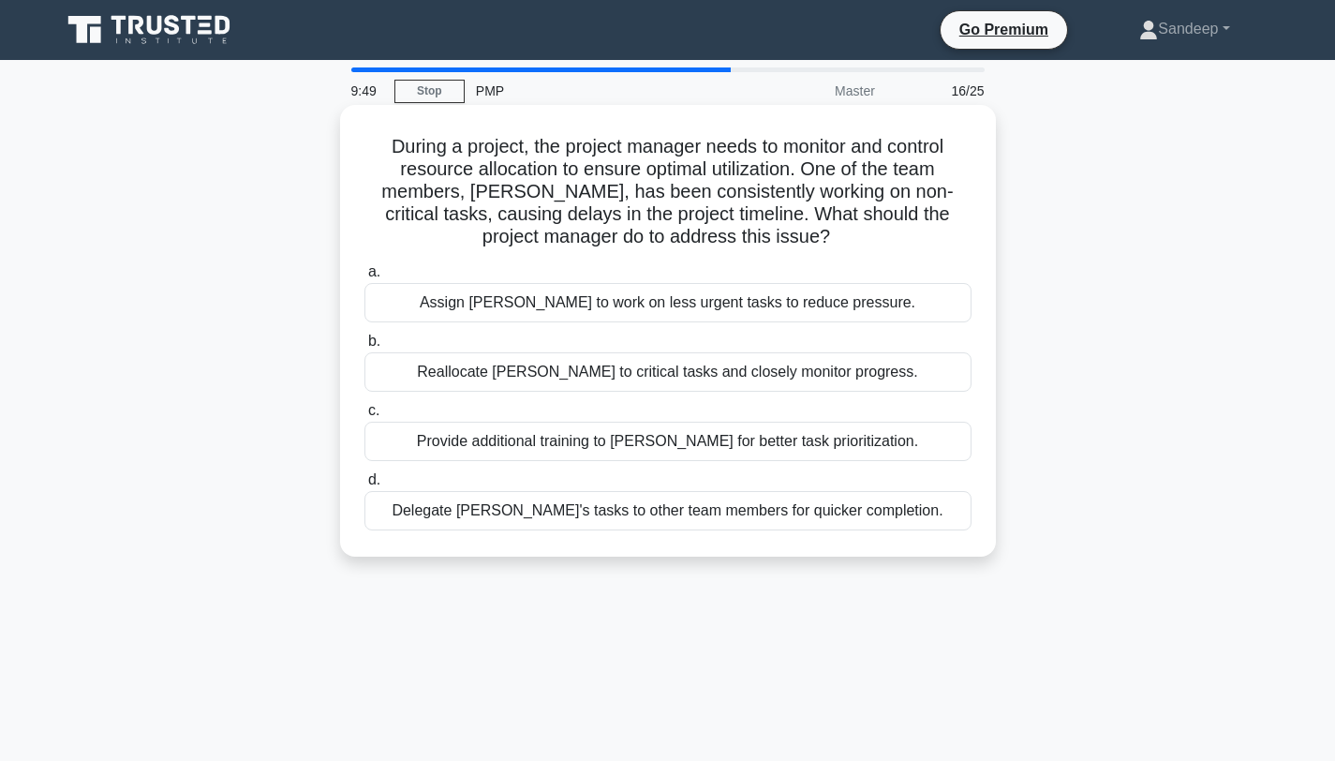
click at [585, 377] on div "Reallocate John to critical tasks and closely monitor progress." at bounding box center [667, 371] width 607 height 39
click at [364, 348] on input "b. Reallocate John to critical tasks and closely monitor progress." at bounding box center [364, 341] width 0 height 12
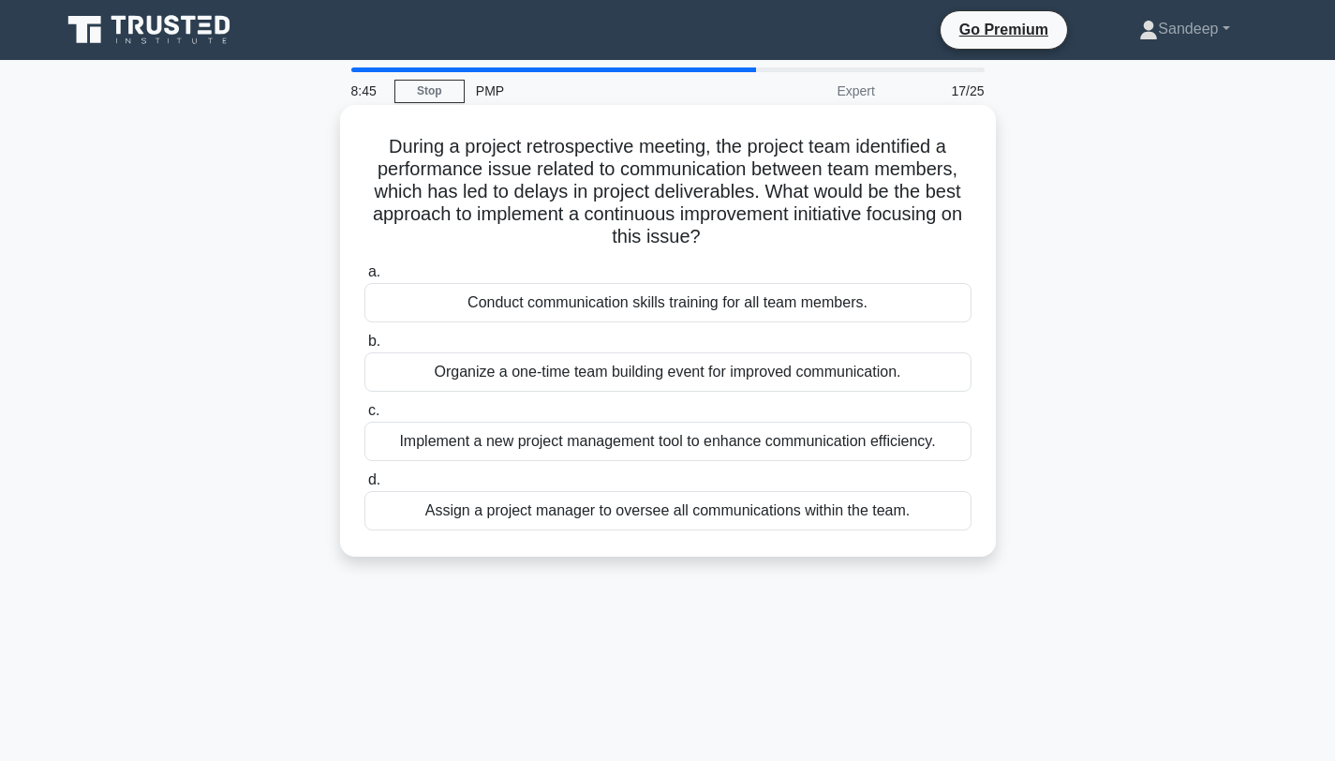
click at [575, 306] on div "Conduct communication skills training for all team members." at bounding box center [667, 302] width 607 height 39
click at [364, 278] on input "a. Conduct communication skills training for all team members." at bounding box center [364, 272] width 0 height 12
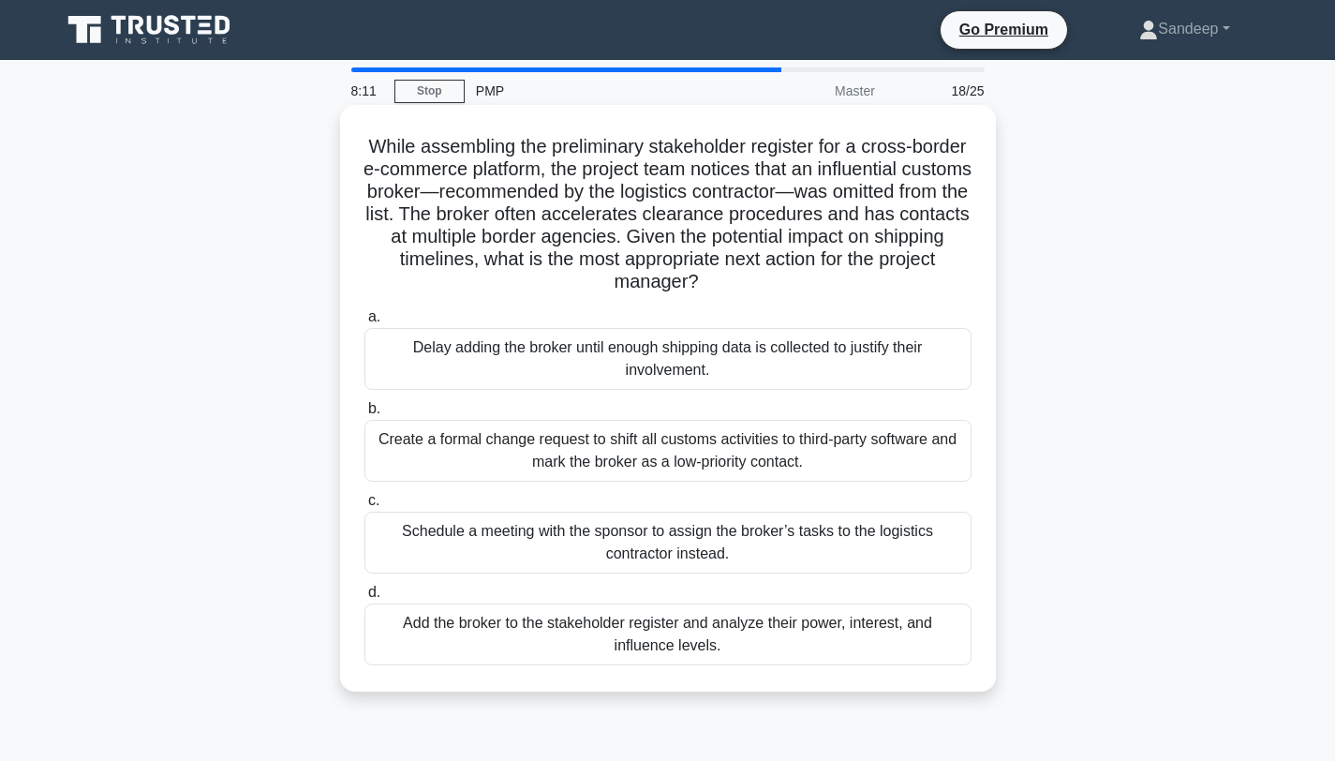
click at [613, 629] on div "Add the broker to the stakeholder register and analyze their power, interest, a…" at bounding box center [667, 634] width 607 height 62
click at [364, 599] on input "d. Add the broker to the stakeholder register and analyze their power, interest…" at bounding box center [364, 592] width 0 height 12
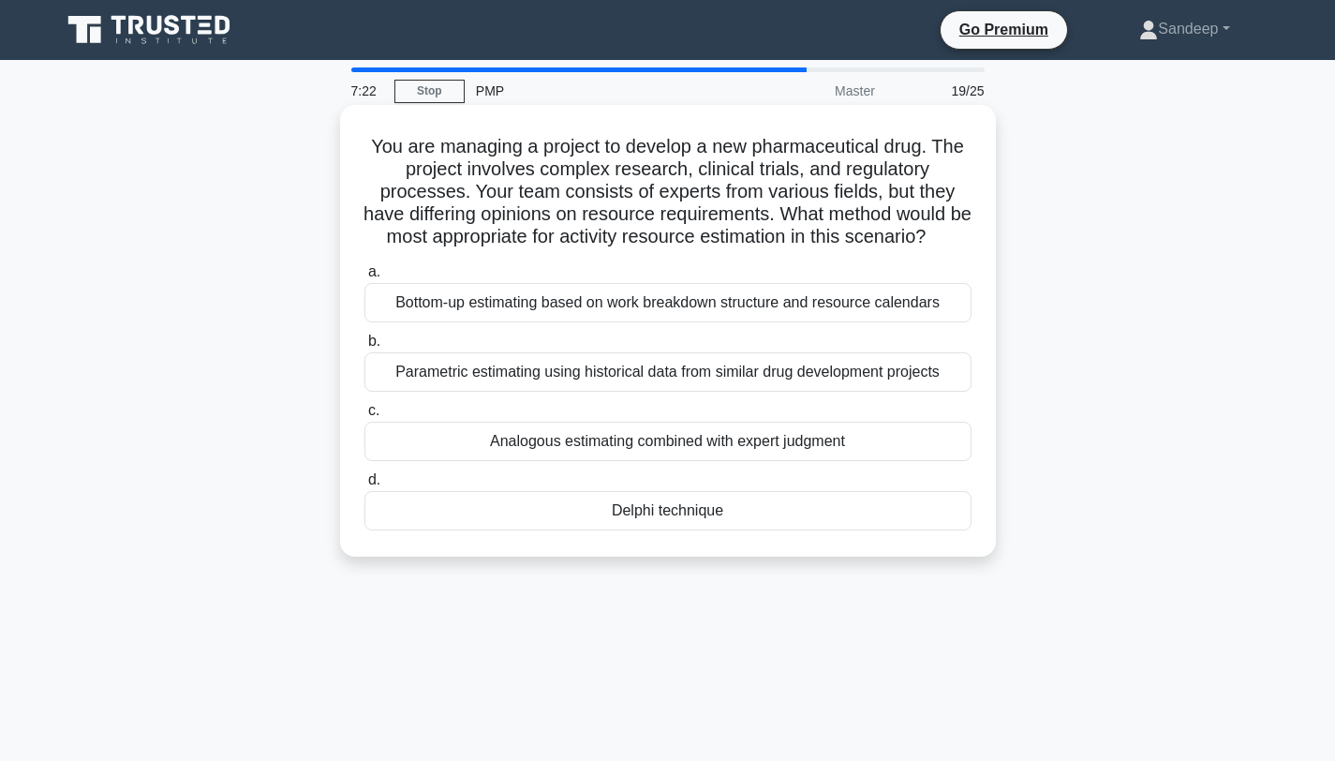
click at [566, 312] on div "Bottom-up estimating based on work breakdown structure and resource calendars" at bounding box center [667, 302] width 607 height 39
click at [364, 278] on input "a. Bottom-up estimating based on work breakdown structure and resource calendars" at bounding box center [364, 272] width 0 height 12
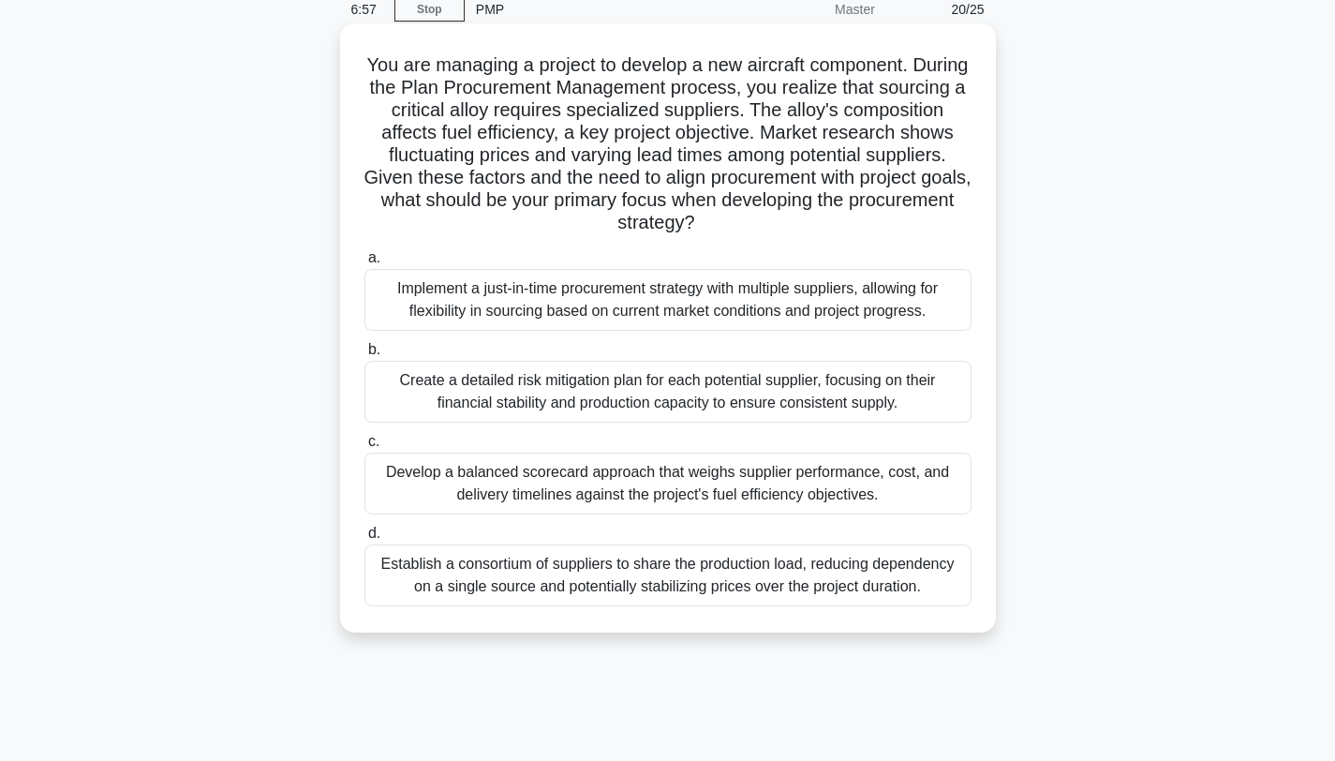
scroll to position [84, 0]
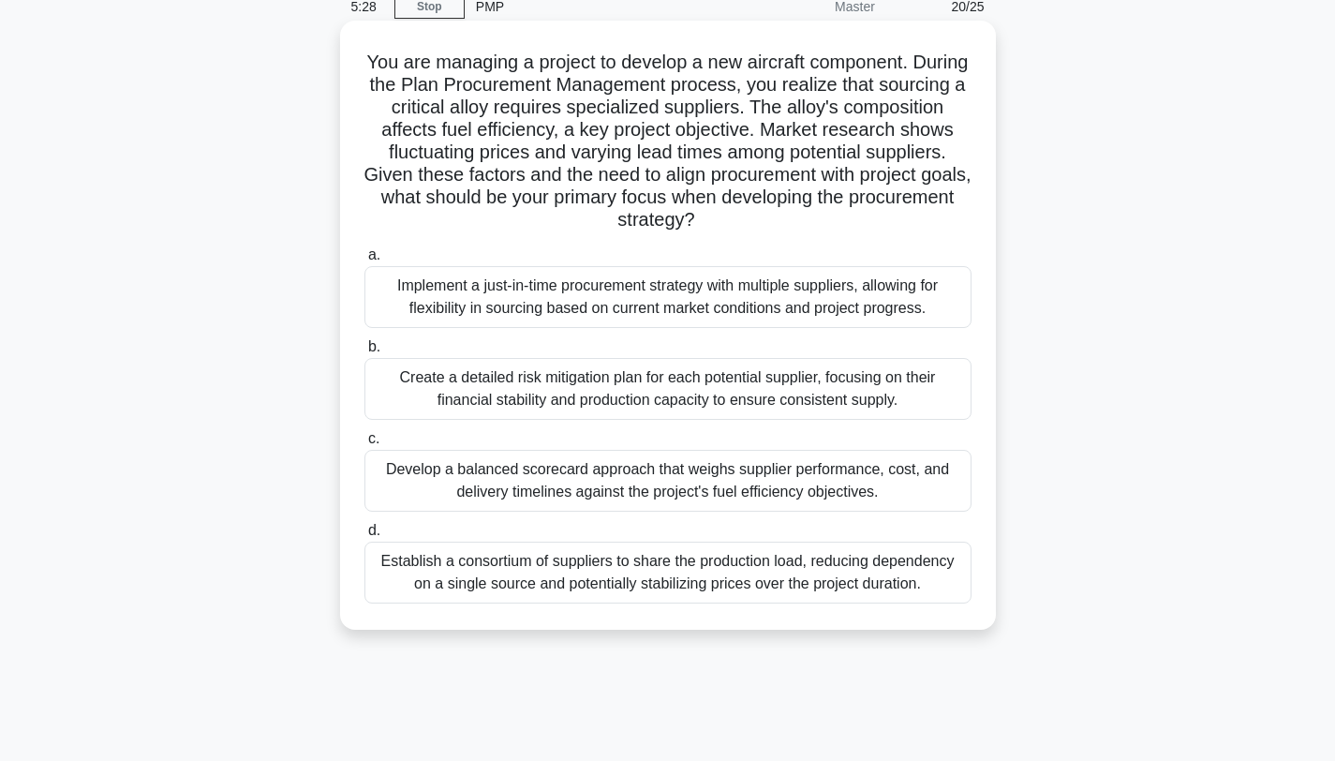
click at [463, 478] on div "Develop a balanced scorecard approach that weighs supplier performance, cost, a…" at bounding box center [667, 481] width 607 height 62
click at [364, 445] on input "c. Develop a balanced scorecard approach that weighs supplier performance, cost…" at bounding box center [364, 439] width 0 height 12
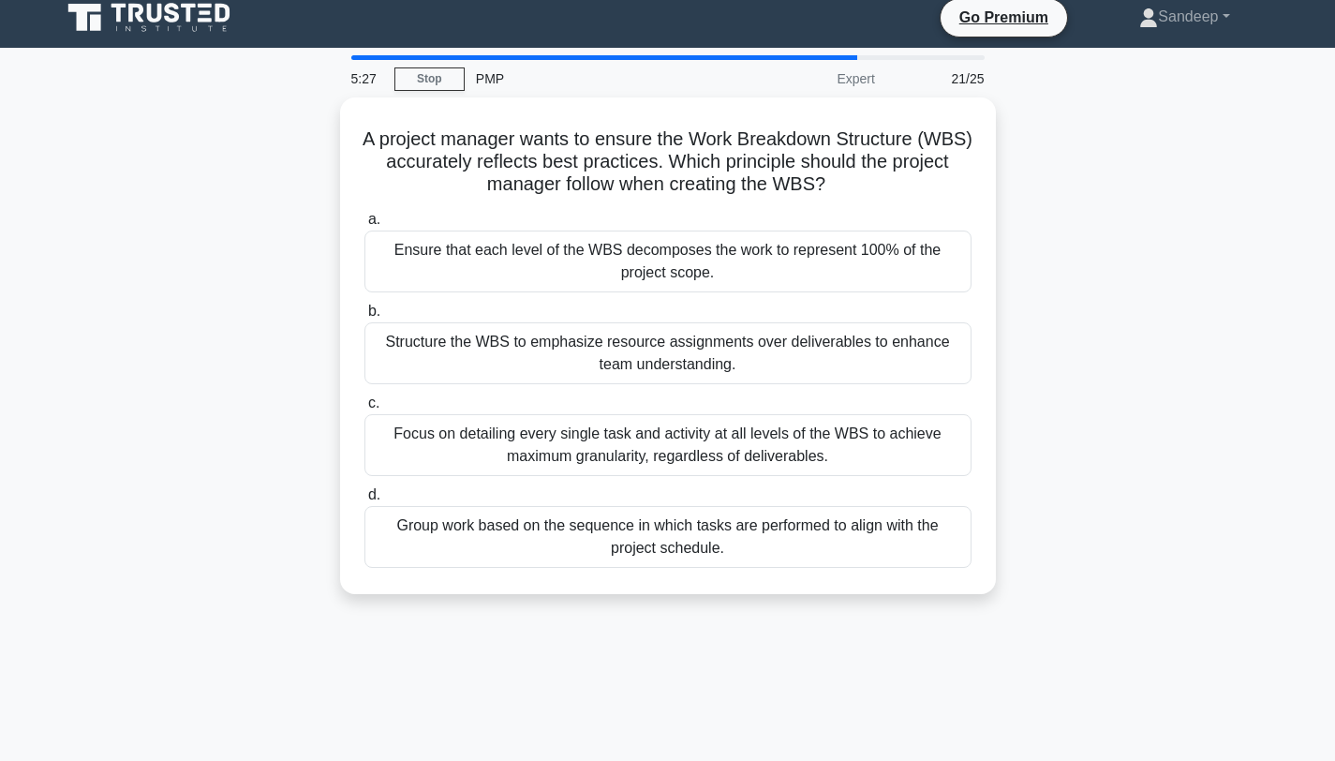
scroll to position [0, 0]
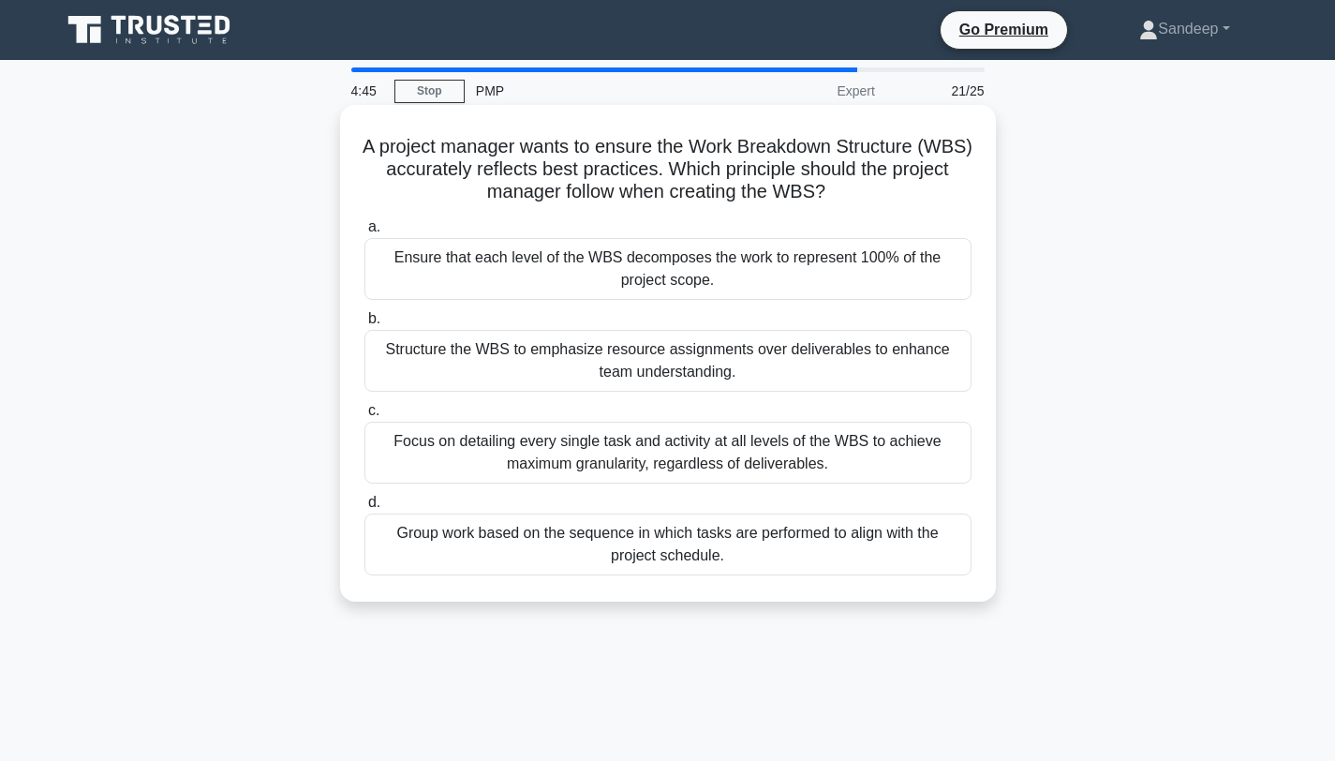
click at [570, 291] on div "Ensure that each level of the WBS decomposes the work to represent 100% of the …" at bounding box center [667, 269] width 607 height 62
click at [364, 233] on input "a. Ensure that each level of the WBS decomposes the work to represent 100% of t…" at bounding box center [364, 227] width 0 height 12
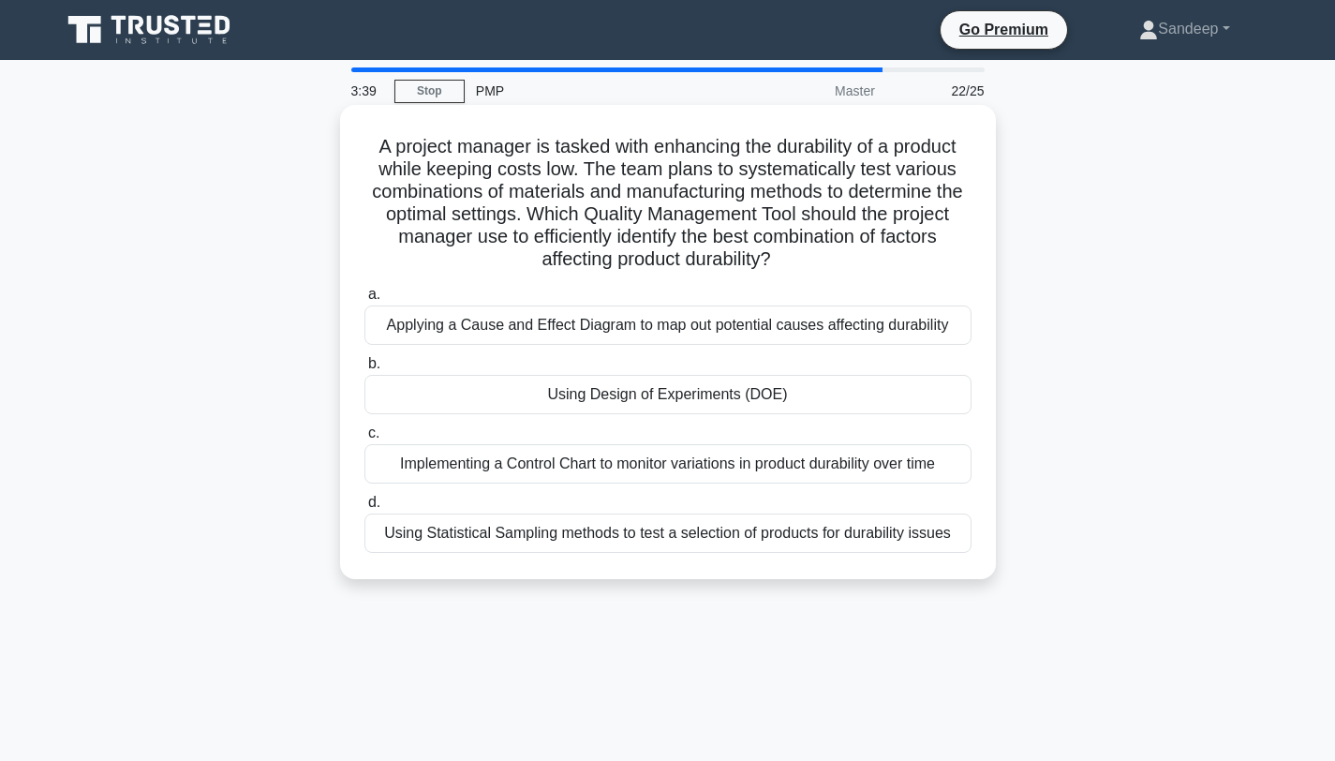
click at [516, 469] on div "Implementing a Control Chart to monitor variations in product durability over t…" at bounding box center [667, 463] width 607 height 39
click at [364, 439] on input "c. Implementing a Control Chart to monitor variations in product durability ove…" at bounding box center [364, 433] width 0 height 12
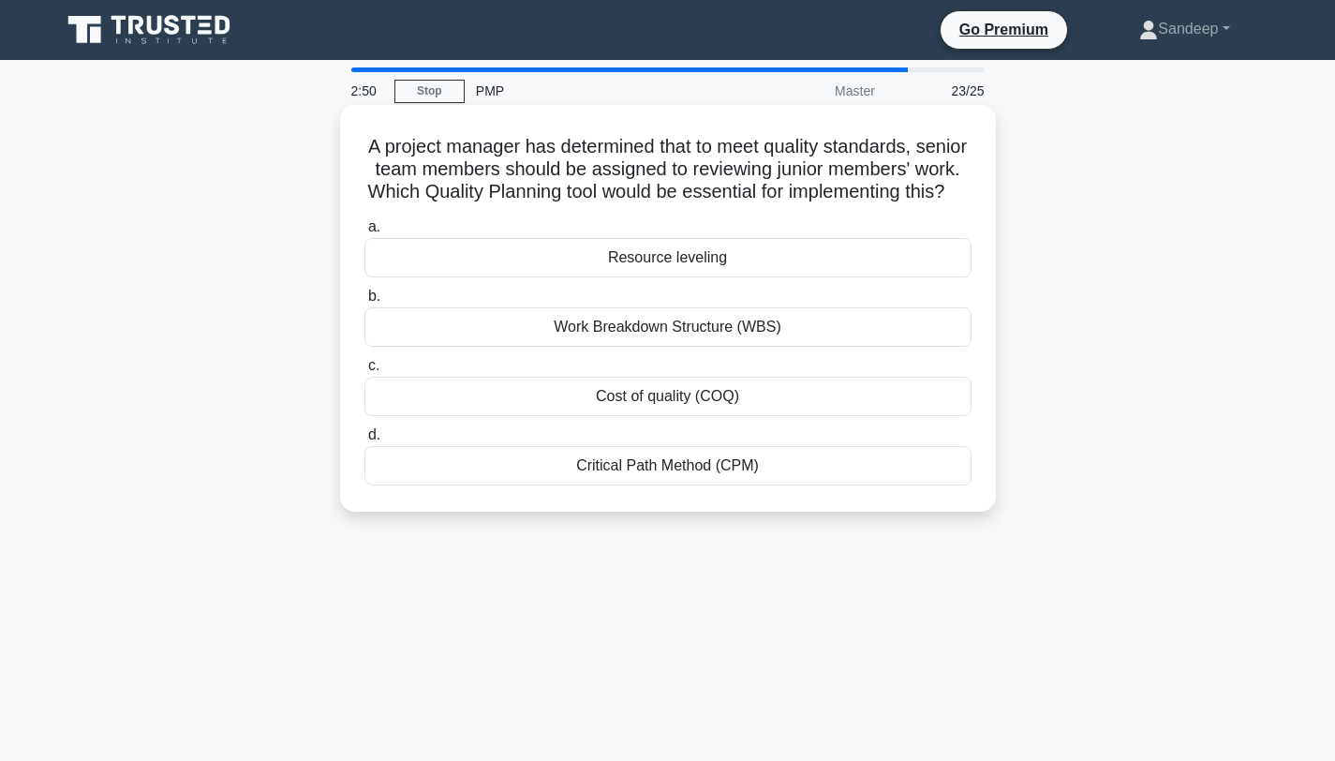
click at [649, 399] on div "Cost of quality (COQ)" at bounding box center [667, 396] width 607 height 39
click at [364, 372] on input "c. Cost of quality (COQ)" at bounding box center [364, 366] width 0 height 12
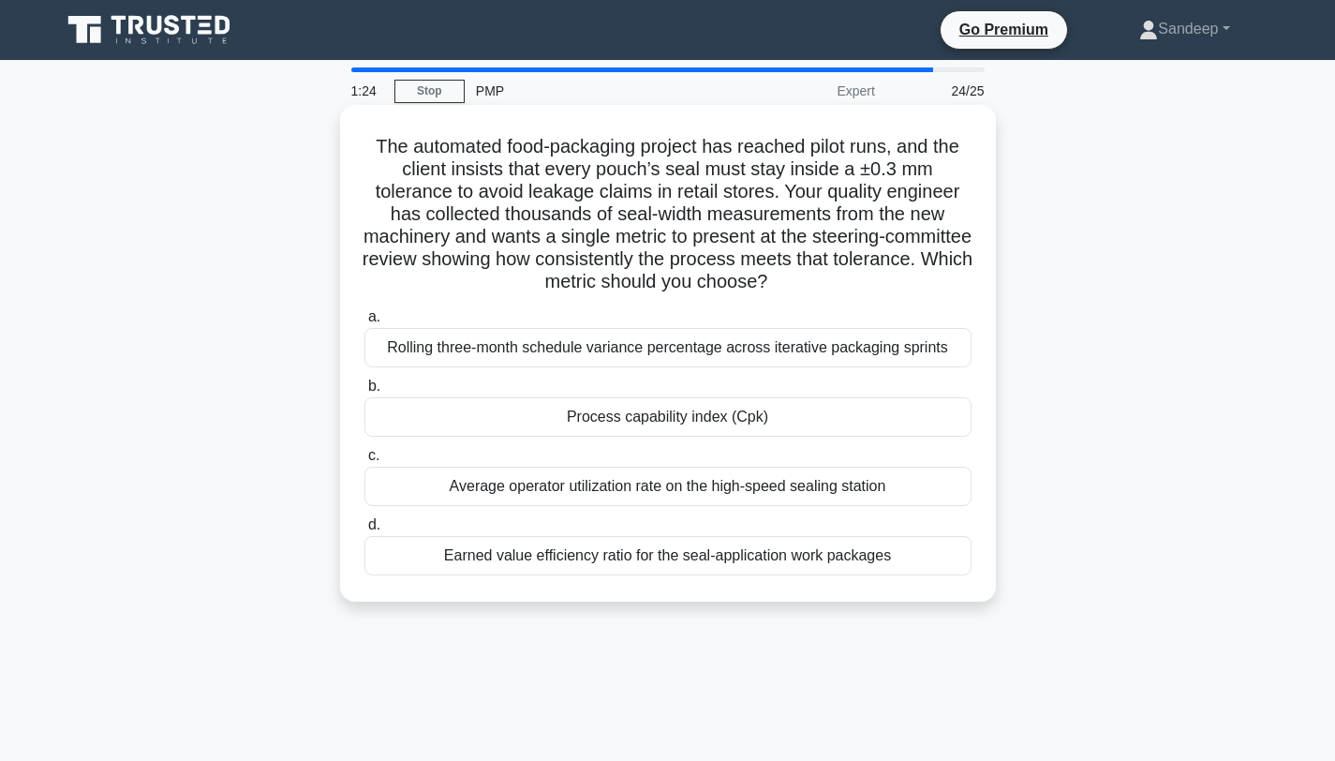
click at [709, 423] on div "Process capability index (Cpk)" at bounding box center [667, 416] width 607 height 39
click at [364, 392] on input "b. Process capability index (Cpk)" at bounding box center [364, 386] width 0 height 12
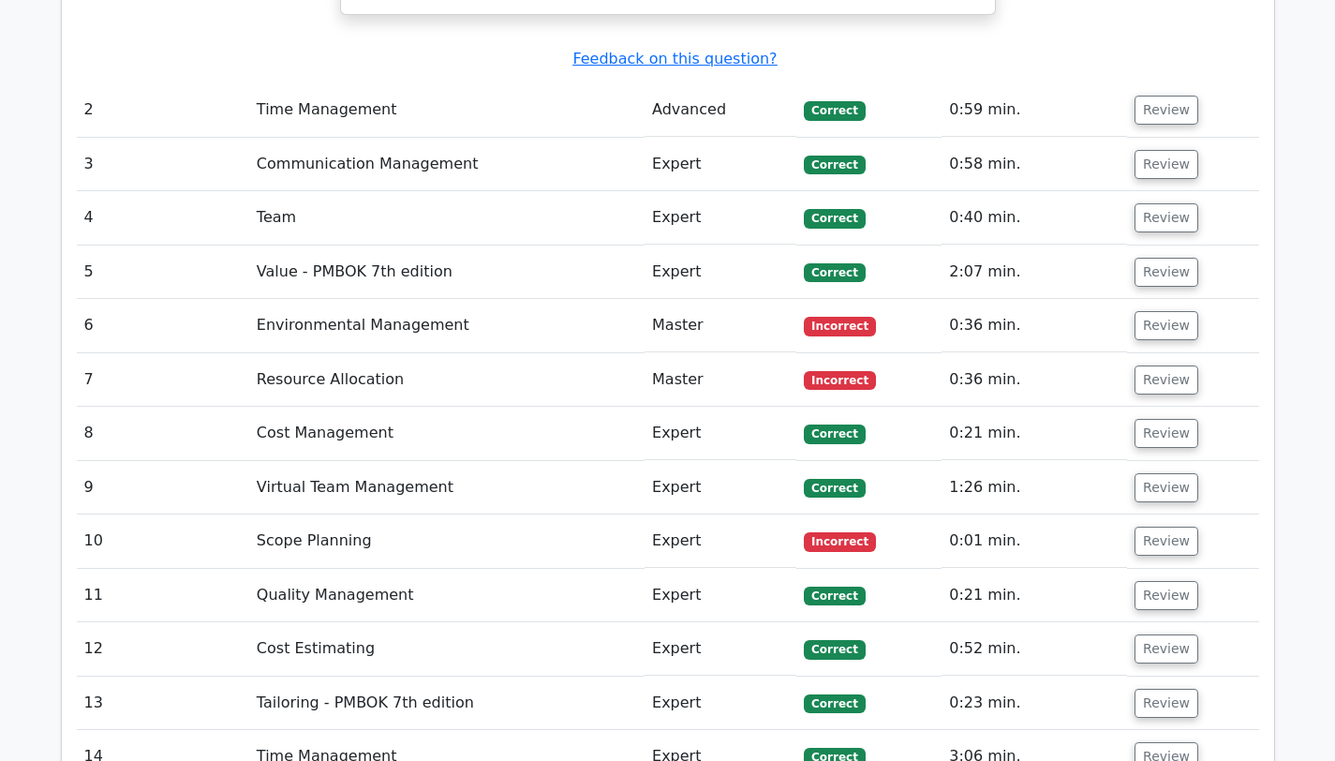
scroll to position [2990, 0]
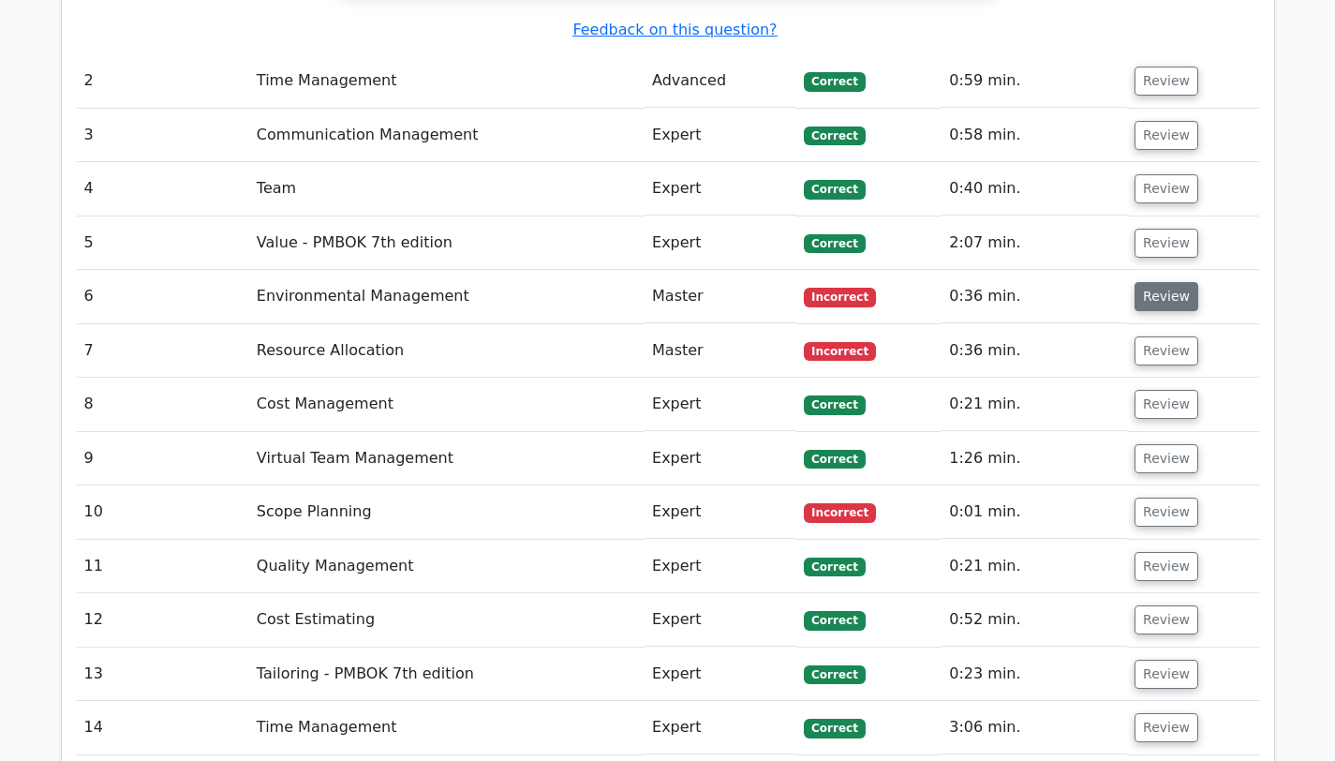
click at [1166, 282] on button "Review" at bounding box center [1166, 296] width 64 height 29
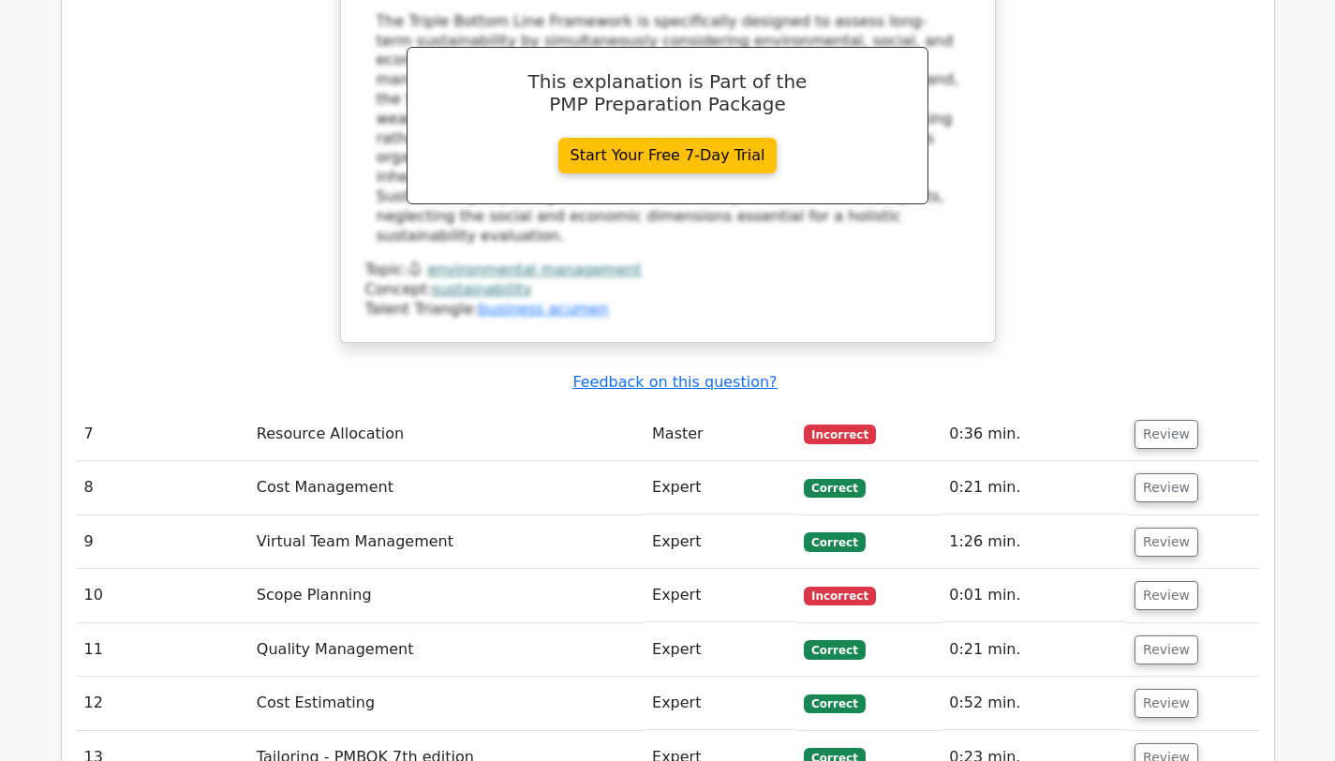
scroll to position [0, 11]
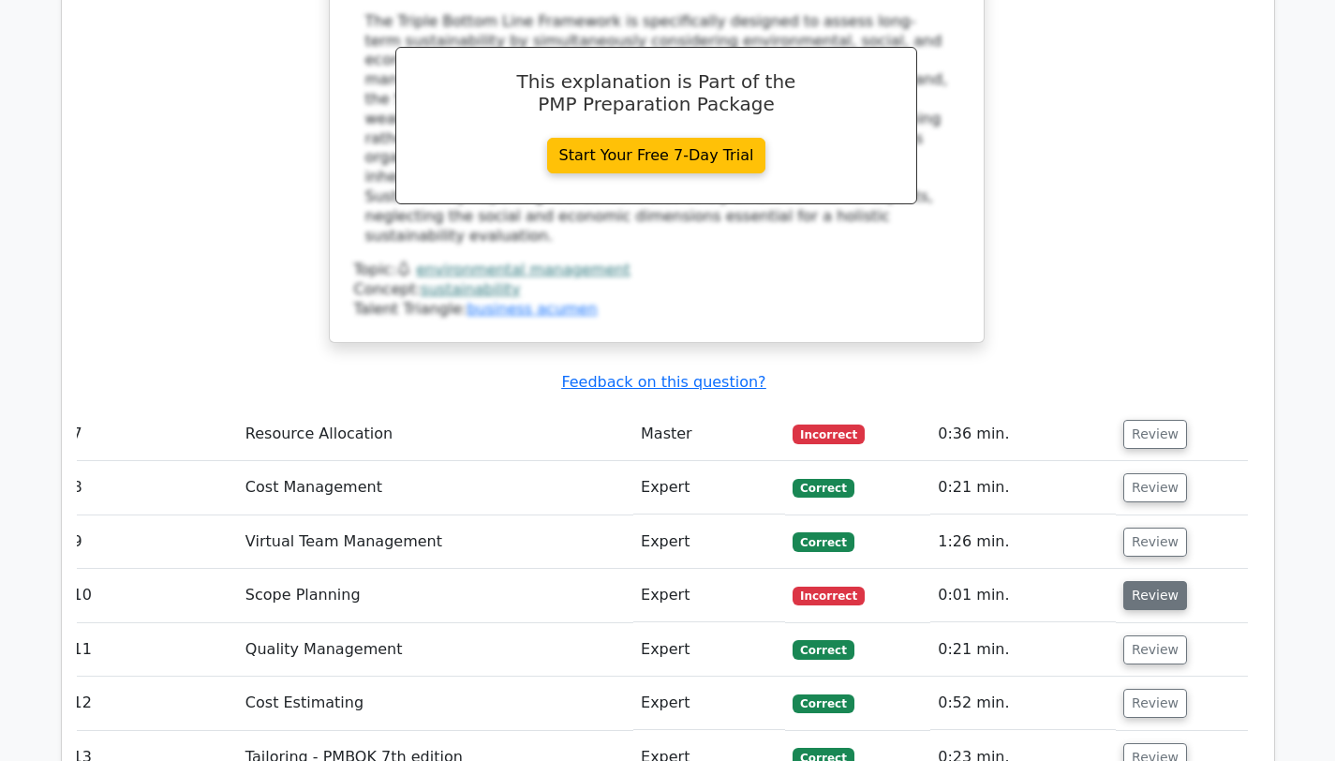
click at [1138, 581] on button "Review" at bounding box center [1155, 595] width 64 height 29
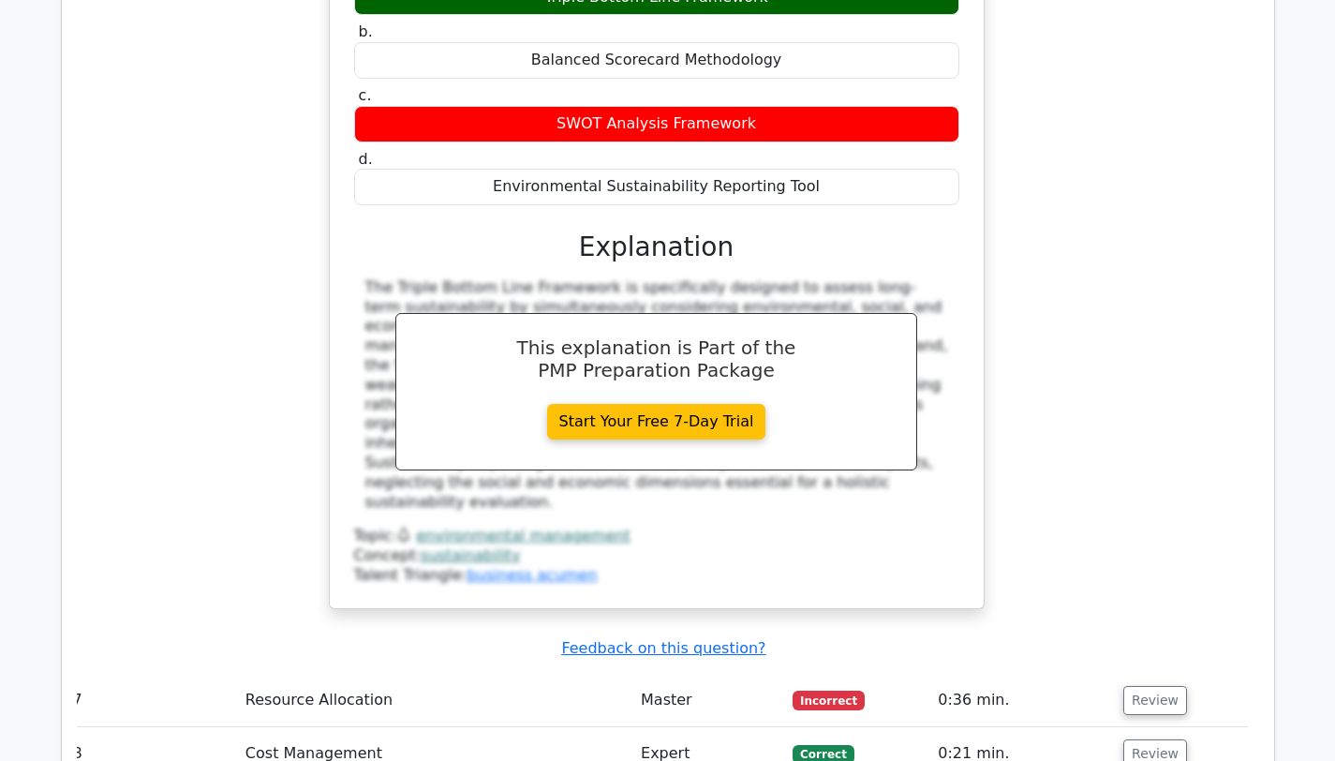
scroll to position [3476, 0]
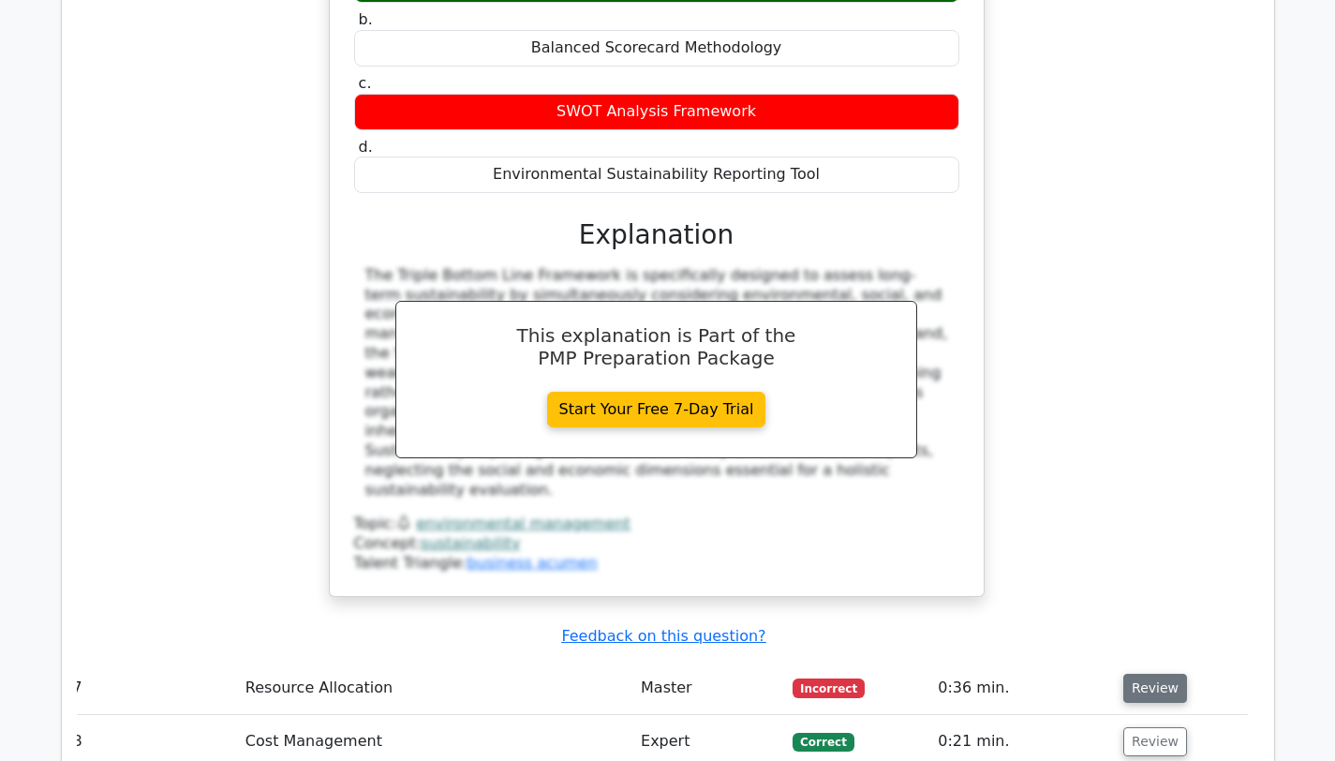
click at [1142, 673] on button "Review" at bounding box center [1155, 687] width 64 height 29
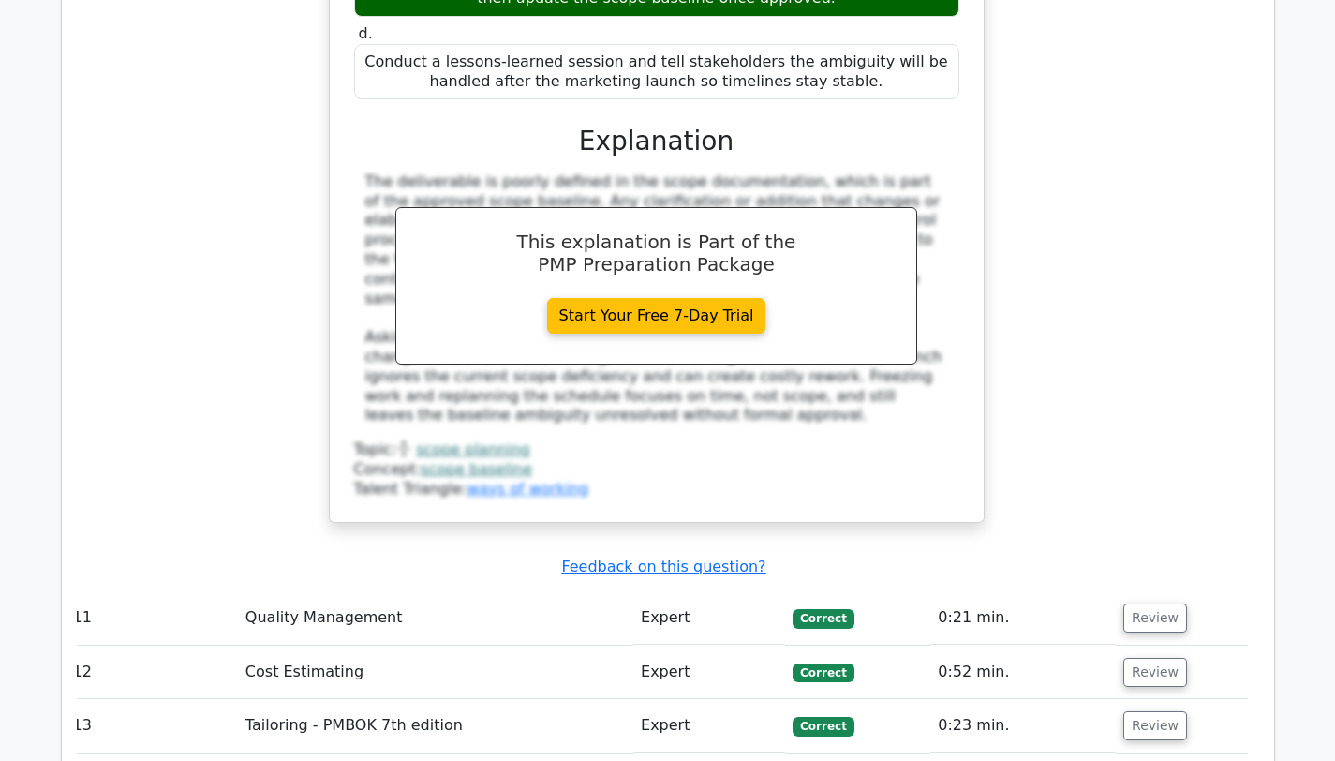
scroll to position [5589, 0]
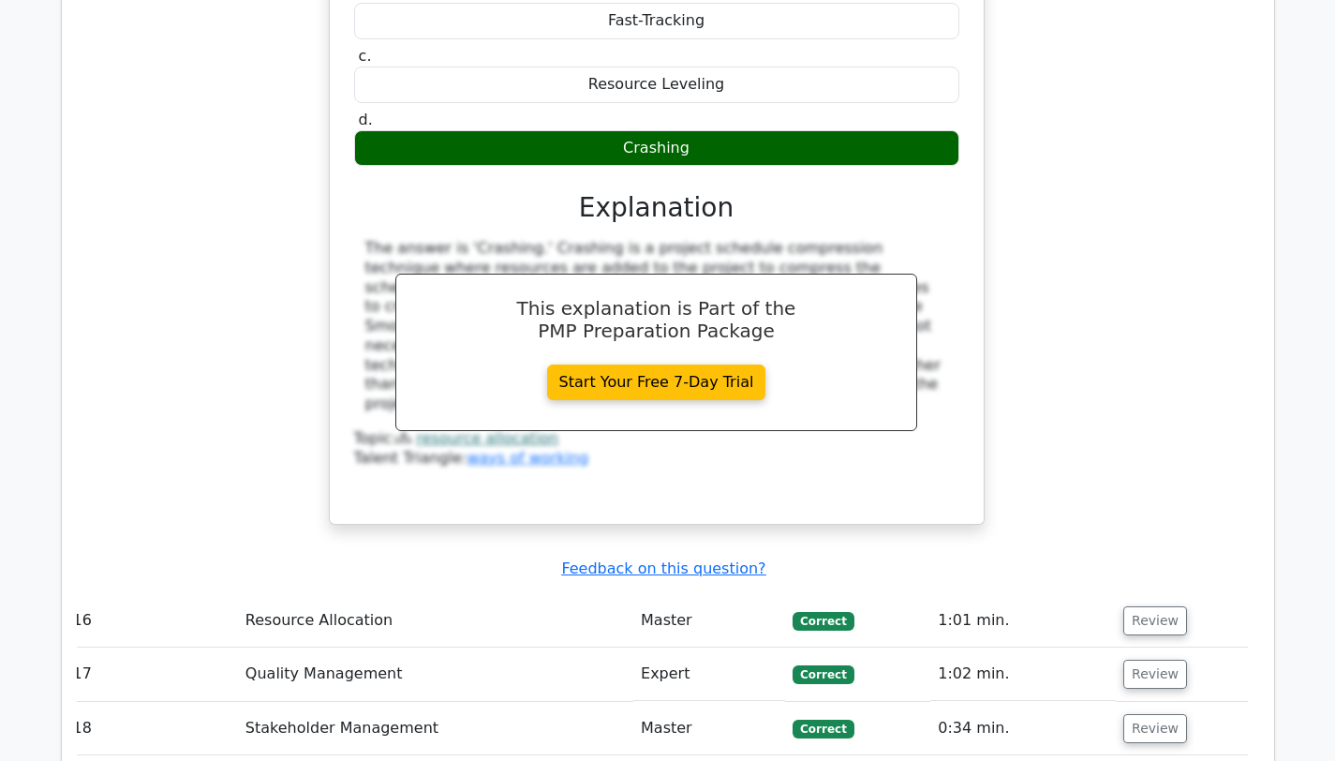
scroll to position [6625, 0]
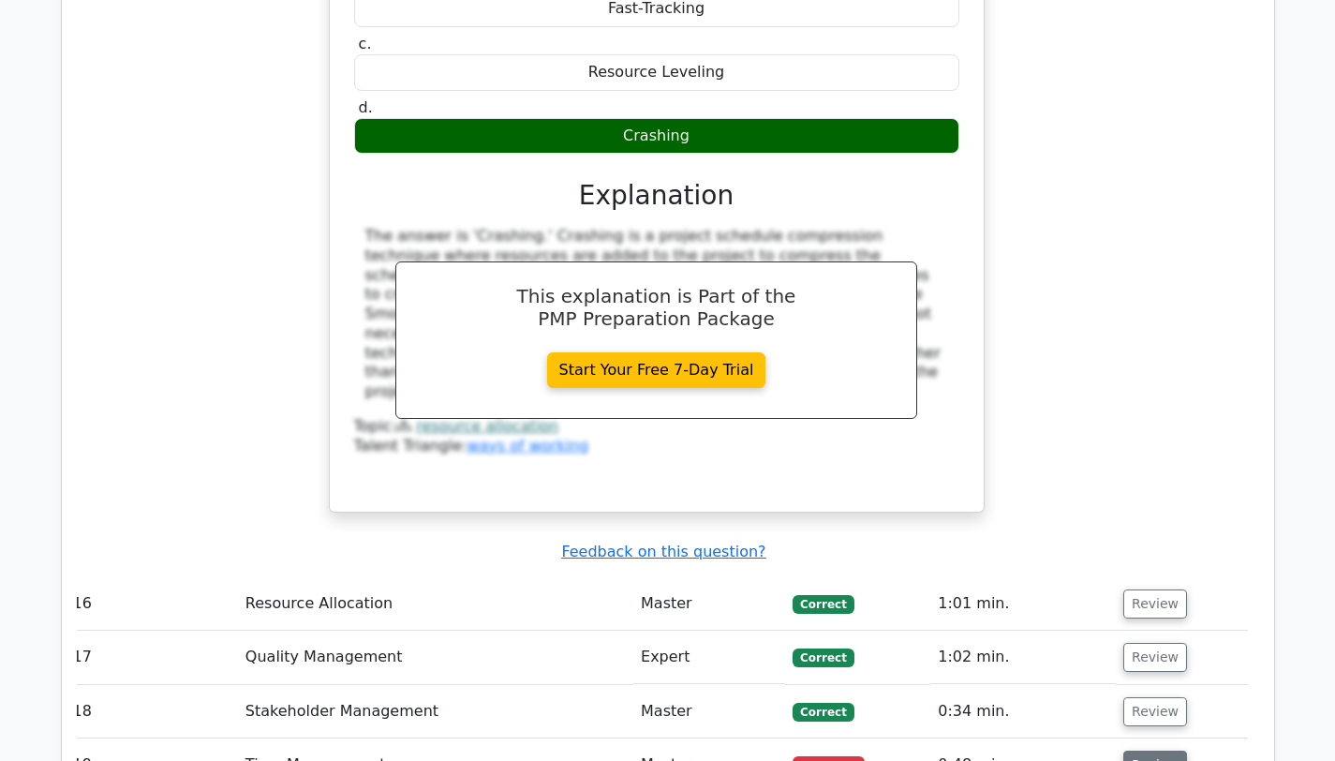
click at [1138, 750] on button "Review" at bounding box center [1155, 764] width 64 height 29
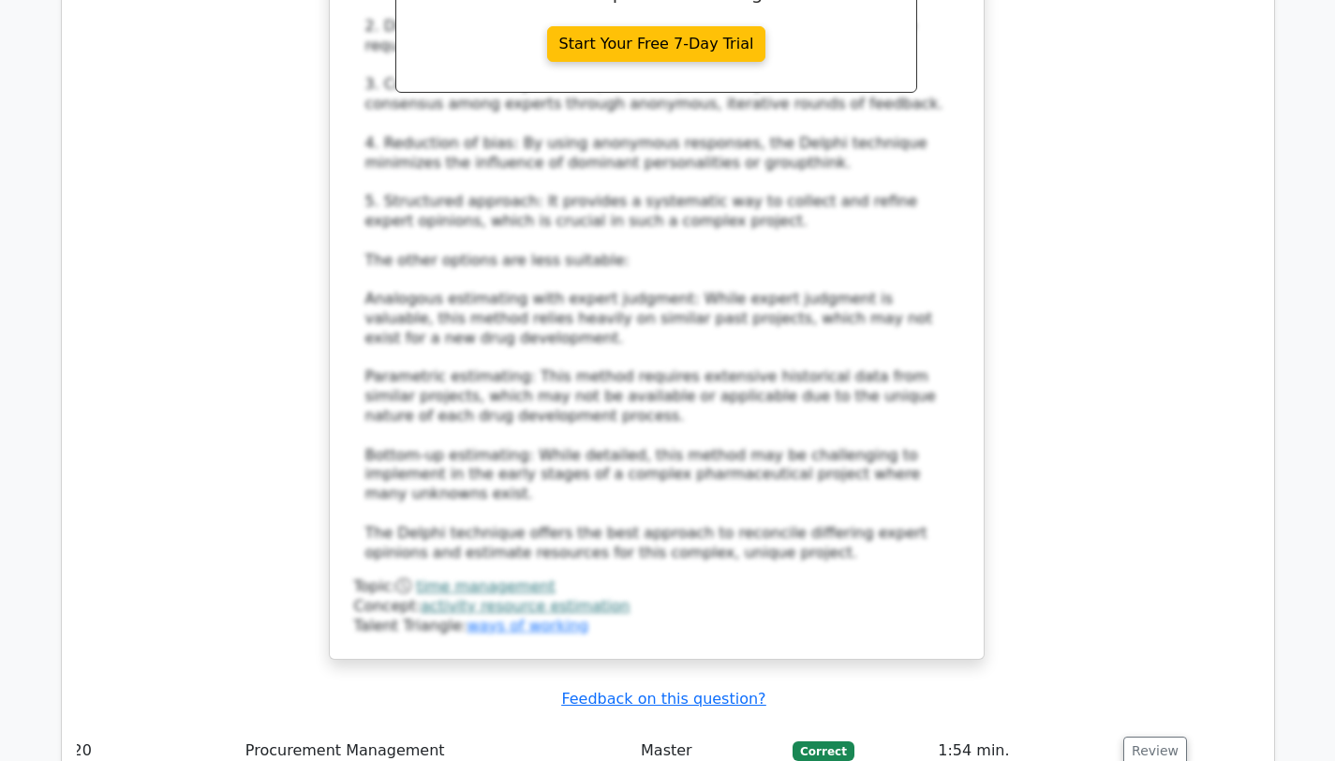
scroll to position [8053, 0]
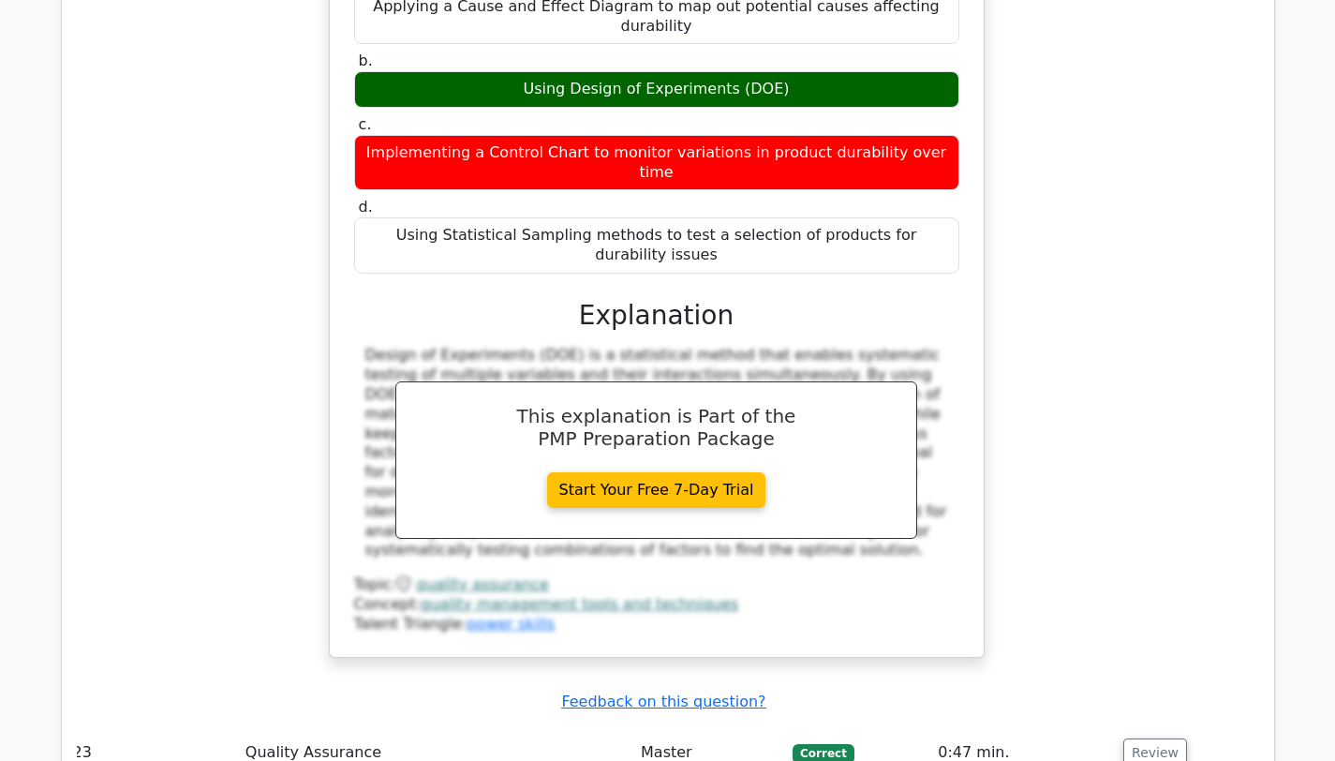
scroll to position [9134, 0]
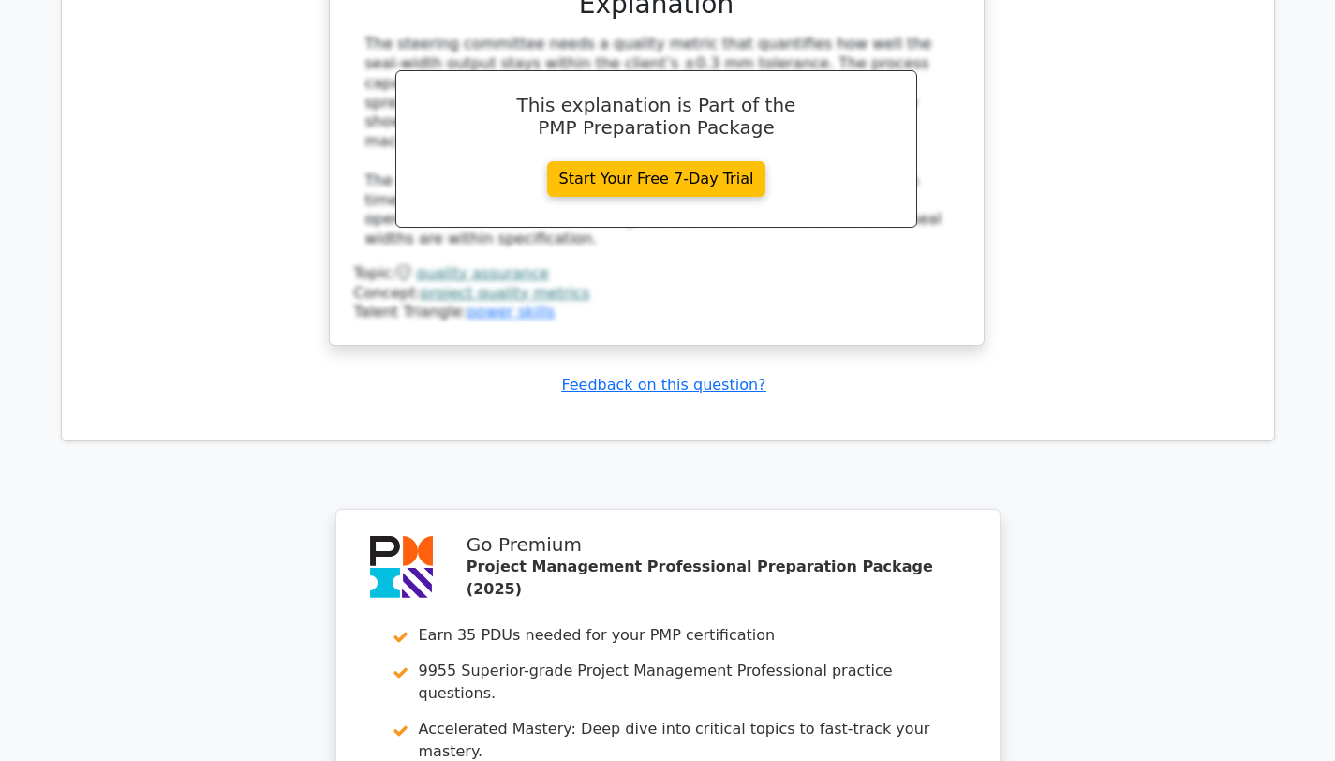
scroll to position [10611, 0]
